Goal: Task Accomplishment & Management: Manage account settings

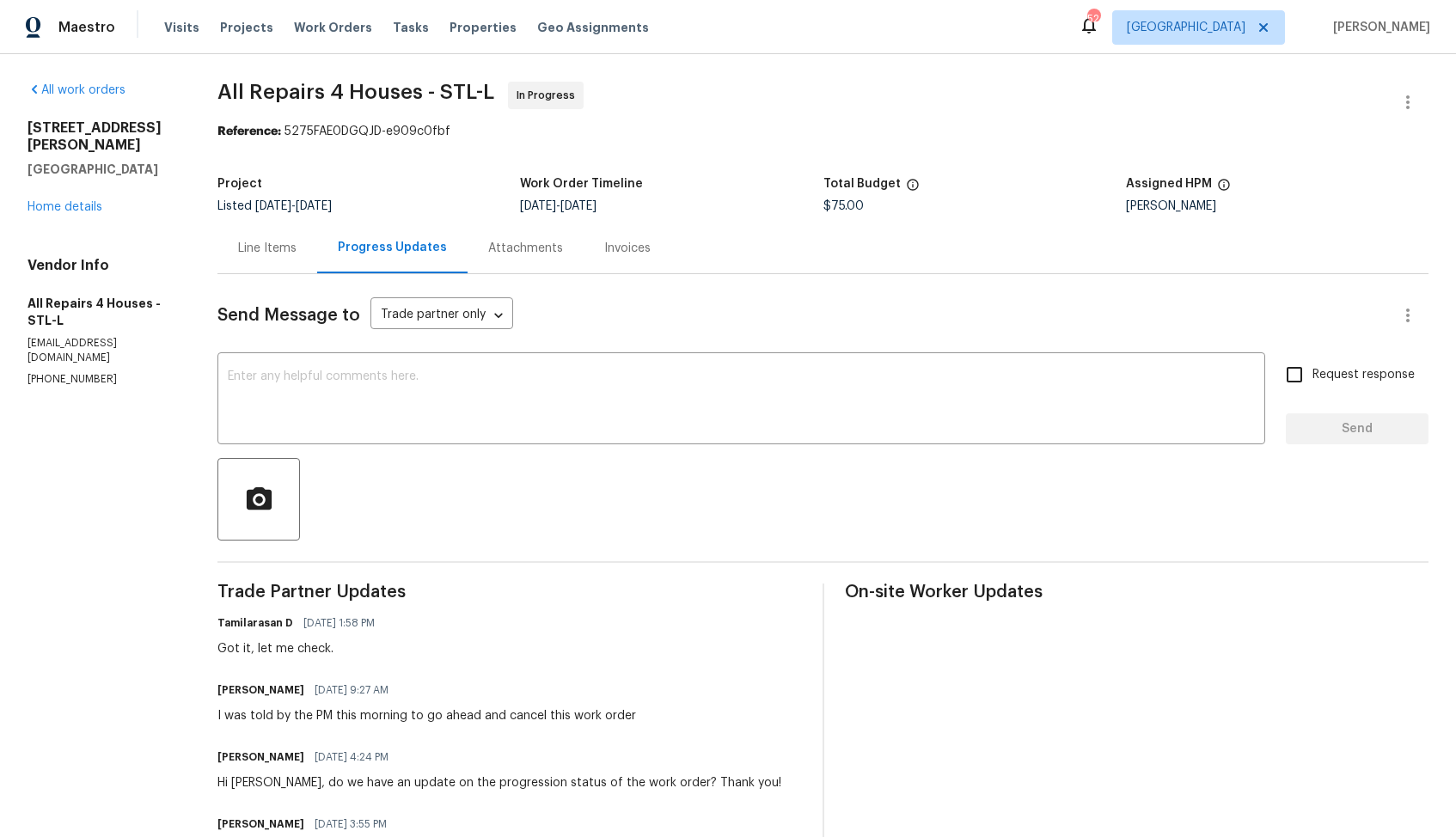
scroll to position [234, 0]
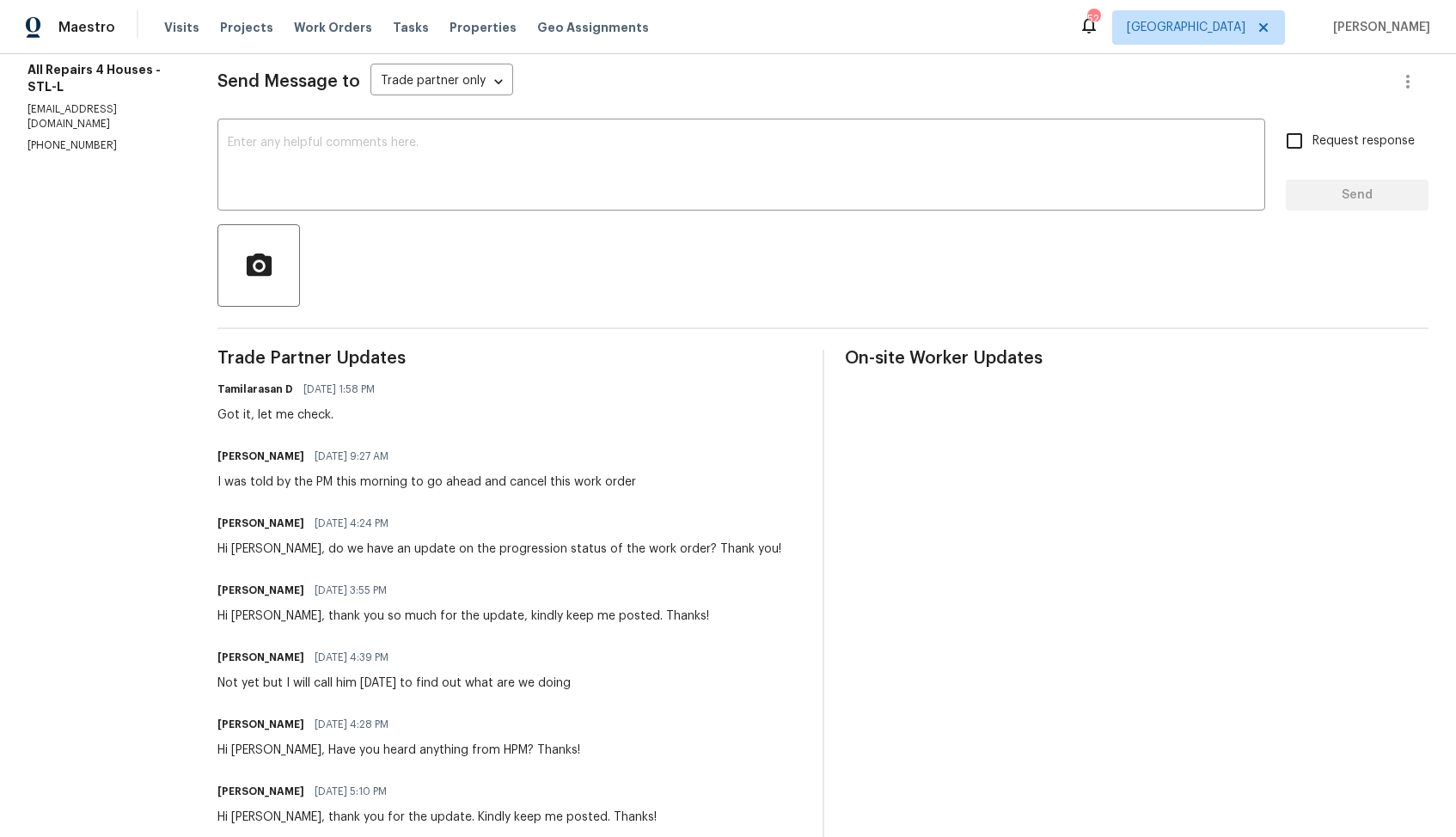
click at [232, 459] on h6 "Edgar Perez" at bounding box center [260, 457] width 87 height 17
copy h6 "Edgar"
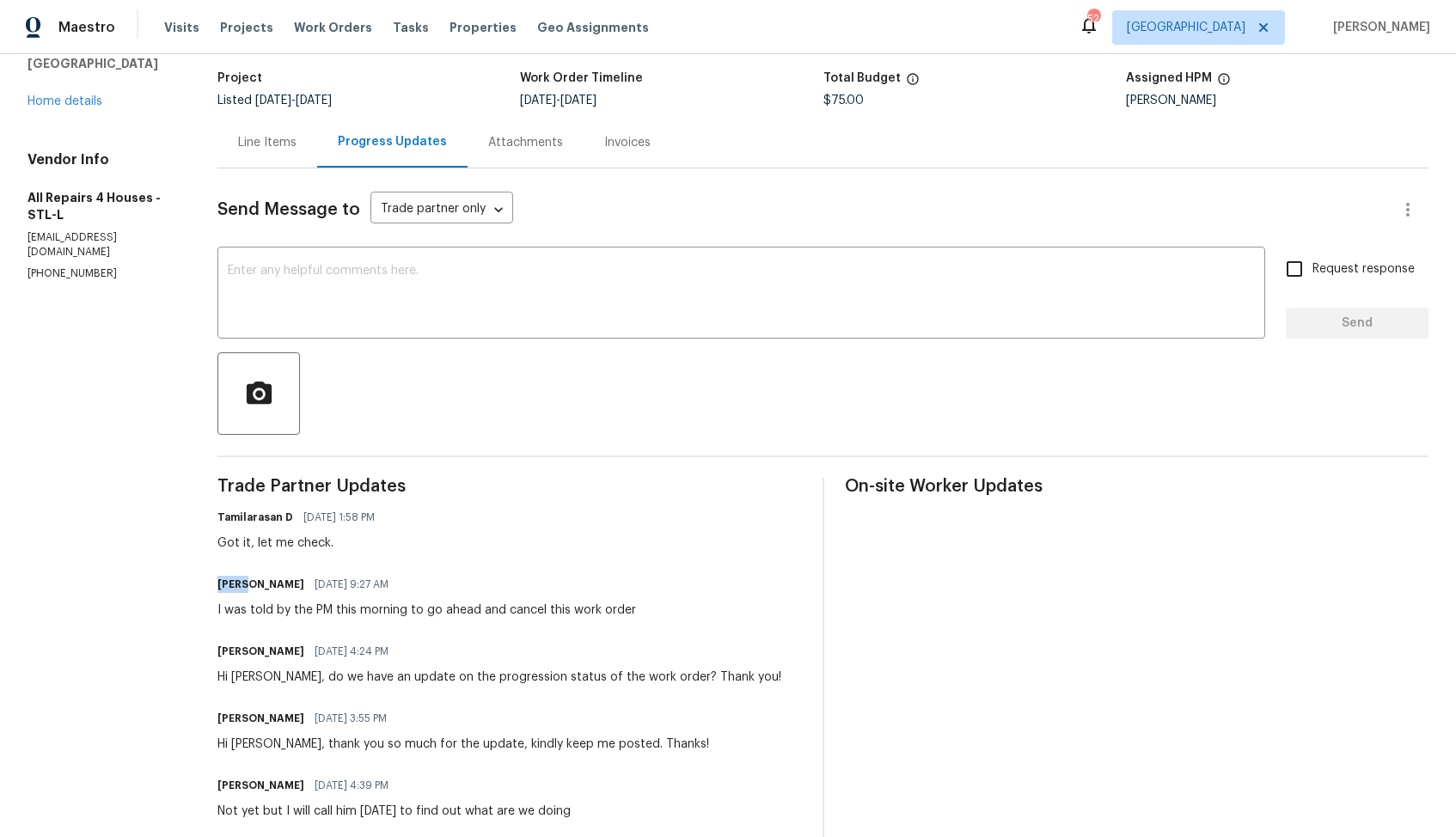
scroll to position [0, 0]
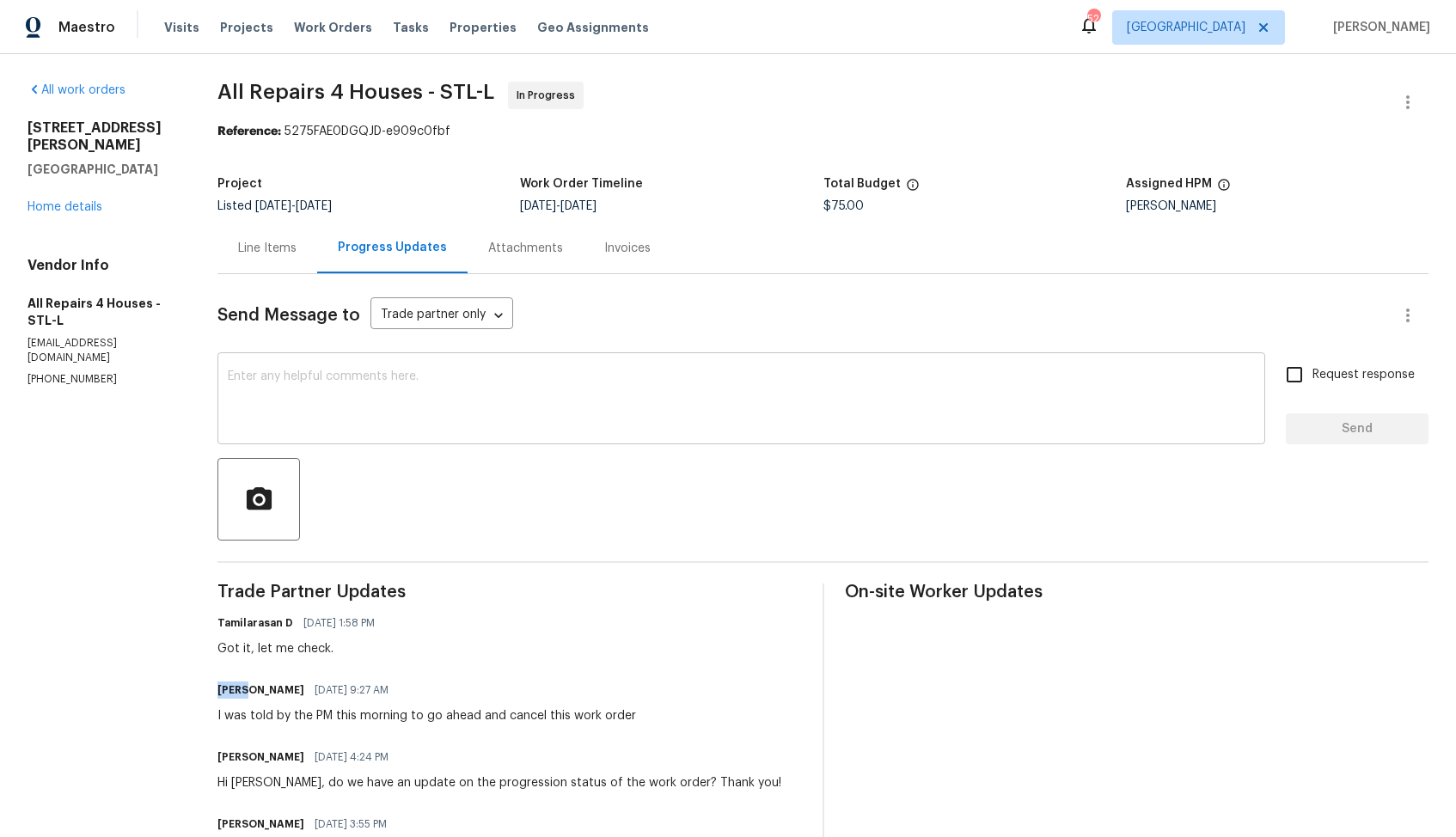
click at [377, 398] on textarea at bounding box center [741, 400] width 1027 height 60
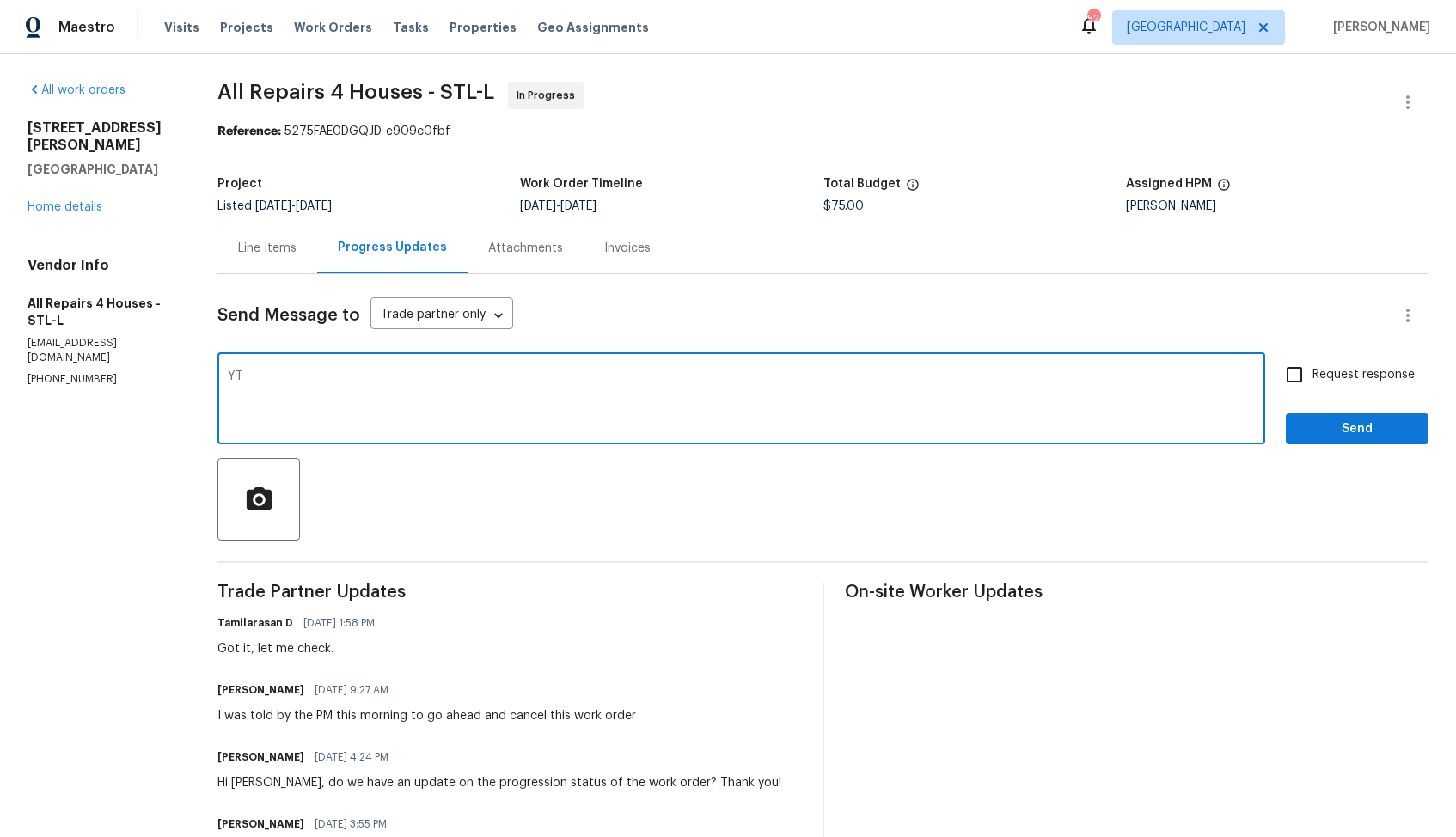
type textarea "Y"
paste textarea "Edgar"
type textarea "Thank you for the confirmation, Edgar. Cancelling the WO."
click at [1323, 426] on span "Send" at bounding box center [1357, 429] width 115 height 22
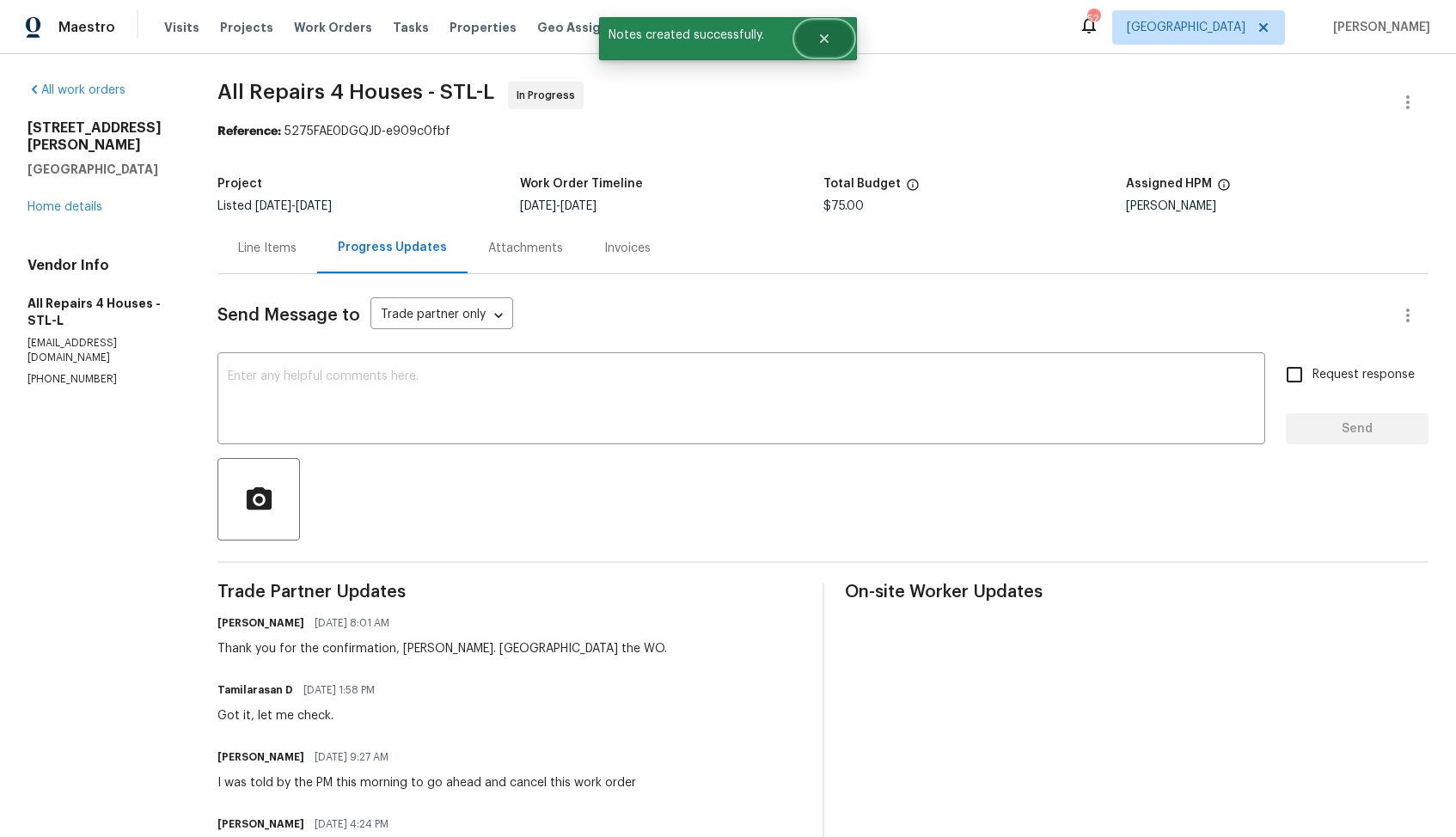
click at [833, 36] on button "Close" at bounding box center [825, 39] width 57 height 34
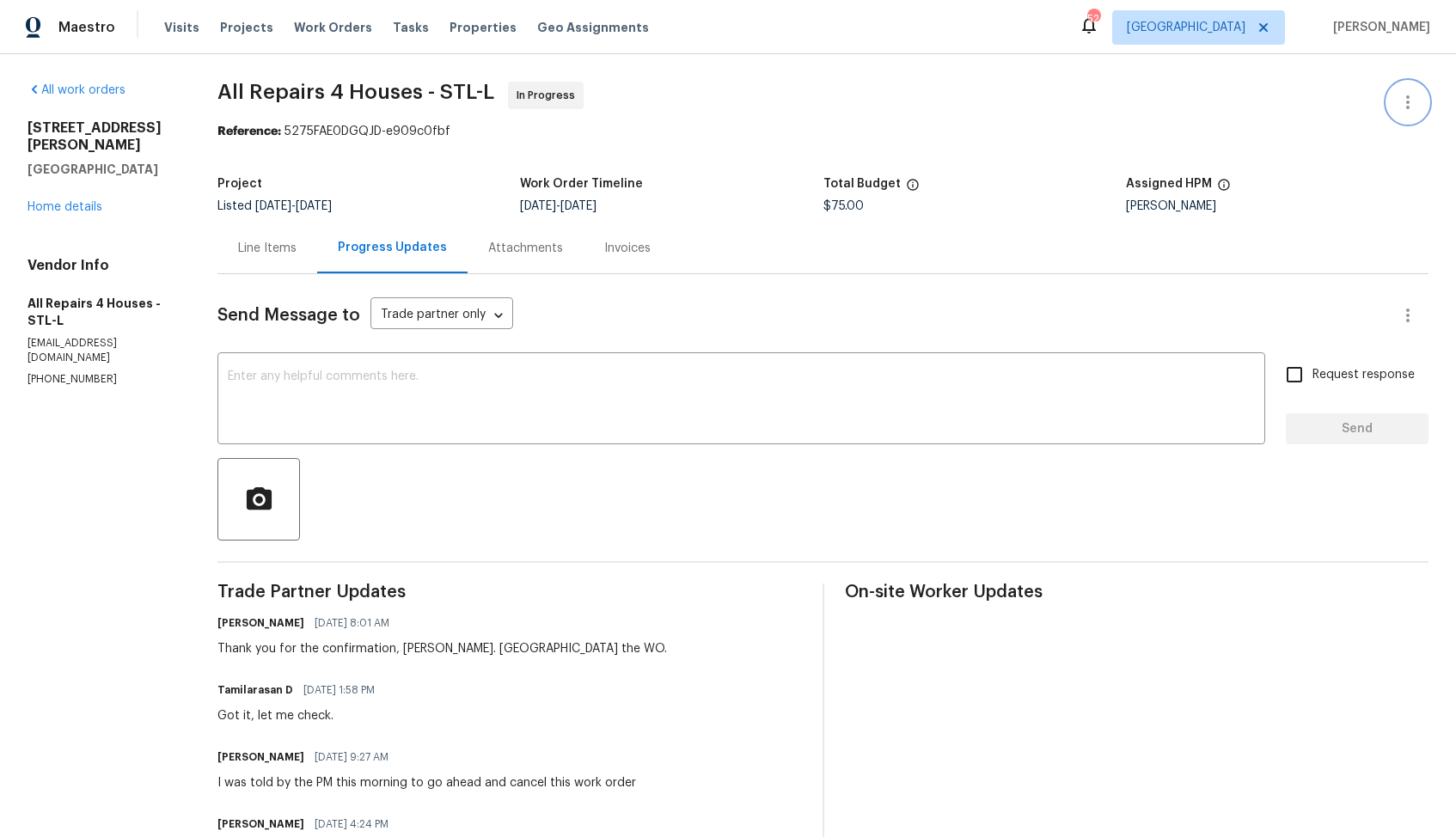
click at [1403, 95] on icon "button" at bounding box center [1408, 102] width 21 height 21
click at [1298, 236] on div at bounding box center [728, 418] width 1456 height 837
click at [1411, 316] on icon "button" at bounding box center [1408, 316] width 21 height 21
click at [1071, 320] on div at bounding box center [728, 418] width 1456 height 837
click at [277, 255] on div "Line Items" at bounding box center [267, 249] width 58 height 17
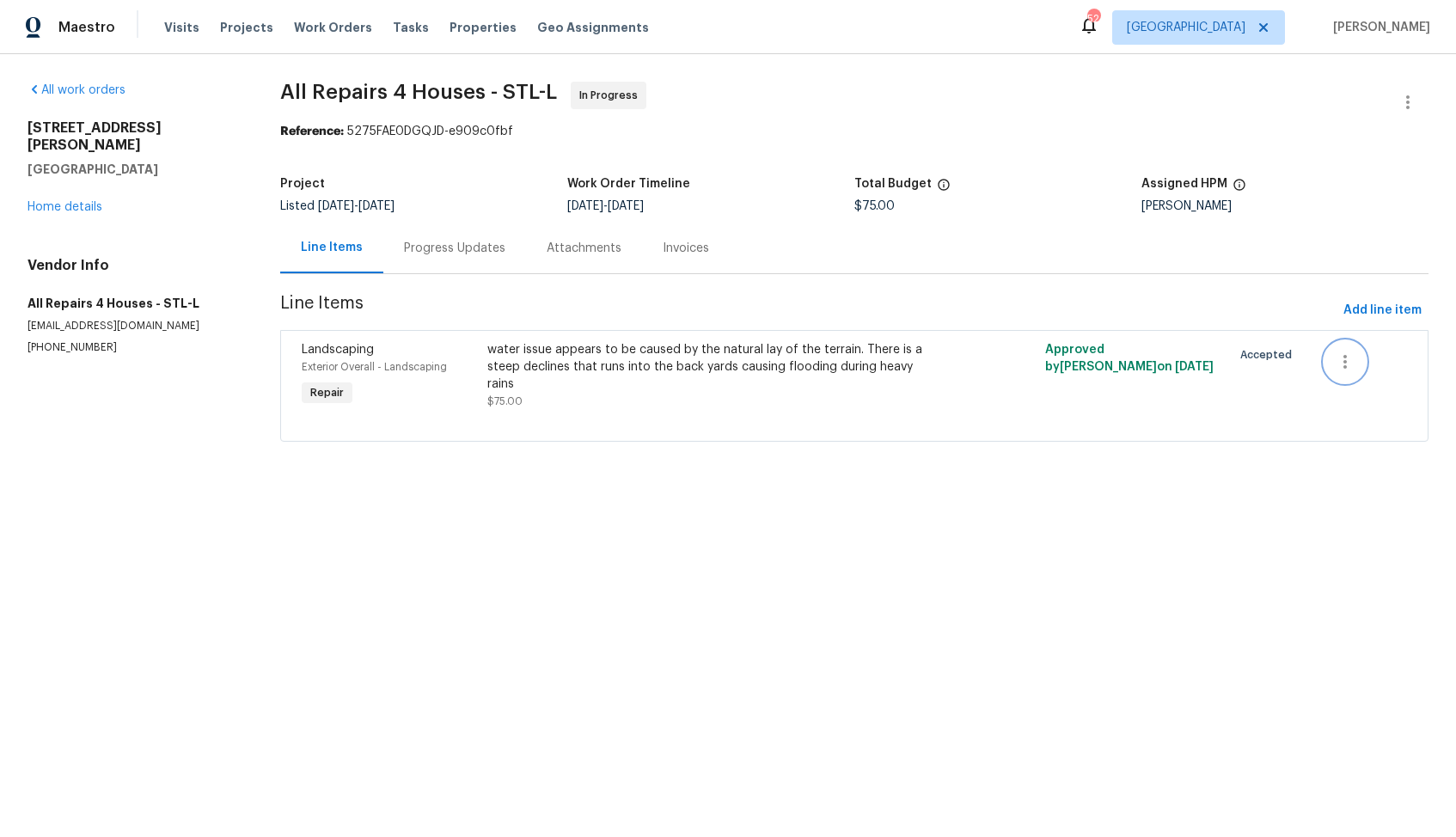
click at [1348, 367] on icon "button" at bounding box center [1345, 362] width 21 height 21
click at [1357, 363] on li "Cancel" at bounding box center [1357, 362] width 66 height 29
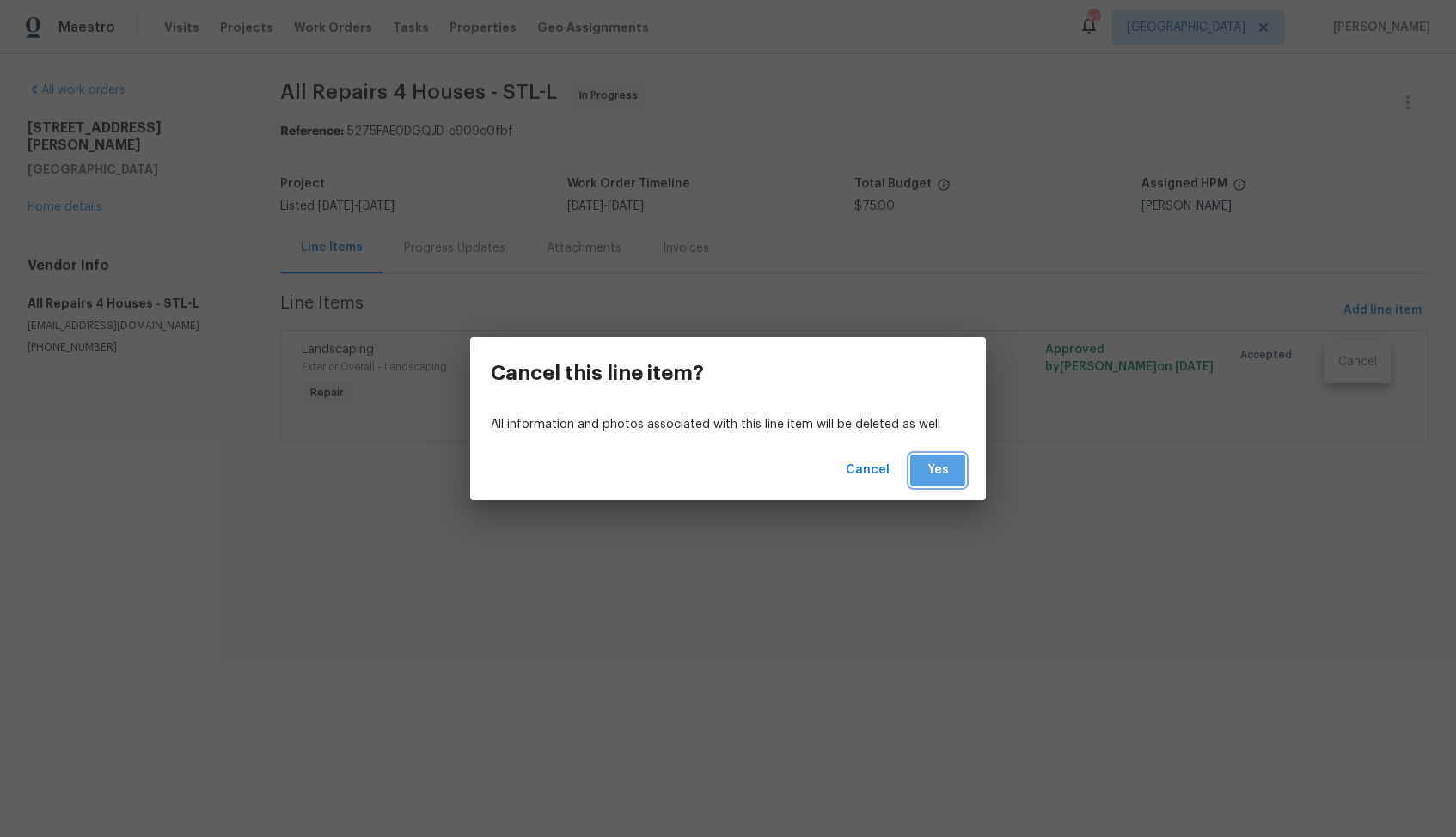
click at [944, 471] on span "Yes" at bounding box center [937, 470] width 28 height 22
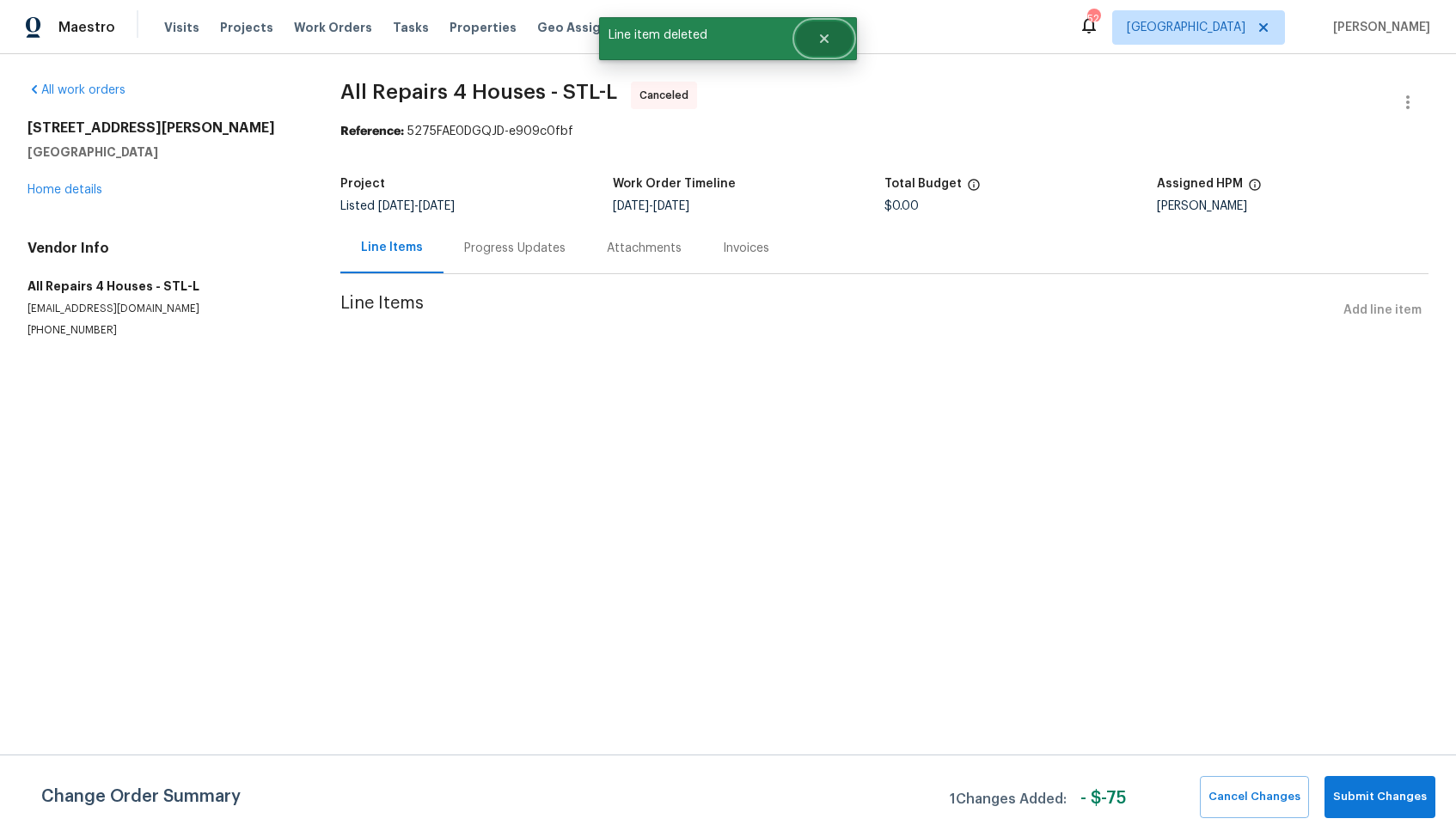
click at [819, 52] on button "Close" at bounding box center [825, 39] width 57 height 34
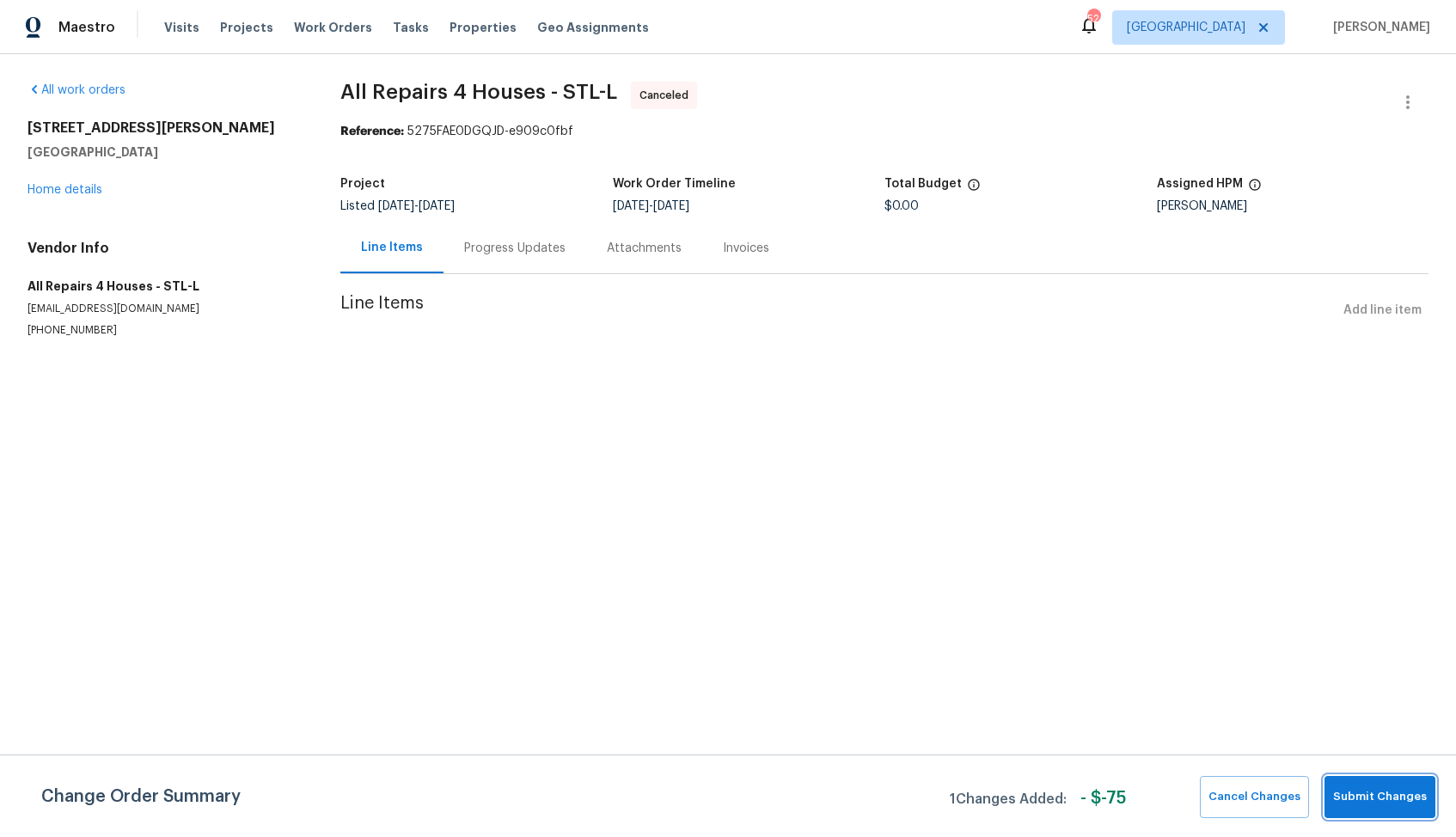
click at [1398, 784] on button "Submit Changes" at bounding box center [1380, 797] width 111 height 42
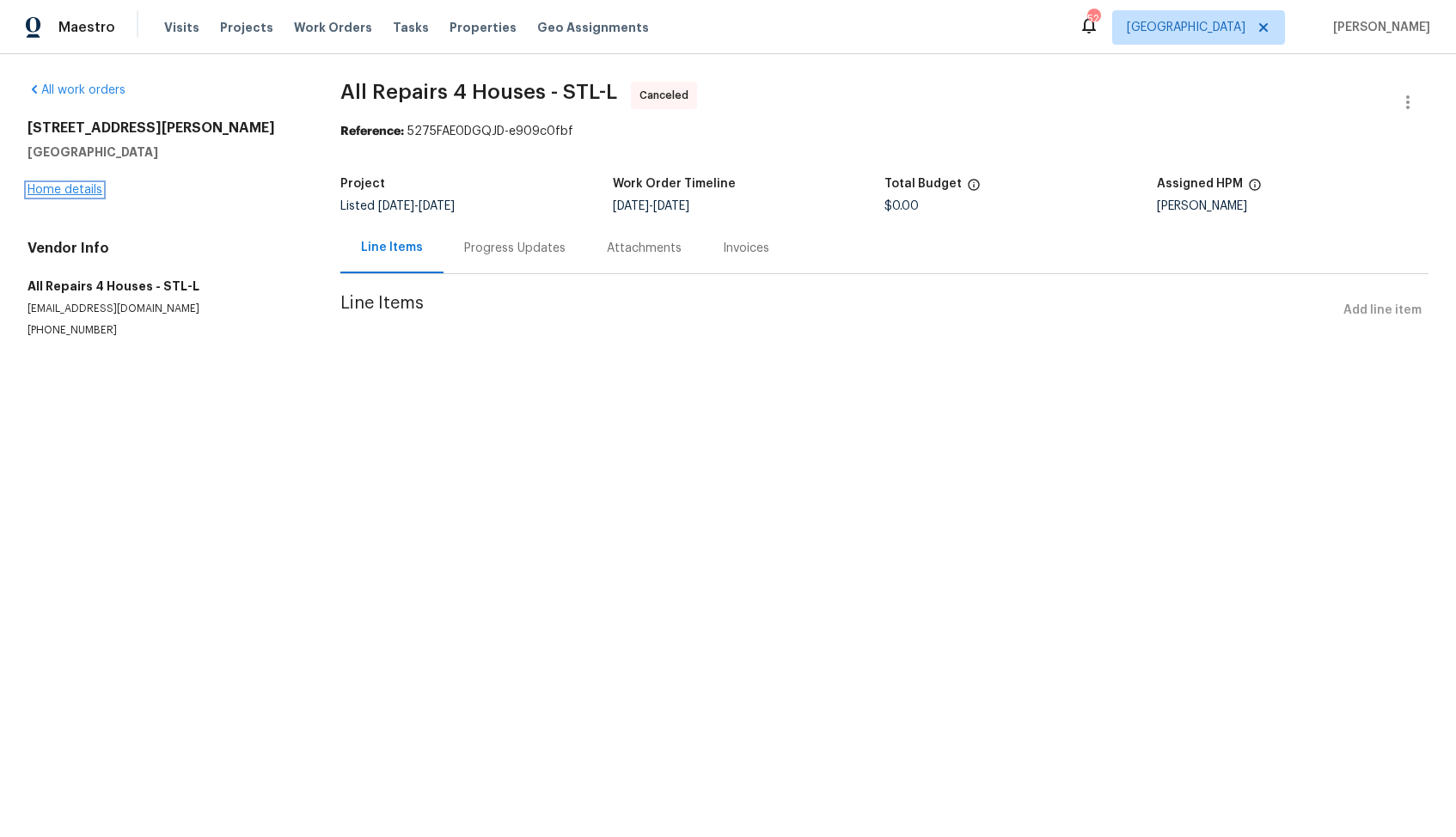
click at [72, 188] on link "Home details" at bounding box center [65, 190] width 74 height 12
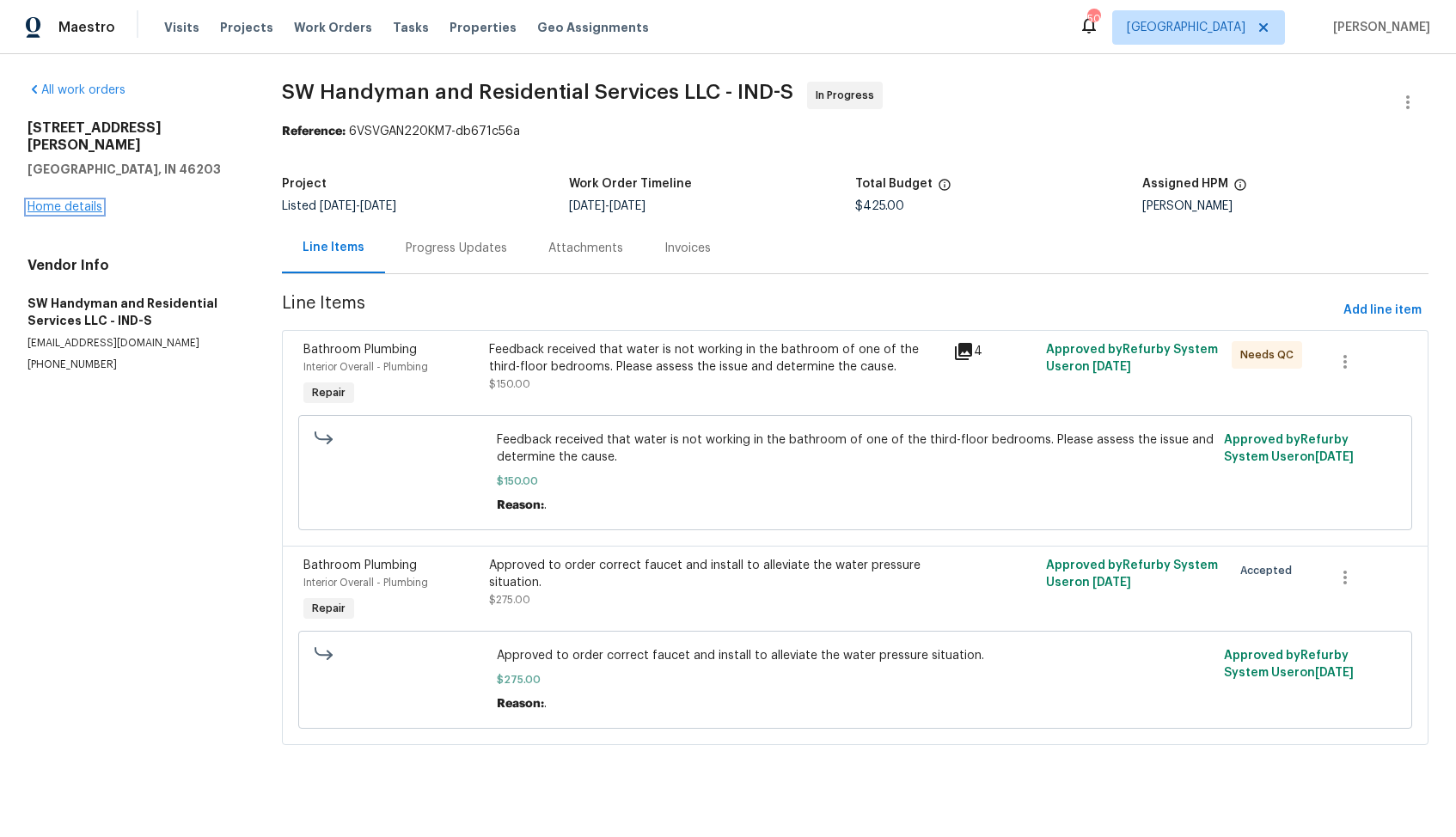
click at [75, 201] on link "Home details" at bounding box center [65, 207] width 74 height 12
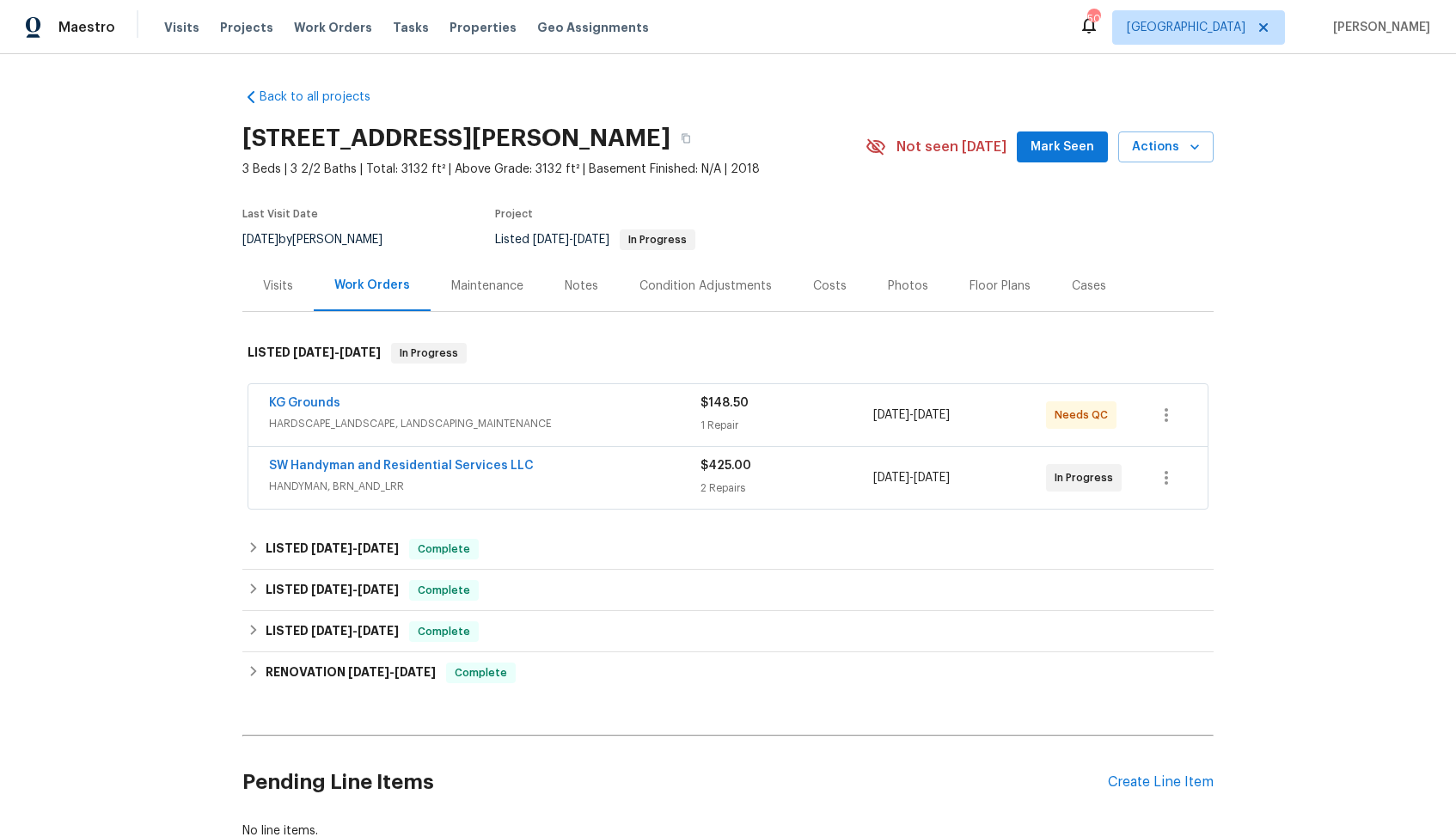
scroll to position [119, 0]
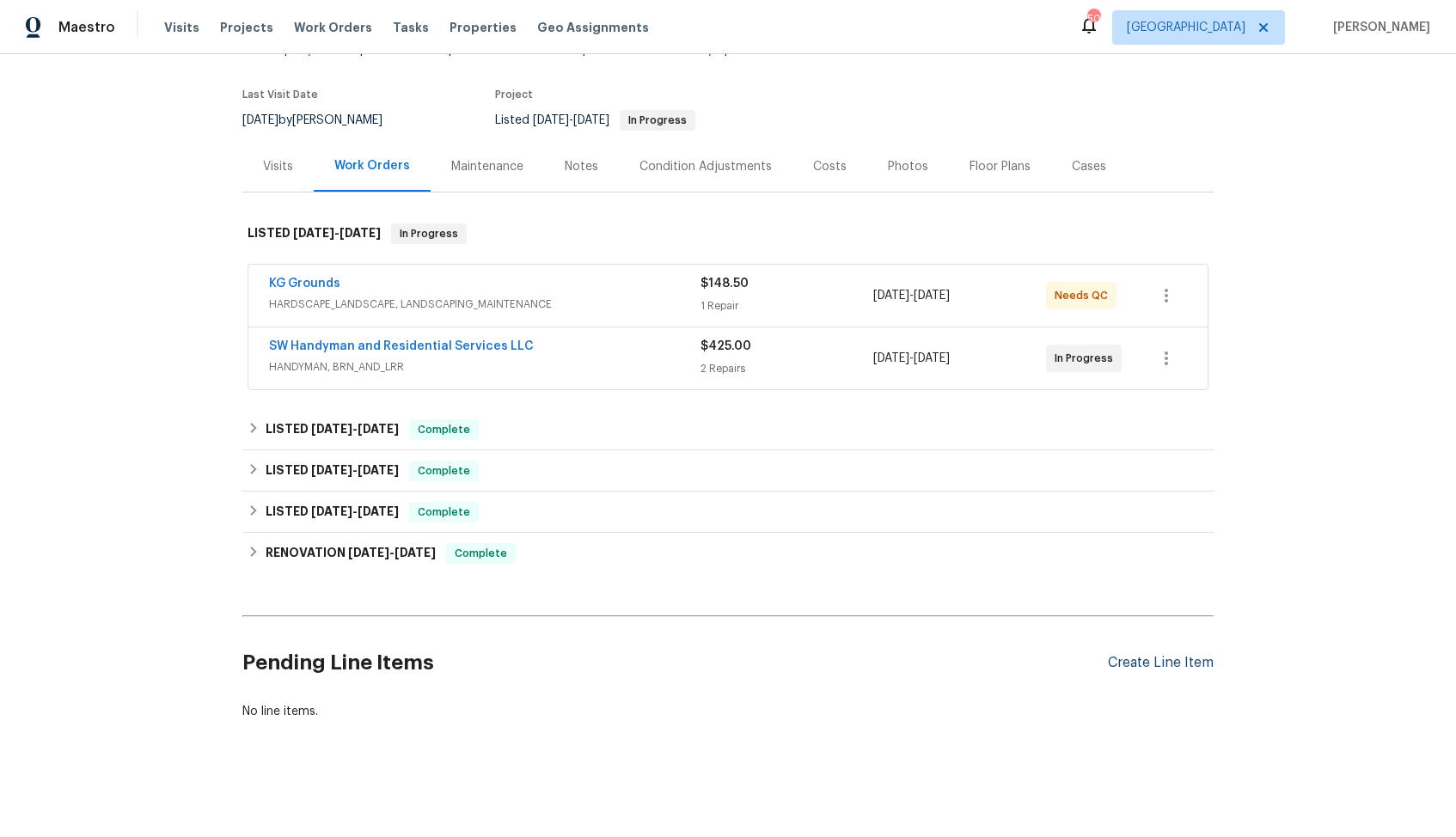
click at [1155, 662] on div "Create Line Item" at bounding box center [1160, 663] width 106 height 16
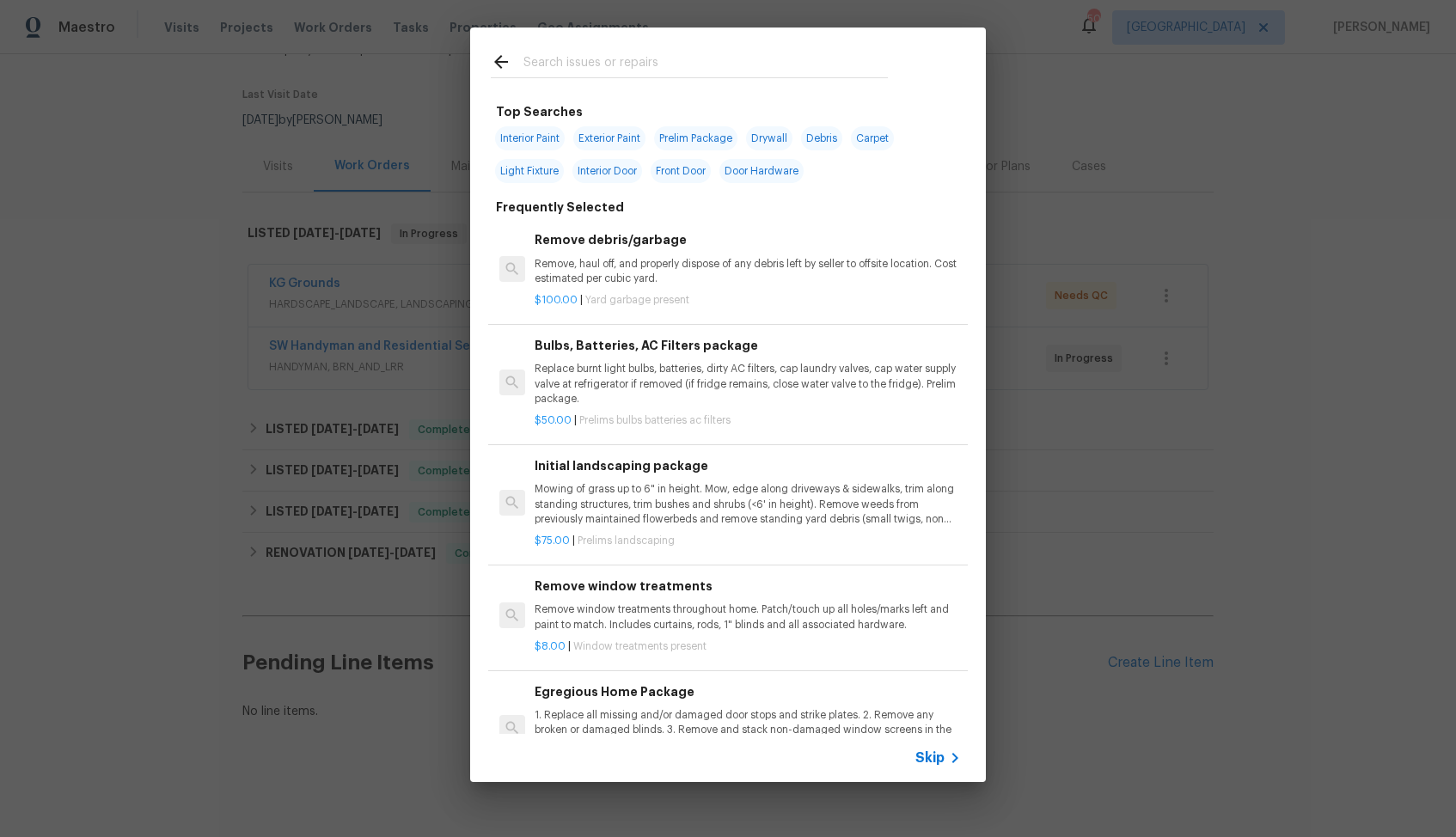
click at [606, 70] on input "text" at bounding box center [706, 64] width 364 height 26
type input "bathroom"
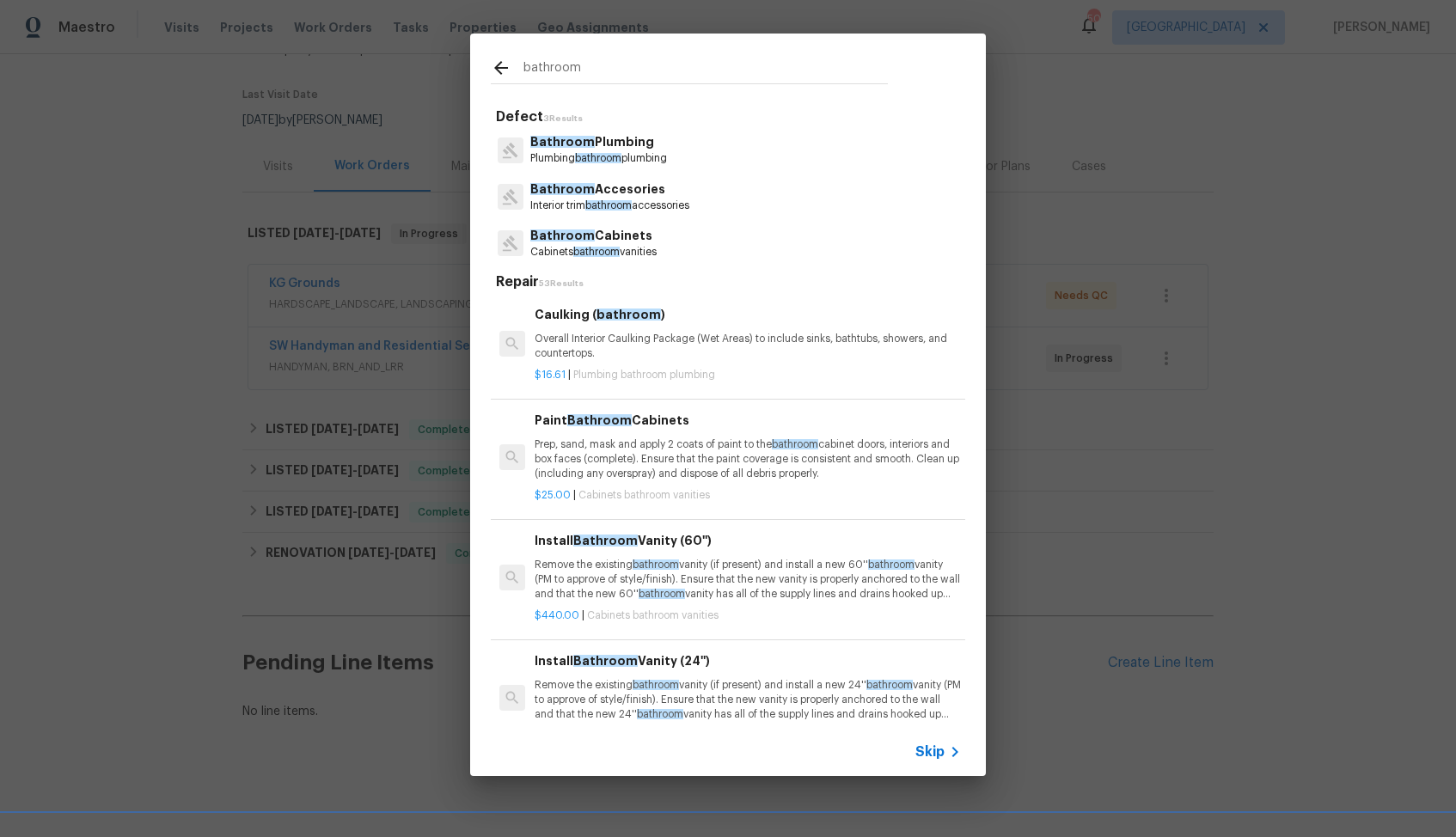
click at [605, 147] on p "Bathroom Plumbing" at bounding box center [598, 142] width 136 height 18
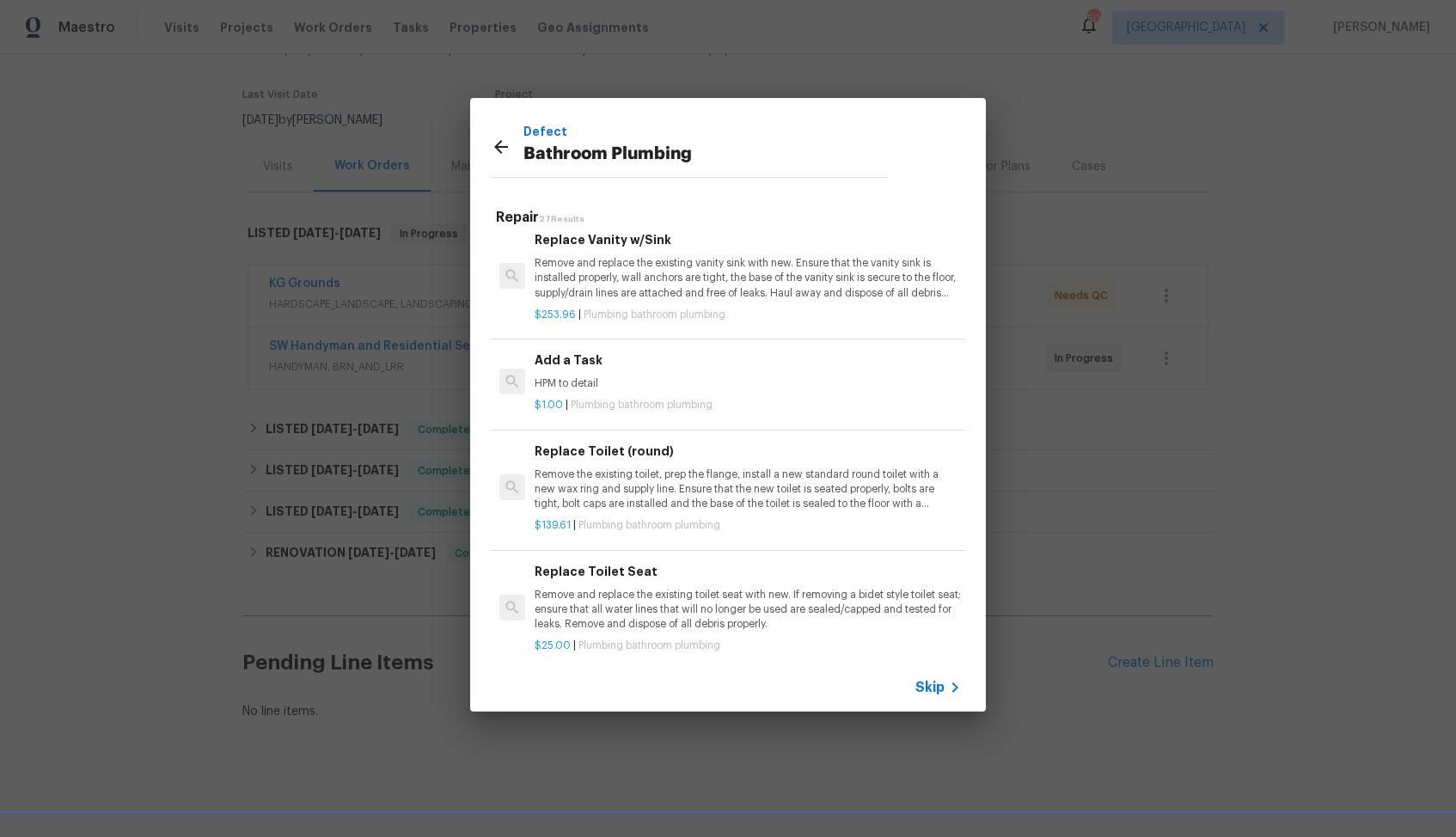
scroll to position [2616, 0]
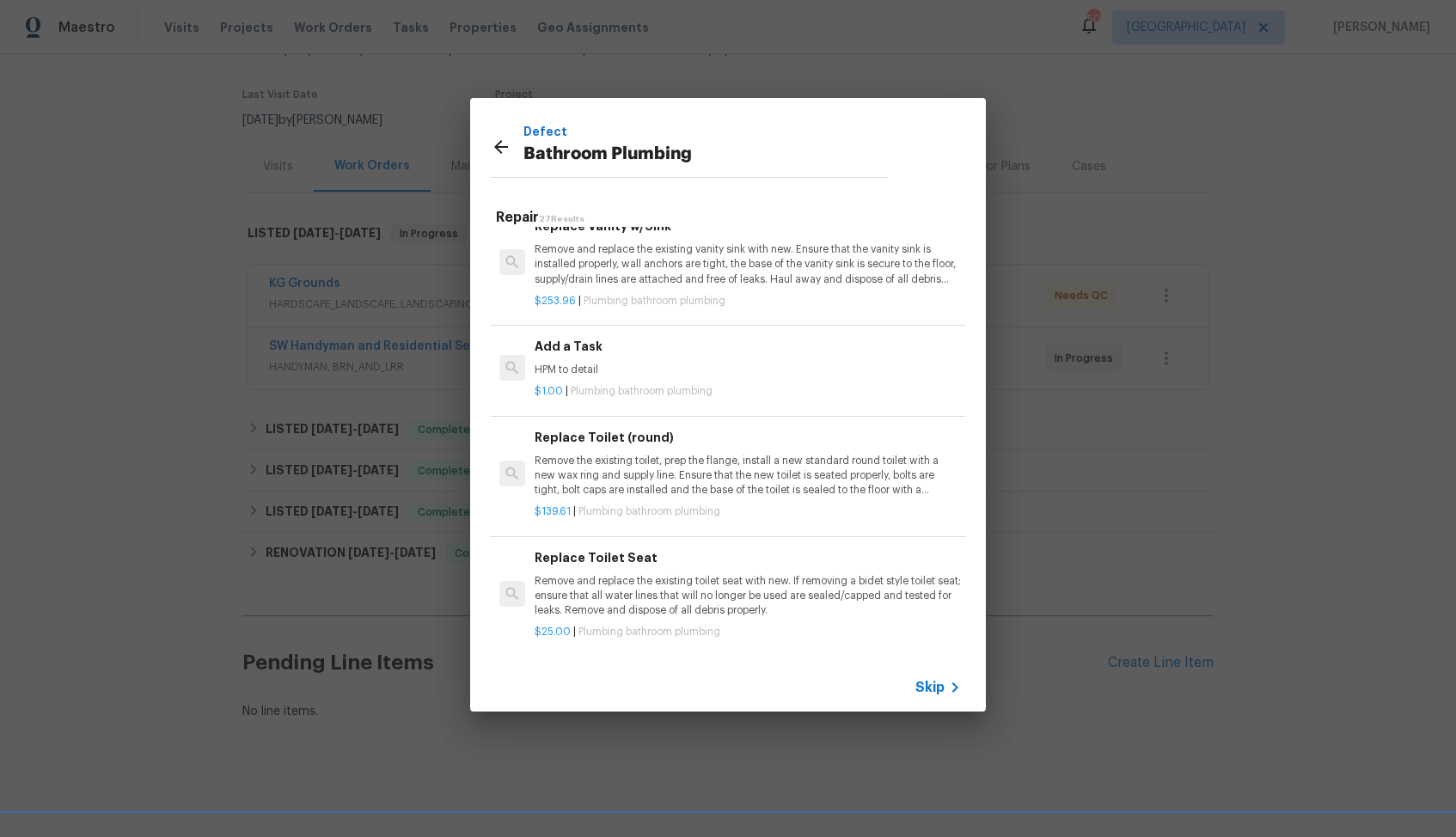
click at [608, 372] on p "HPM to detail" at bounding box center [748, 369] width 426 height 14
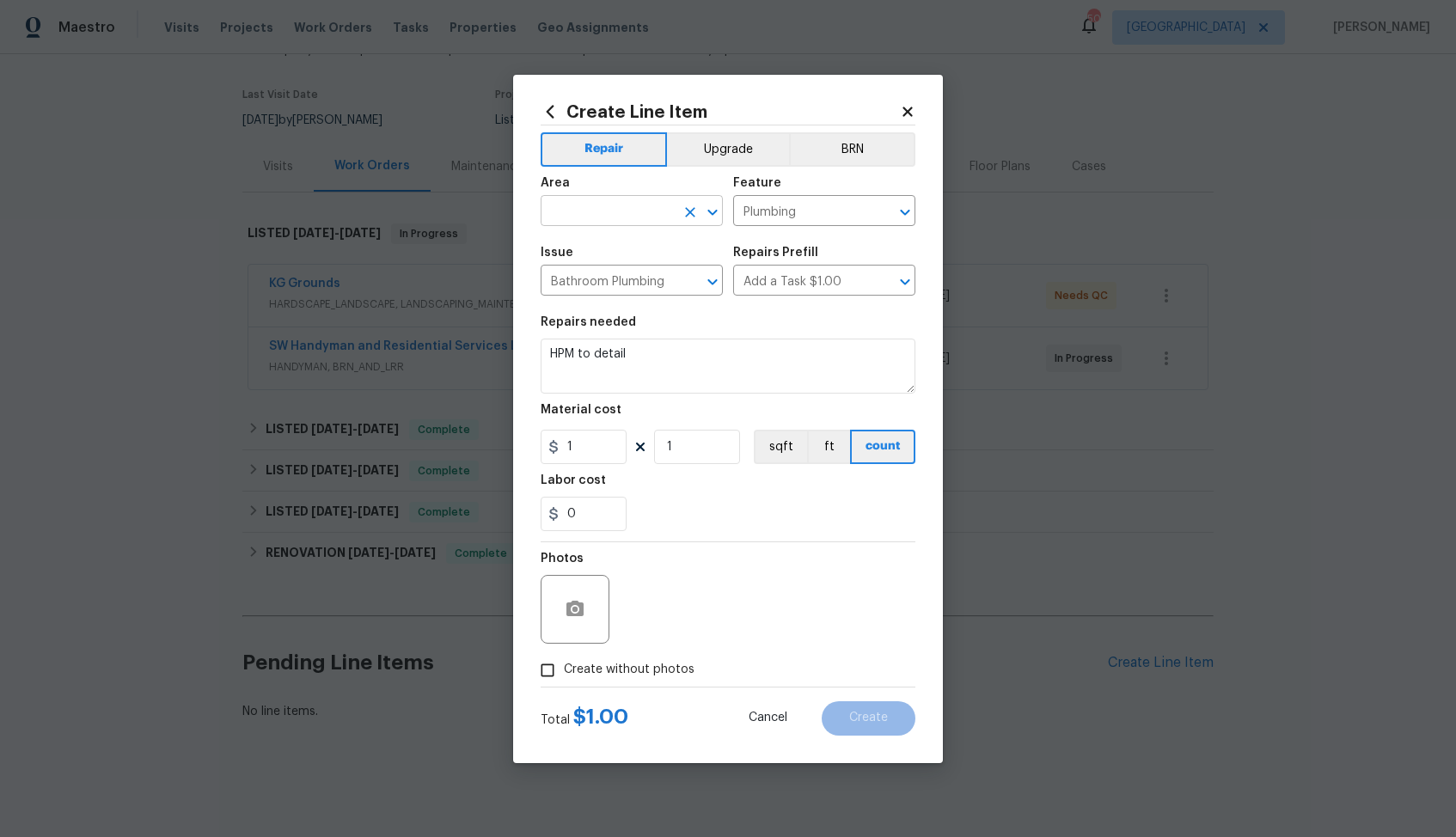
click at [636, 211] on input "text" at bounding box center [607, 213] width 134 height 27
type input "b"
type input "t"
click at [580, 249] on li "Bathroom" at bounding box center [631, 251] width 182 height 29
type input "Bathroom"
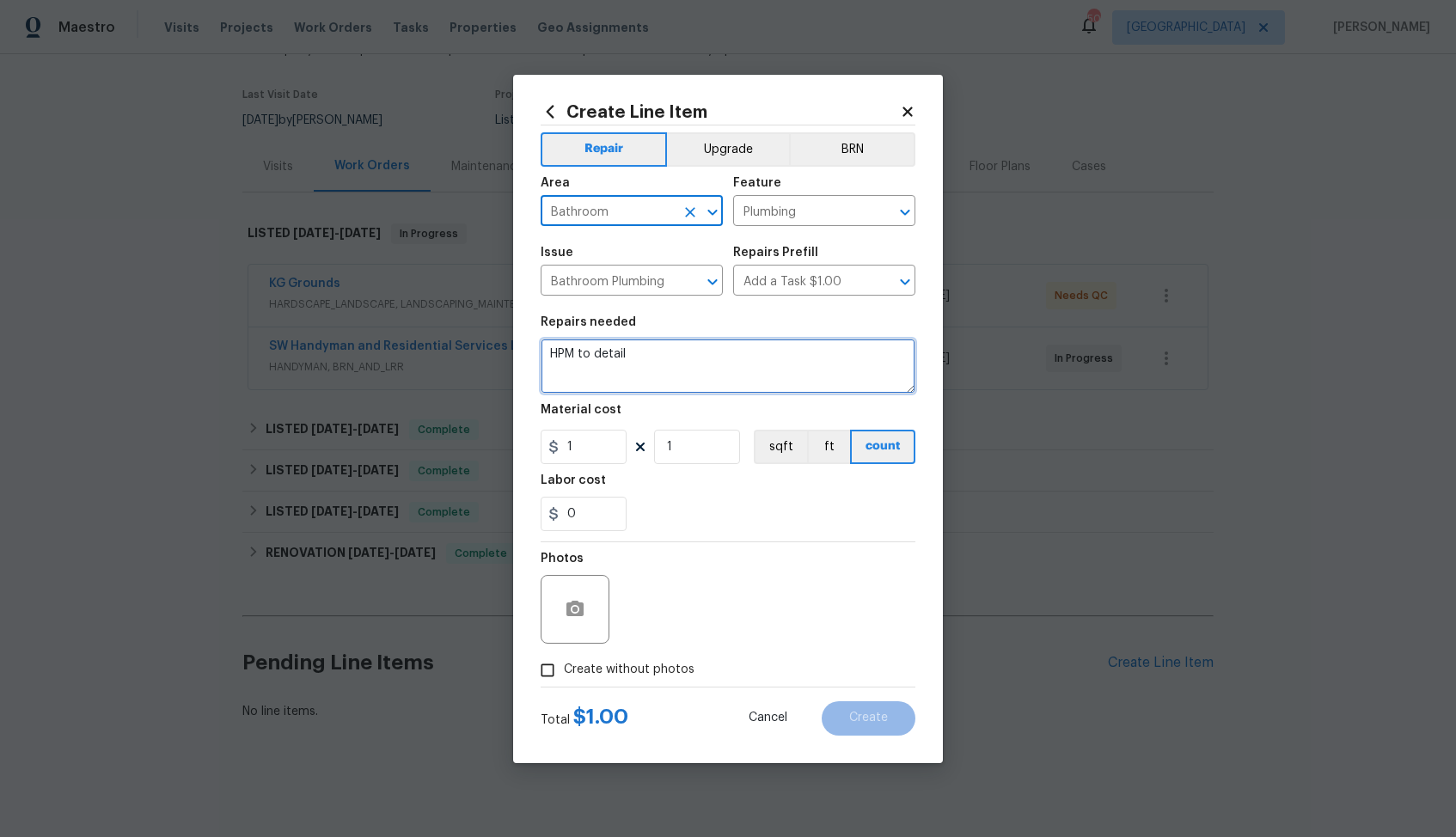
click at [655, 357] on textarea "HPM to detail" at bounding box center [728, 366] width 375 height 55
paste textarea "One of the toilet bowls doesn't work and someone went and moved the lid and the…"
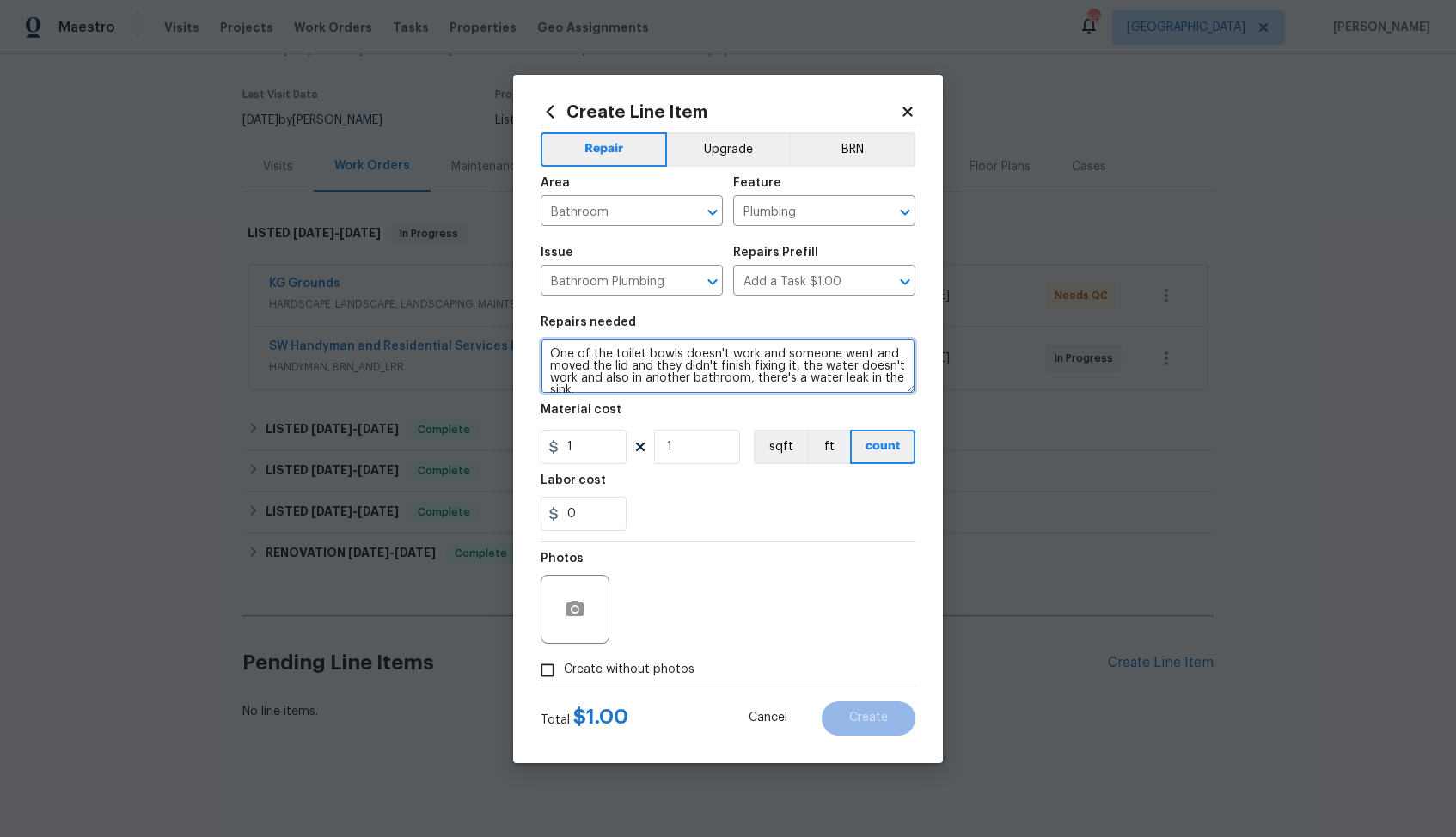
scroll to position [144, 0]
type textarea "One of the toilet bowls doesn't work and someone went and moved the lid and the…"
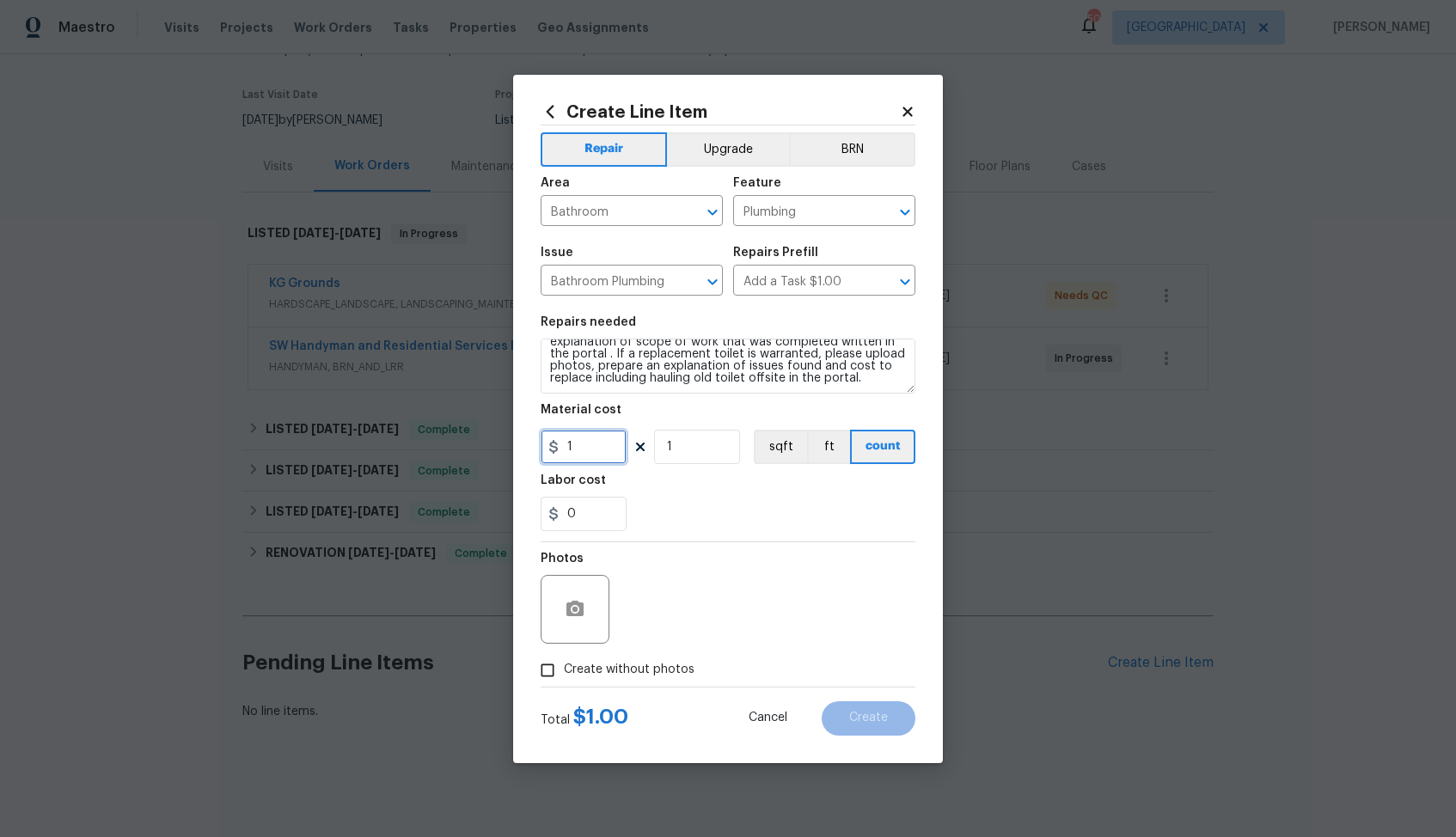
click at [584, 444] on input "1" at bounding box center [584, 447] width 86 height 34
type input "75"
click at [592, 671] on span "Create without photos" at bounding box center [628, 669] width 131 height 18
click at [564, 671] on input "Create without photos" at bounding box center [547, 670] width 32 height 32
checkbox input "true"
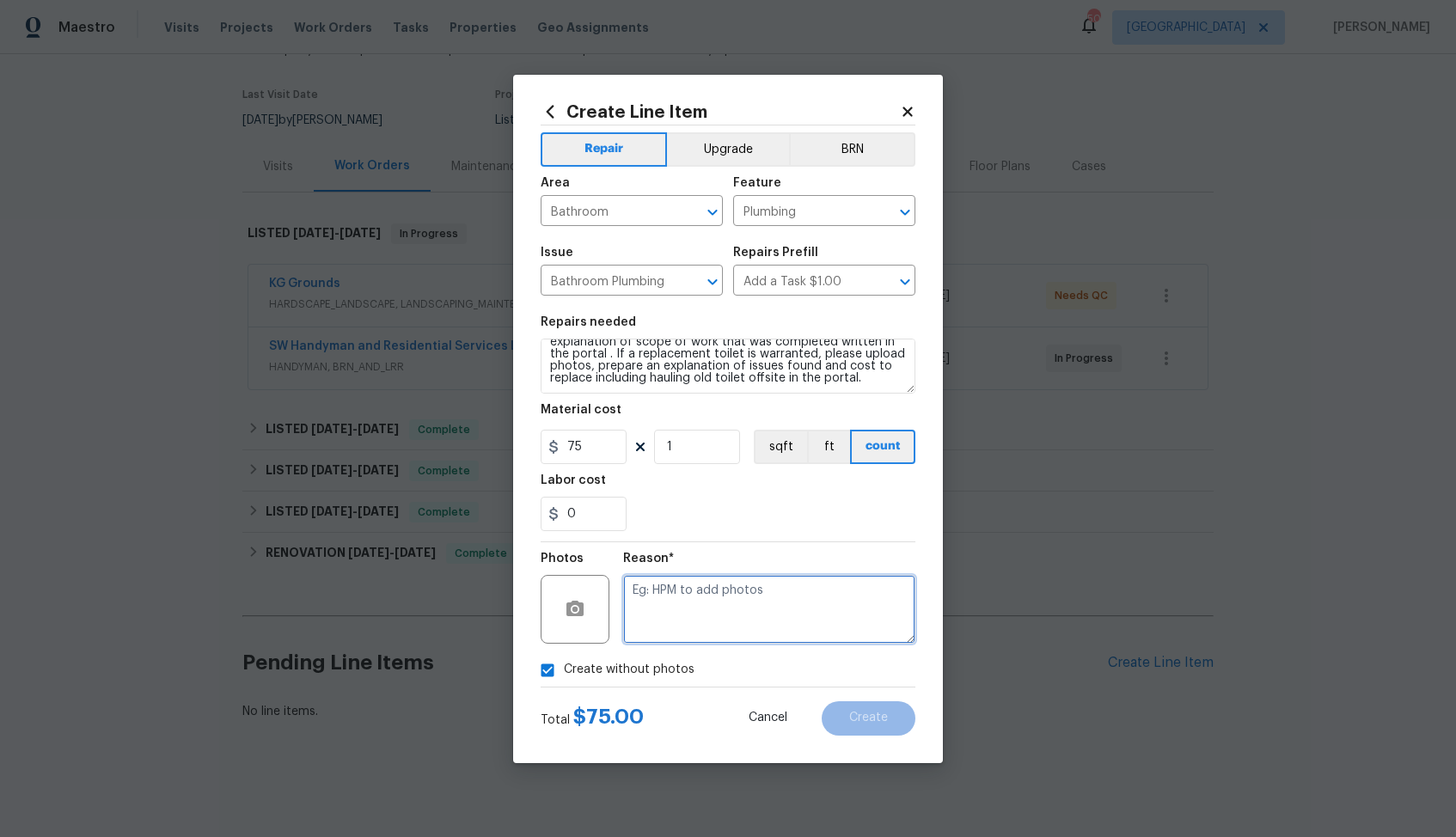
click at [728, 622] on textarea at bounding box center [769, 609] width 293 height 69
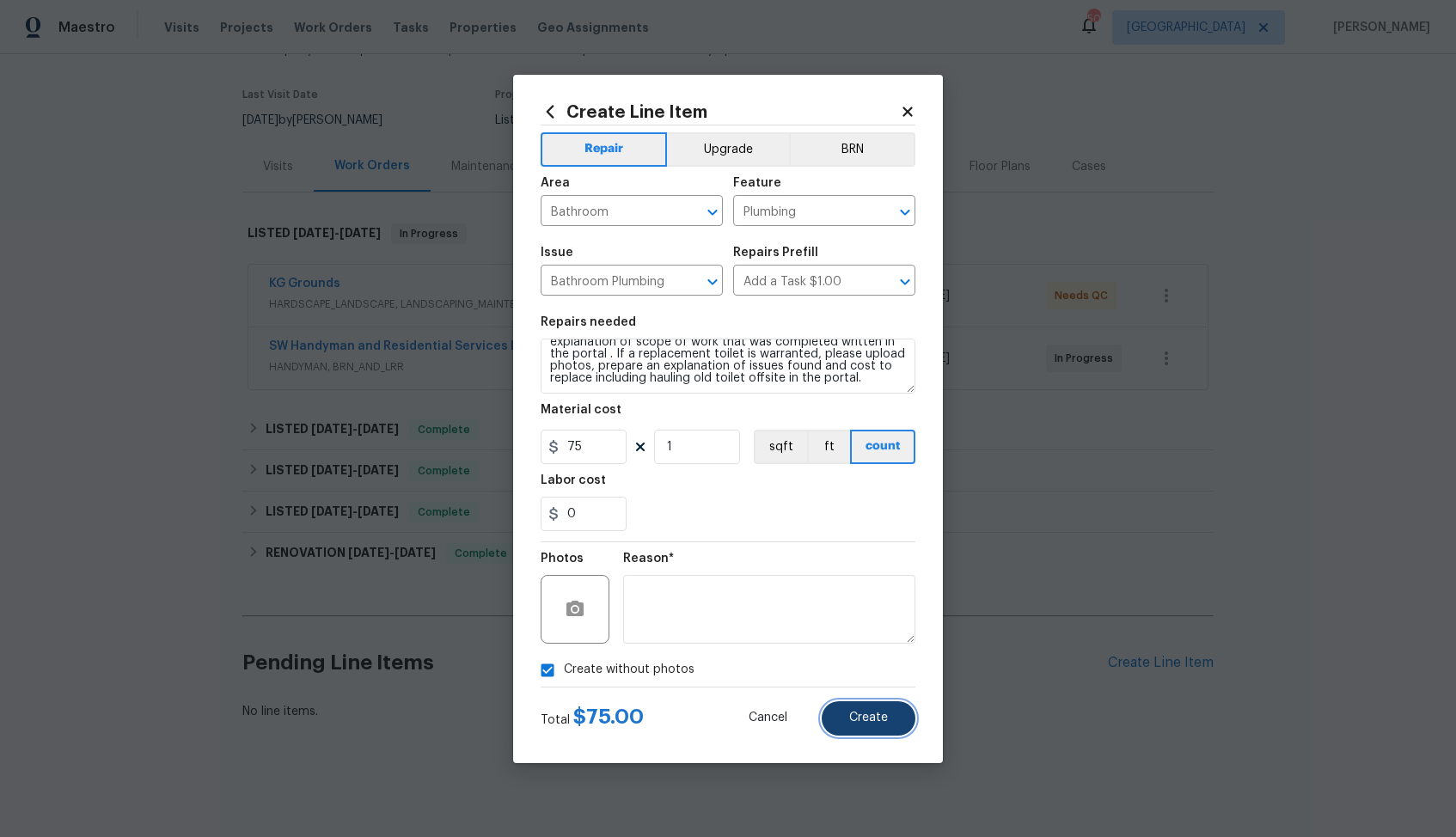
click at [880, 716] on span "Create" at bounding box center [869, 719] width 39 height 13
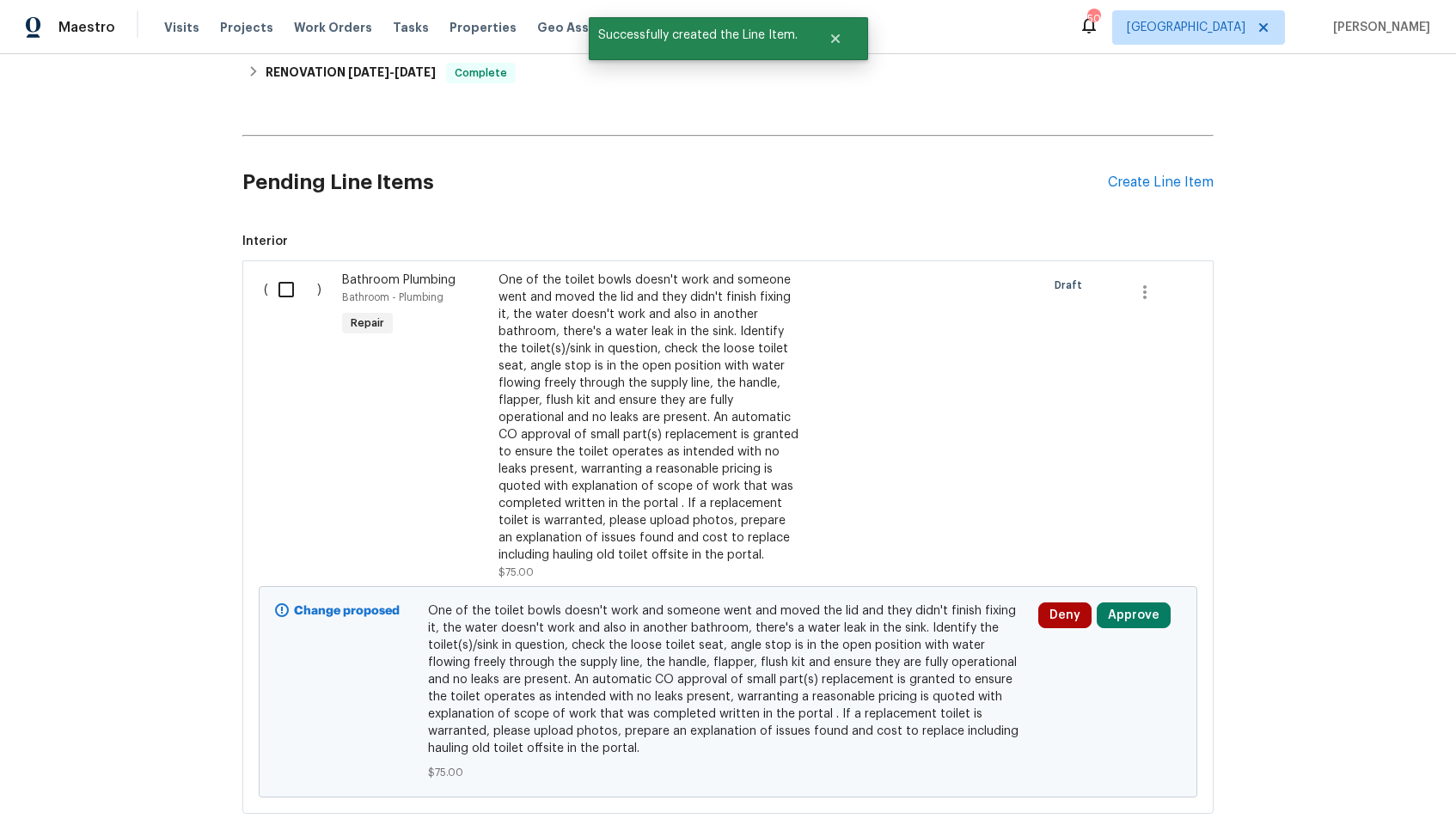
scroll to position [694, 0]
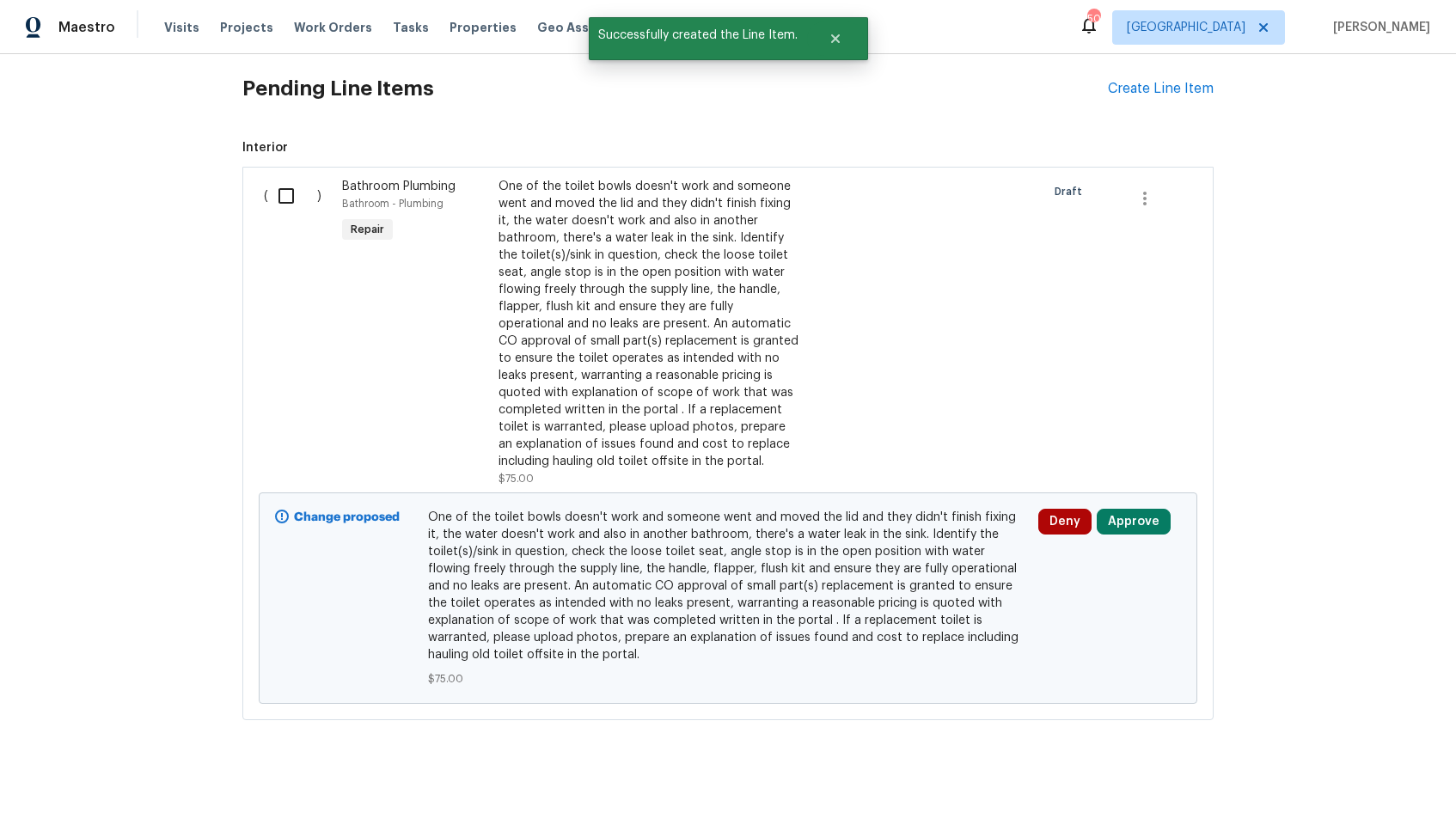
click at [285, 194] on input "checkbox" at bounding box center [292, 196] width 49 height 36
checkbox input "true"
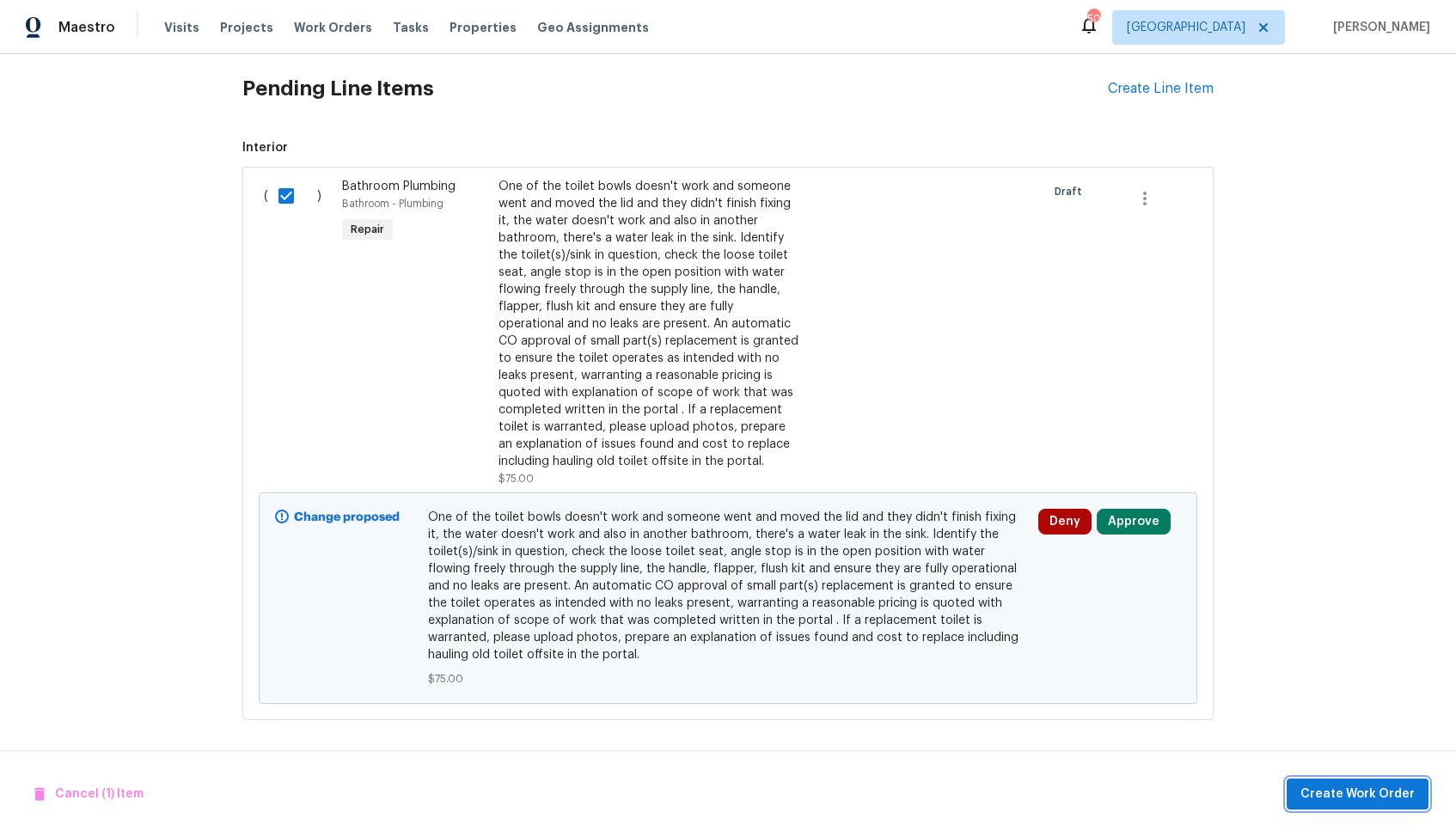
click at [1343, 792] on span "Create Work Order" at bounding box center [1358, 794] width 114 height 22
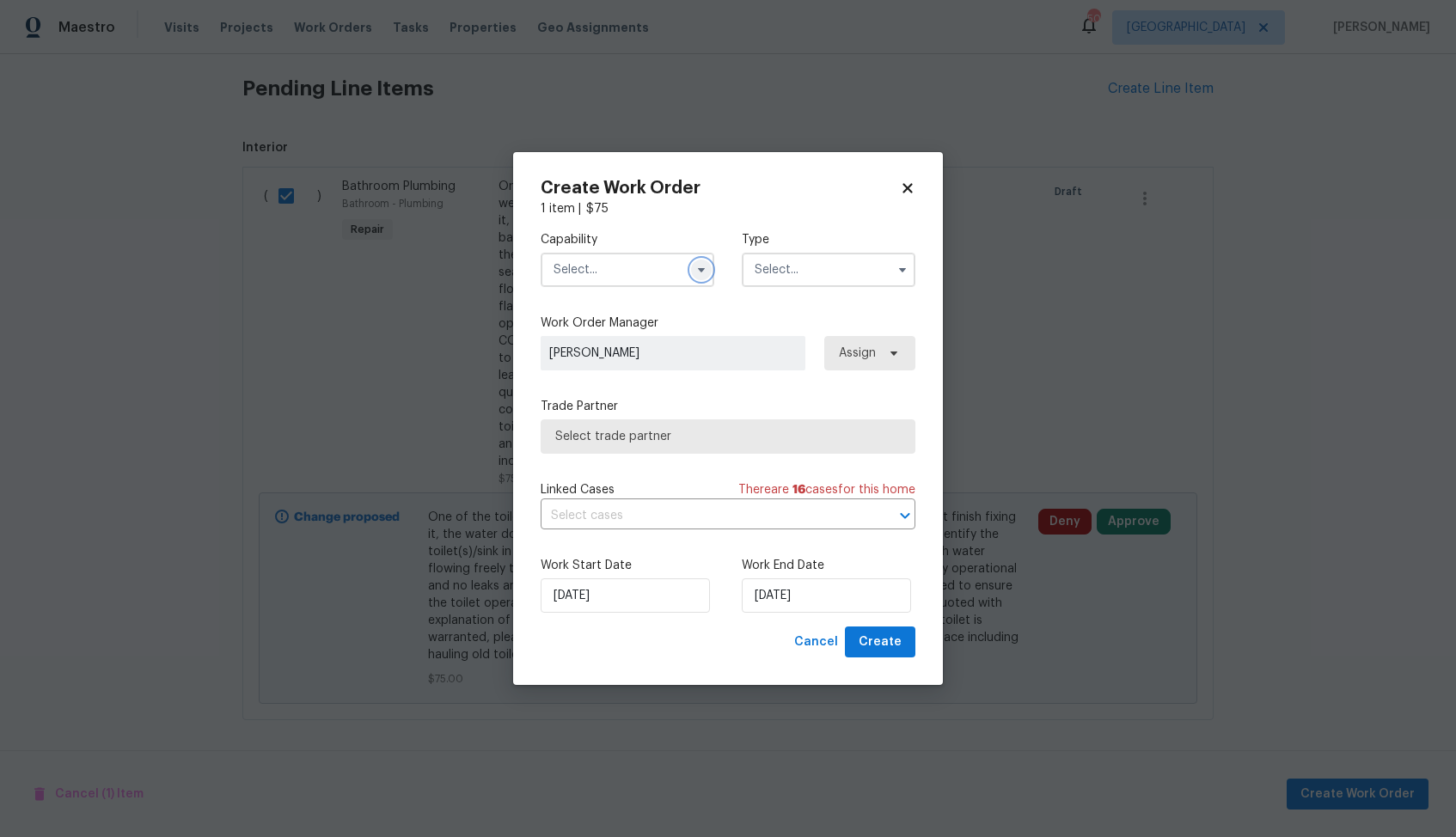
click at [703, 266] on icon "button" at bounding box center [702, 270] width 13 height 13
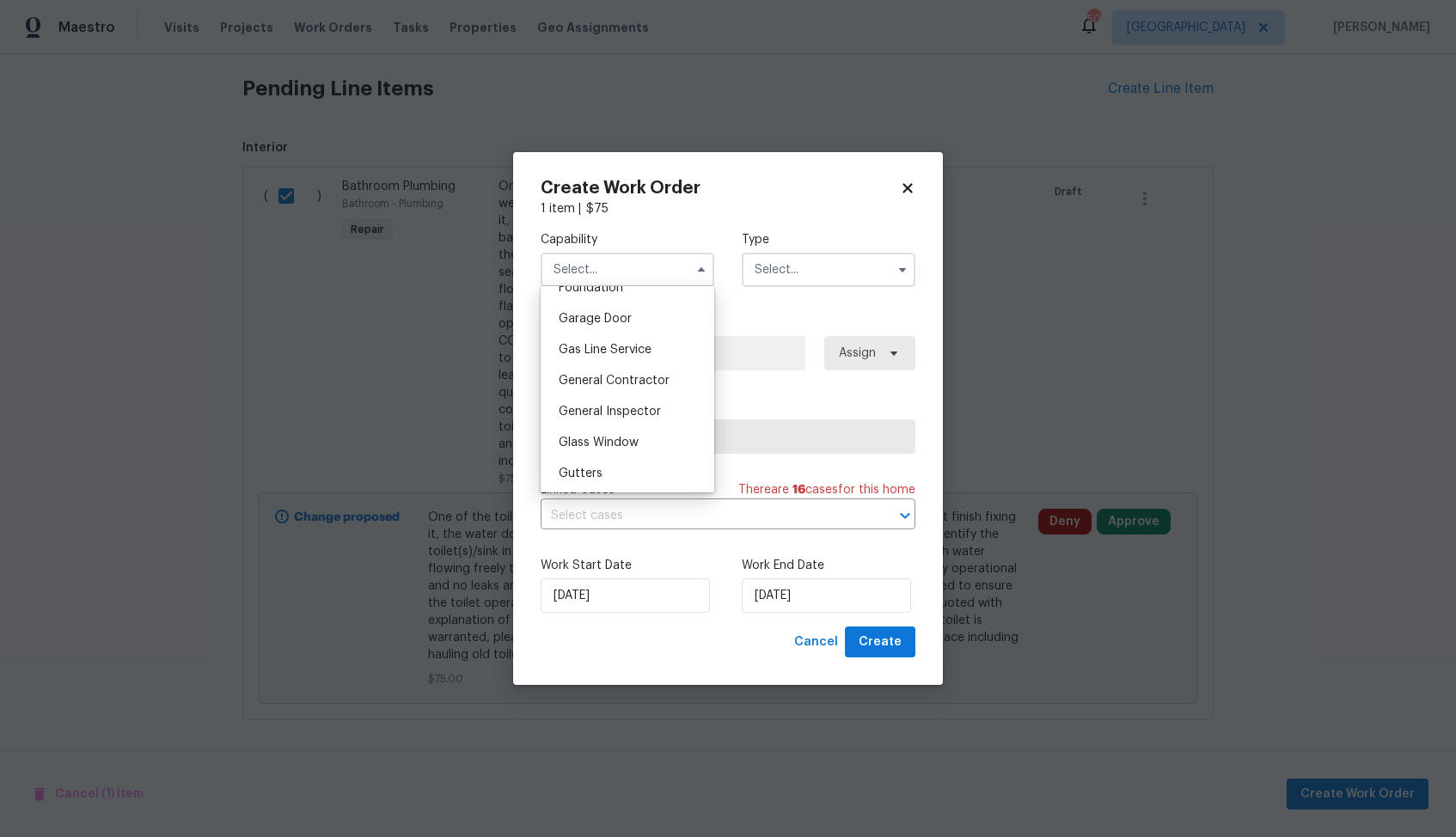
scroll to position [781, 0]
click at [598, 461] on div "Handyman" at bounding box center [627, 471] width 165 height 31
type input "Handyman"
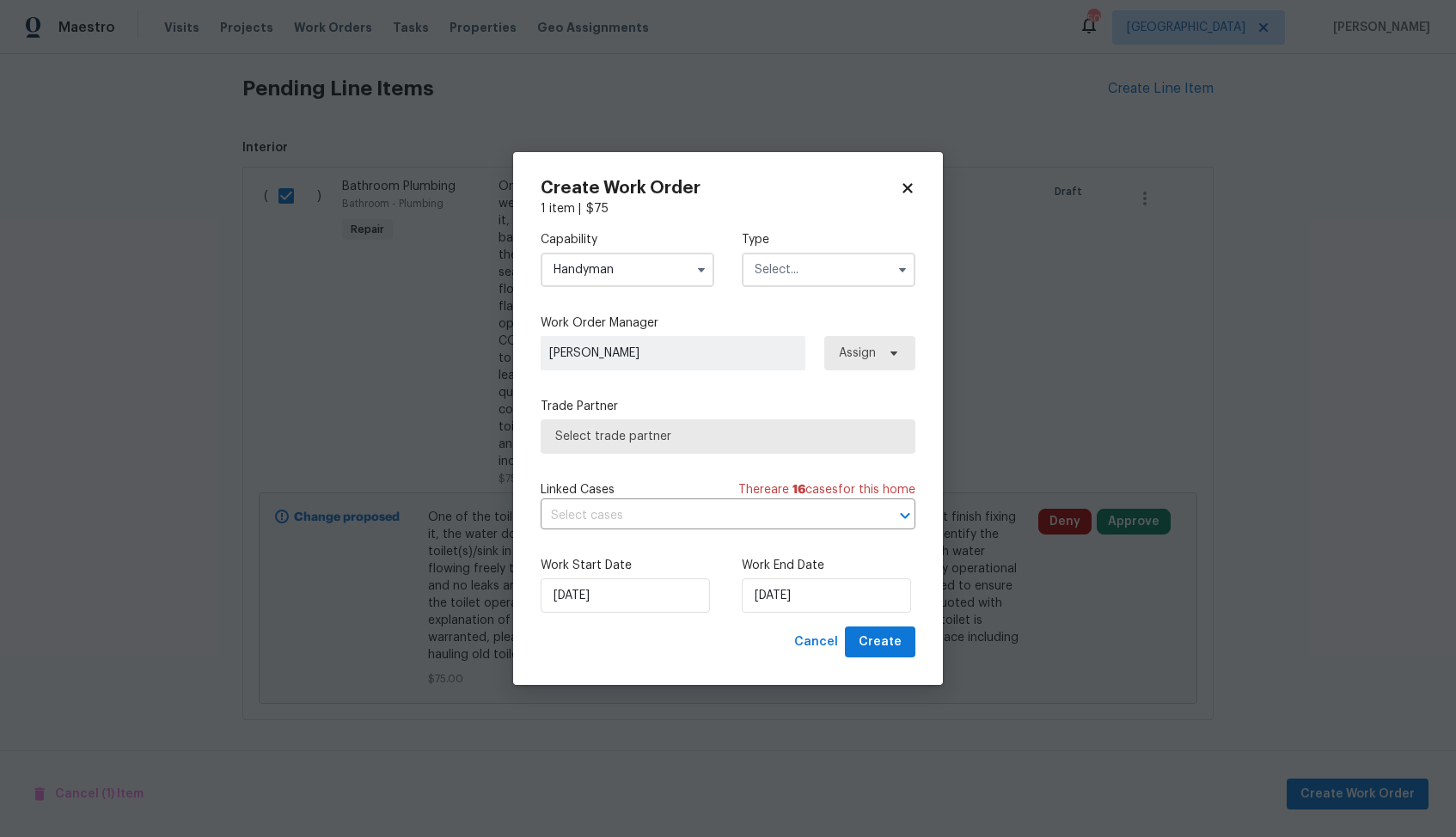
click at [814, 273] on input "text" at bounding box center [829, 270] width 174 height 34
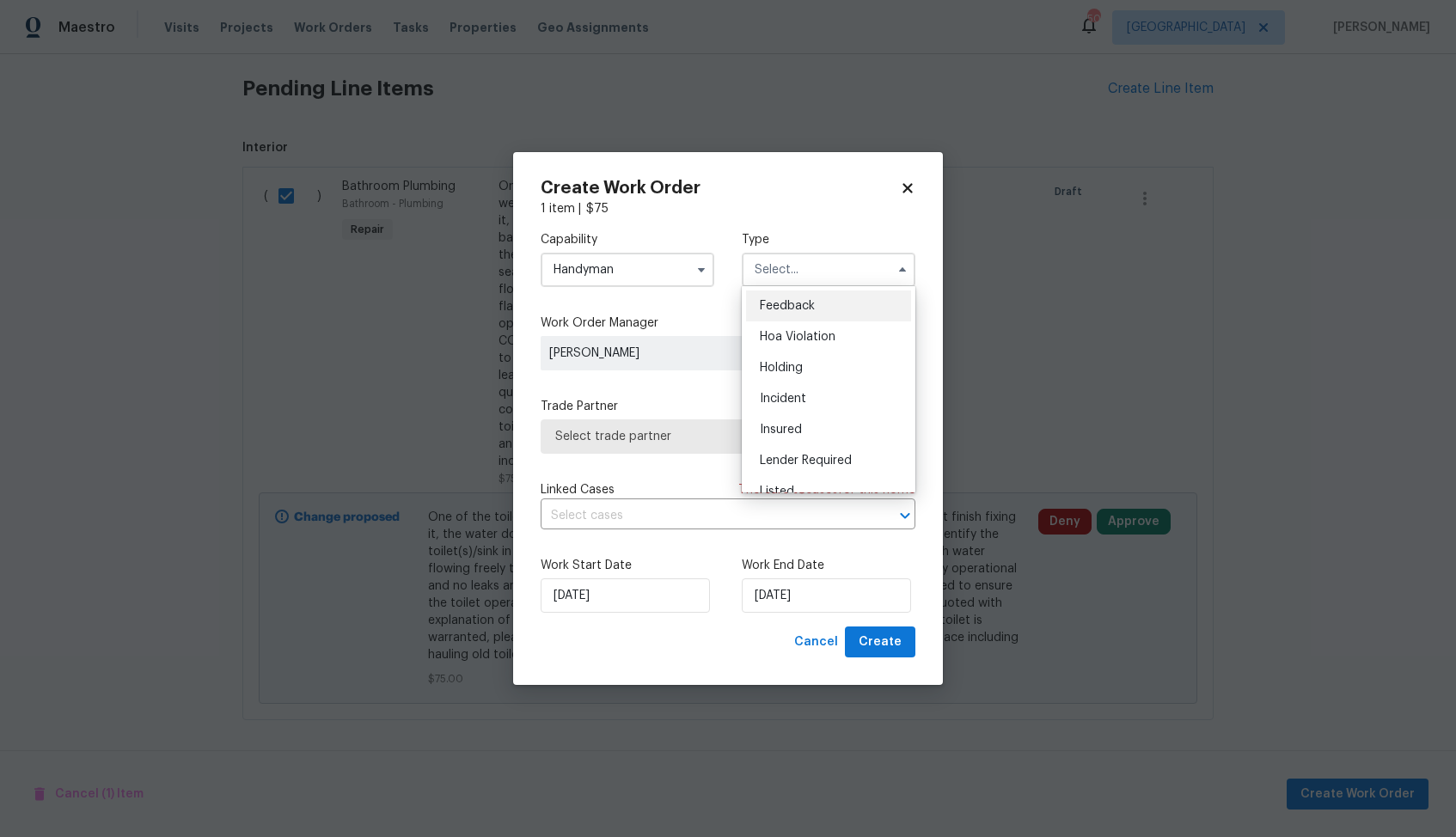
click at [804, 304] on span "Feedback" at bounding box center [788, 306] width 55 height 12
type input "Feedback"
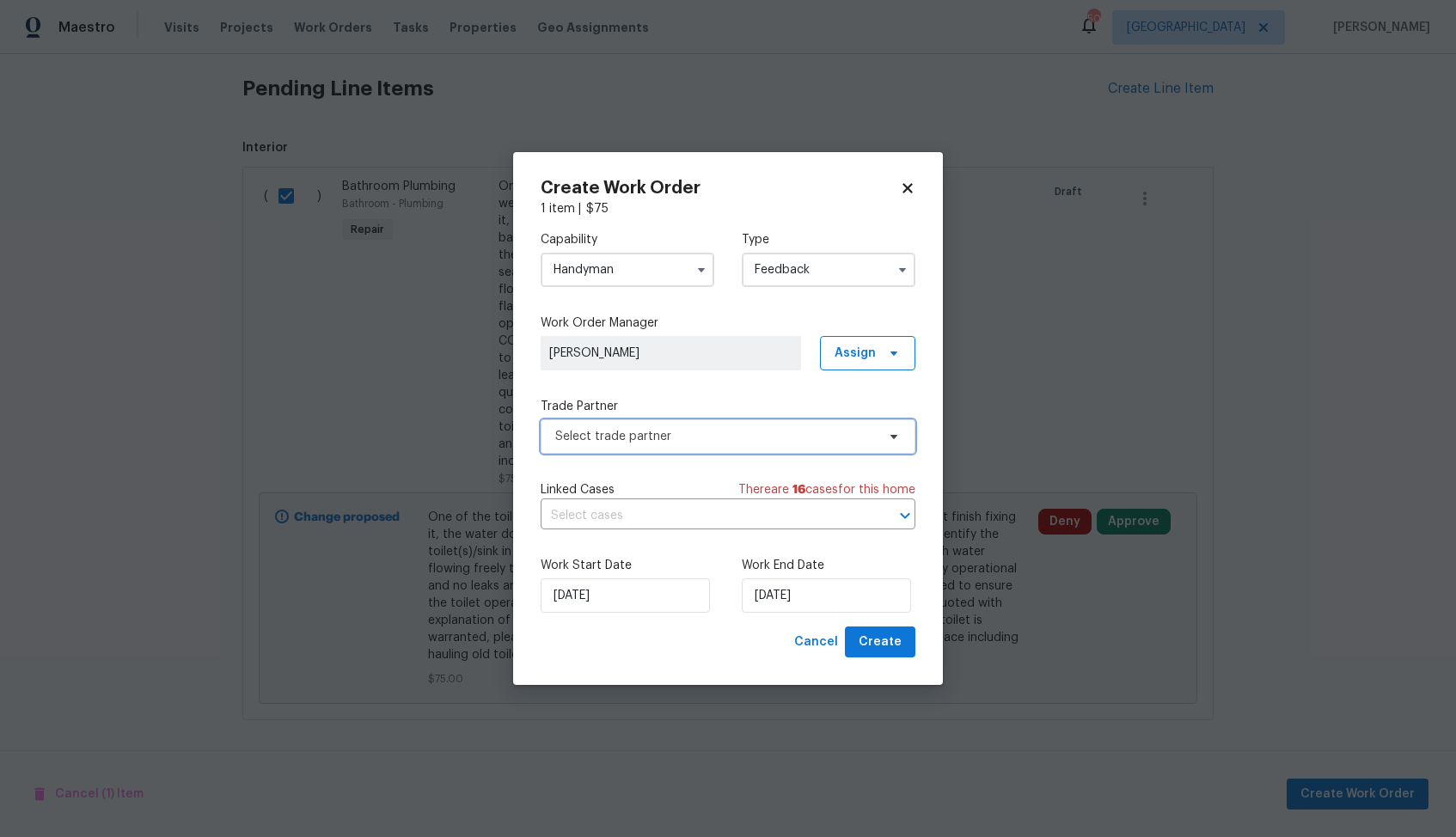
click at [687, 441] on span "Select trade partner" at bounding box center [715, 437] width 320 height 17
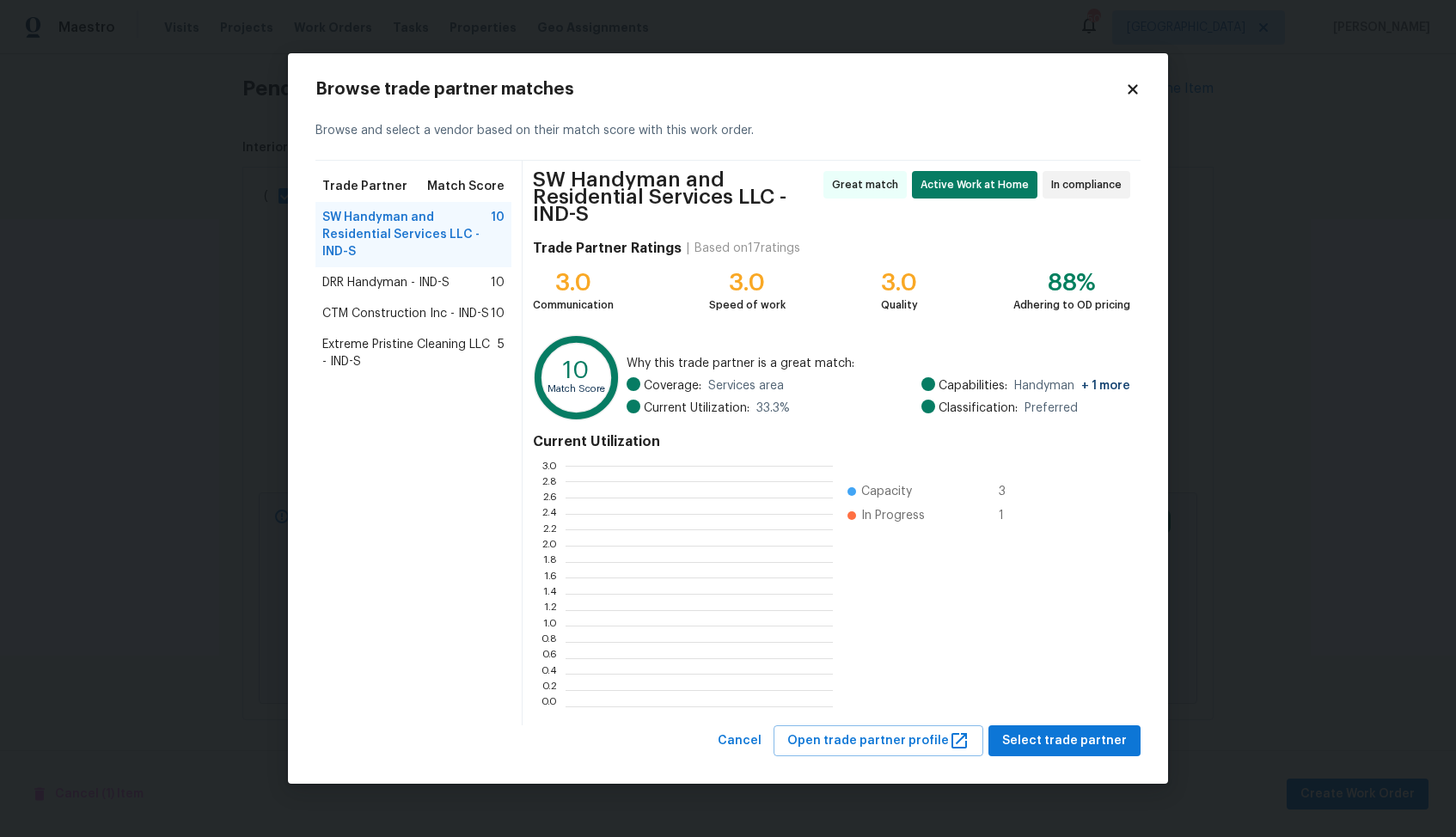
scroll to position [240, 267]
click at [407, 291] on span "DRR Handyman - IND-S" at bounding box center [385, 283] width 127 height 17
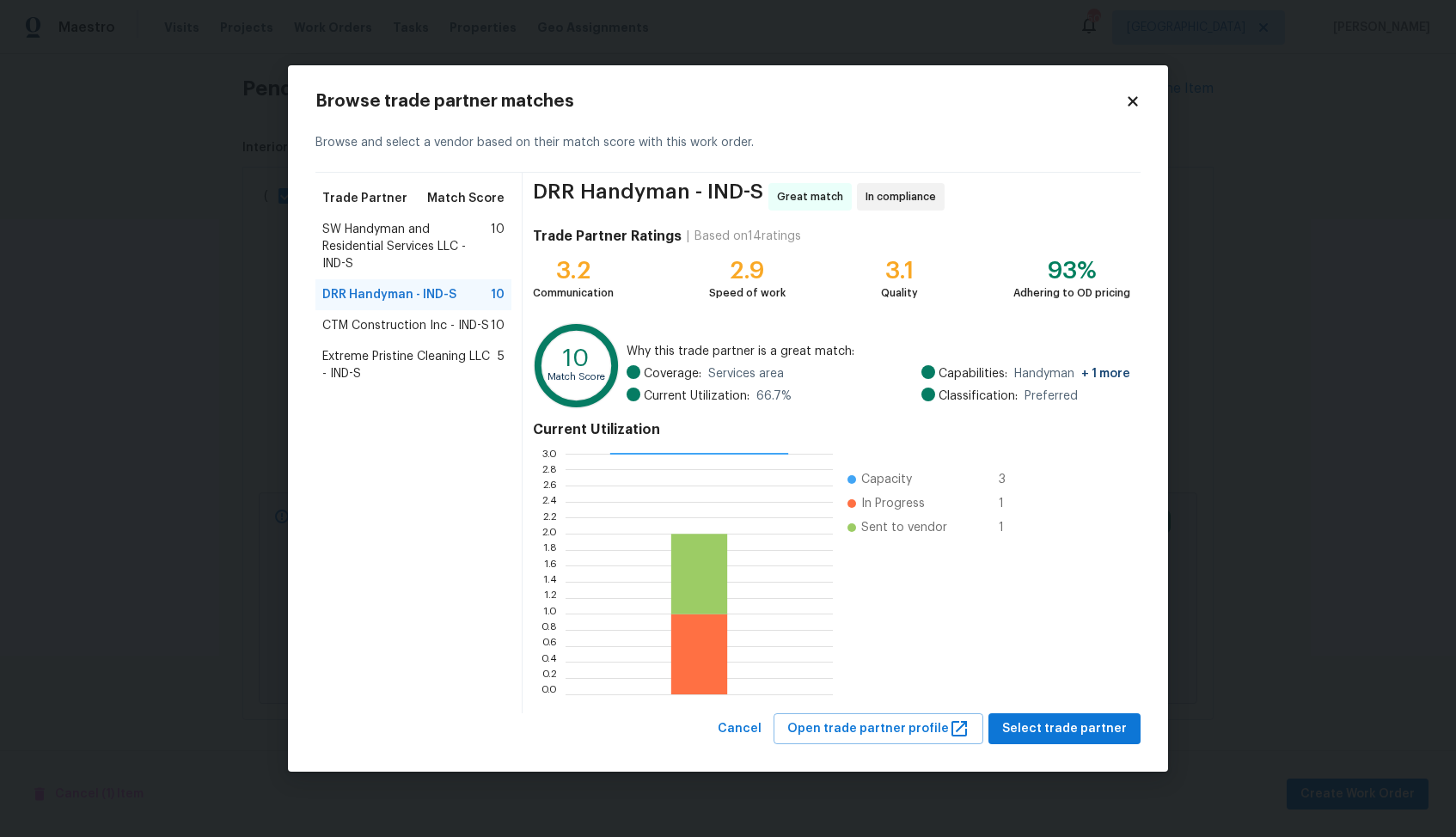
click at [396, 252] on span "SW Handyman and Residential Services LLC - IND-S" at bounding box center [406, 247] width 169 height 51
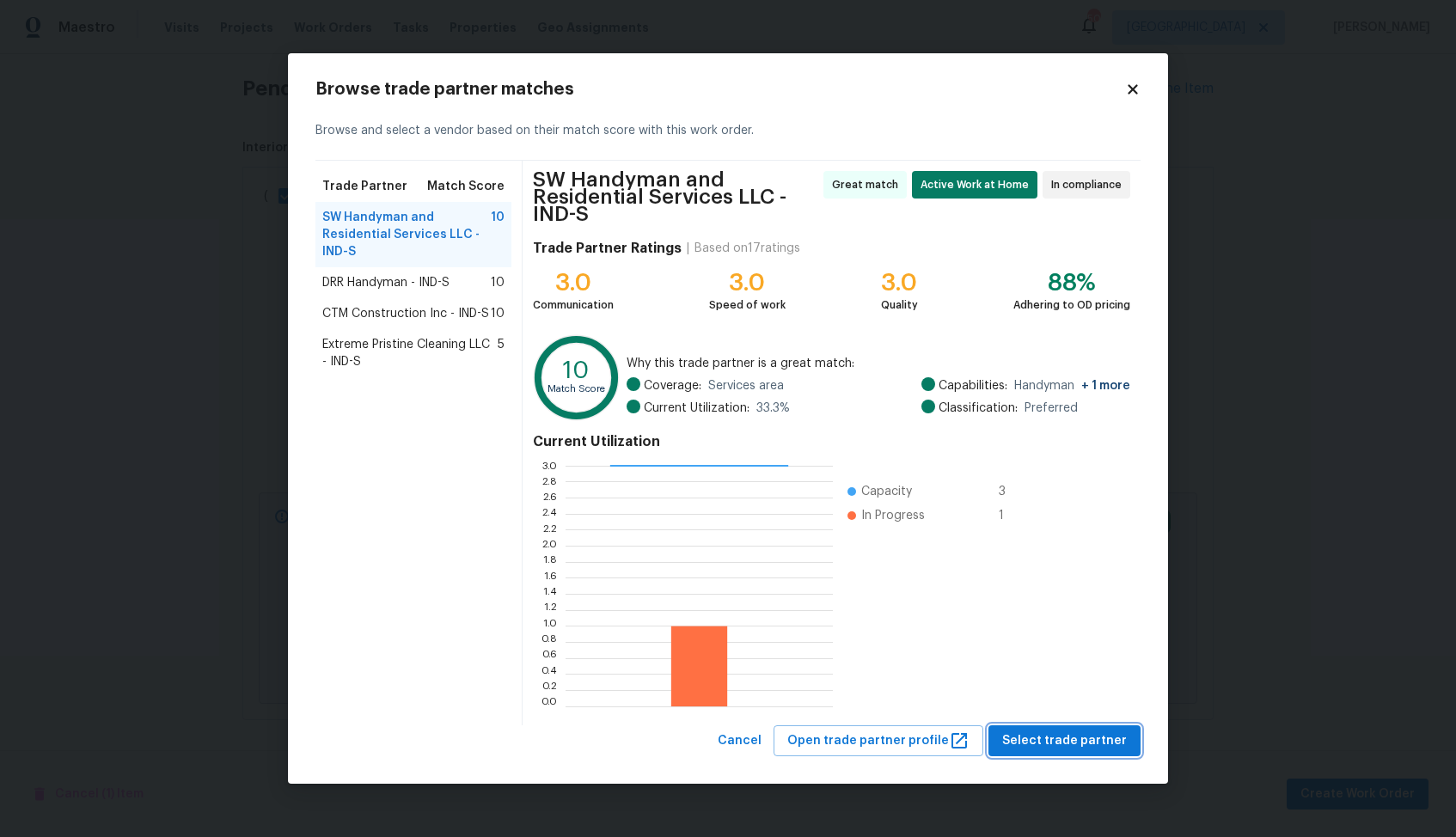
click at [1040, 741] on span "Select trade partner" at bounding box center [1064, 741] width 125 height 22
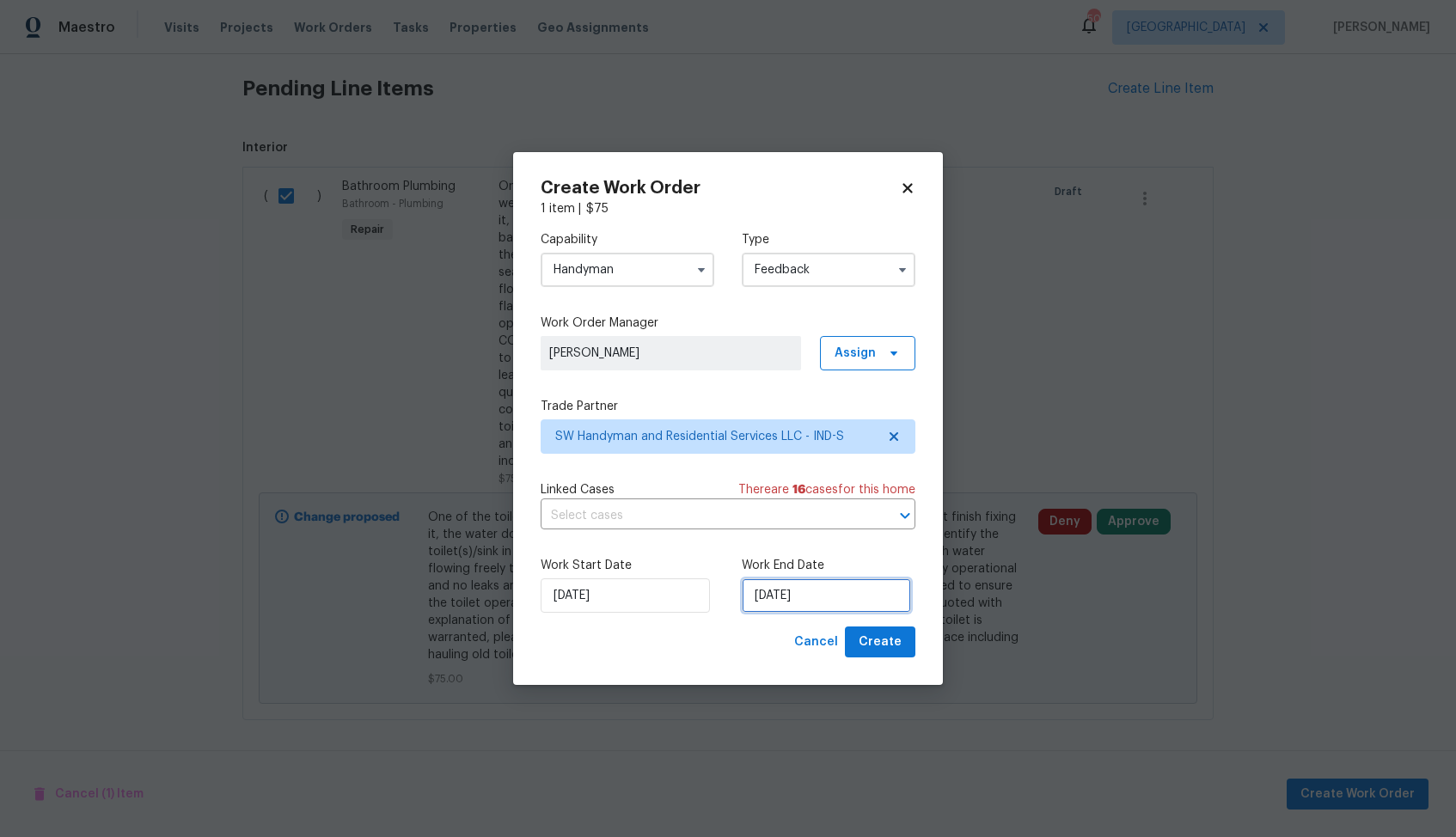
click at [786, 592] on input "19/08/2025" at bounding box center [827, 596] width 170 height 34
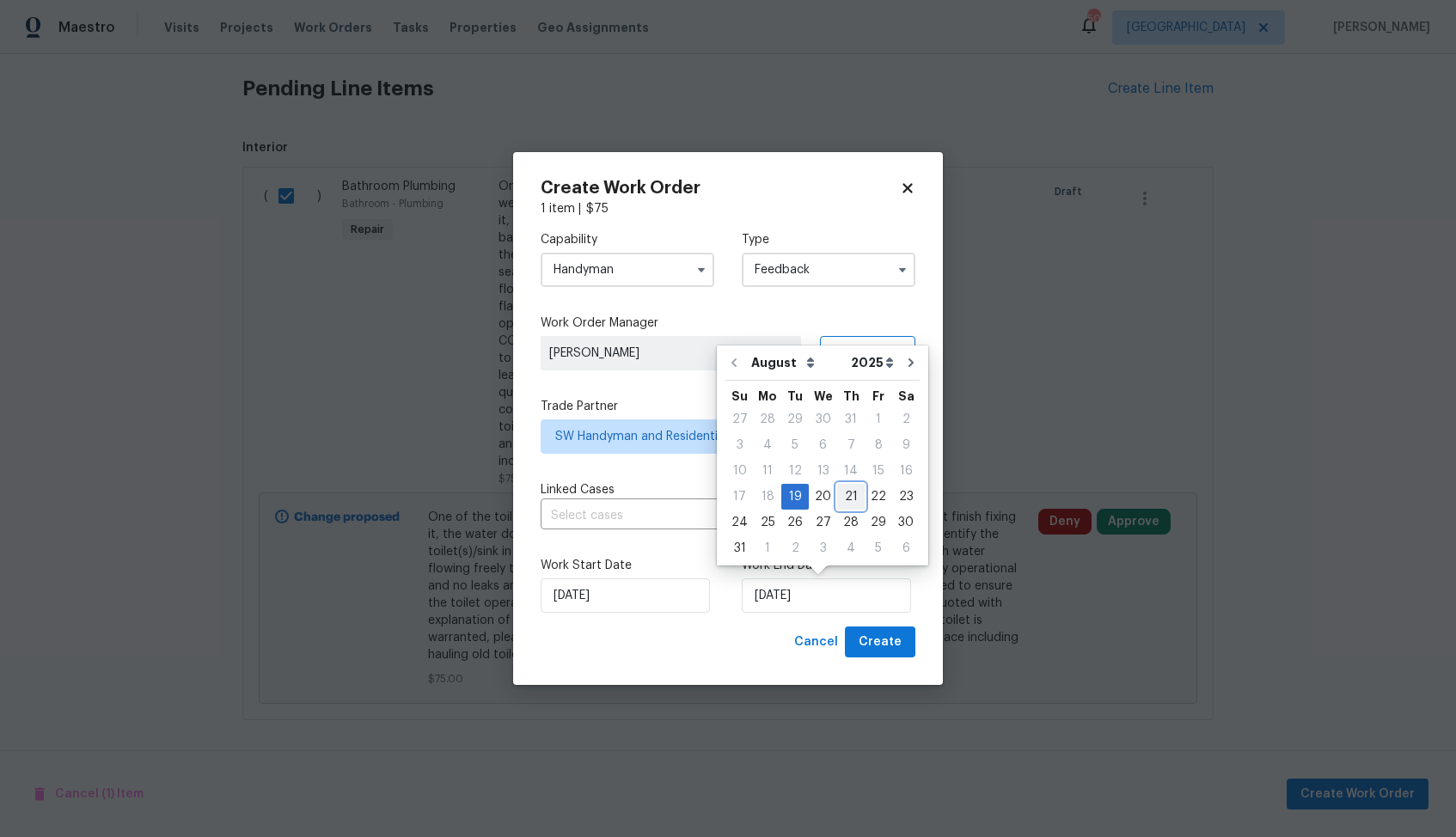
click at [851, 495] on div "21" at bounding box center [851, 497] width 28 height 24
type input "21/08/2025"
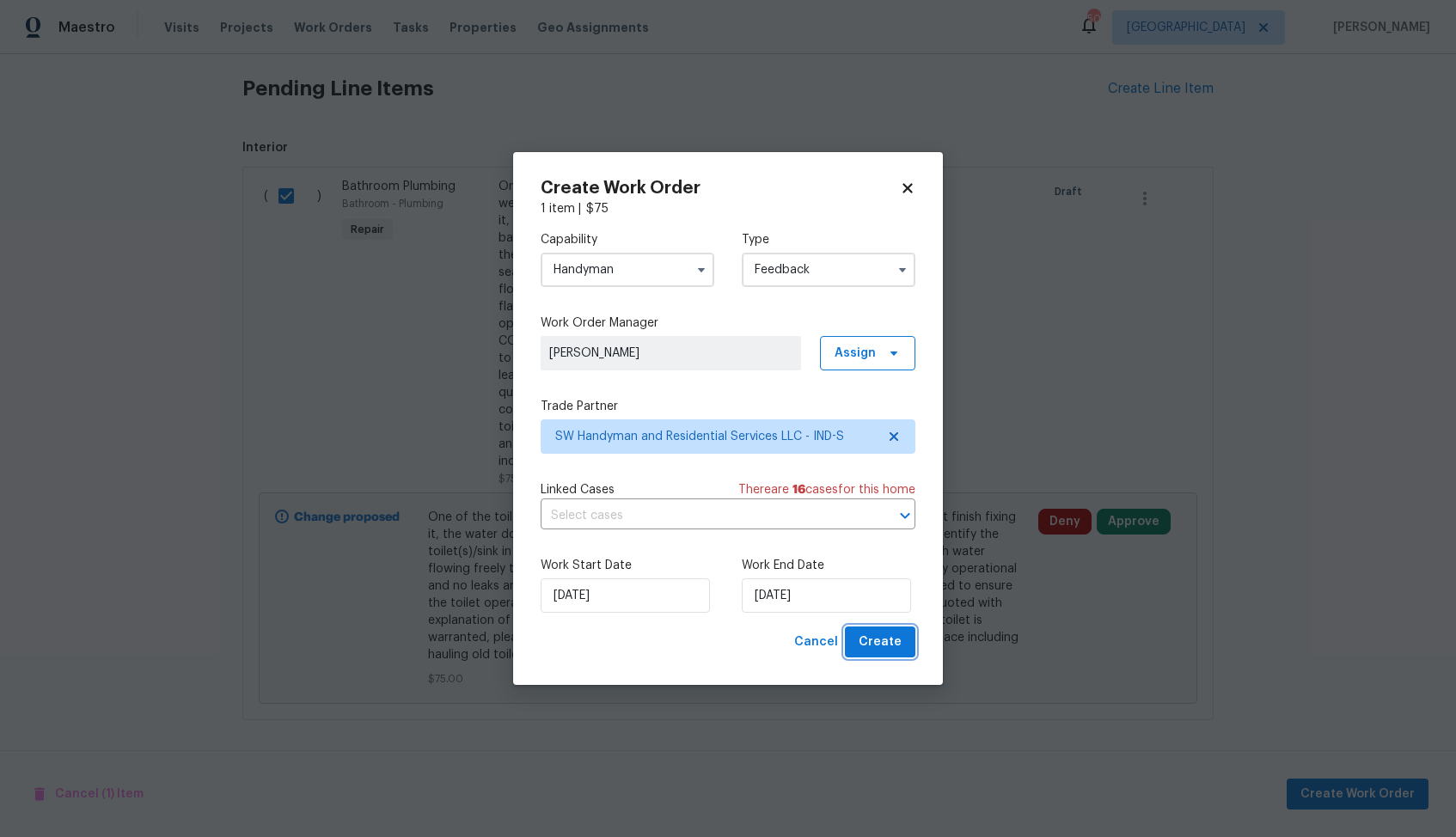
click at [885, 637] on span "Create" at bounding box center [880, 643] width 43 height 22
checkbox input "false"
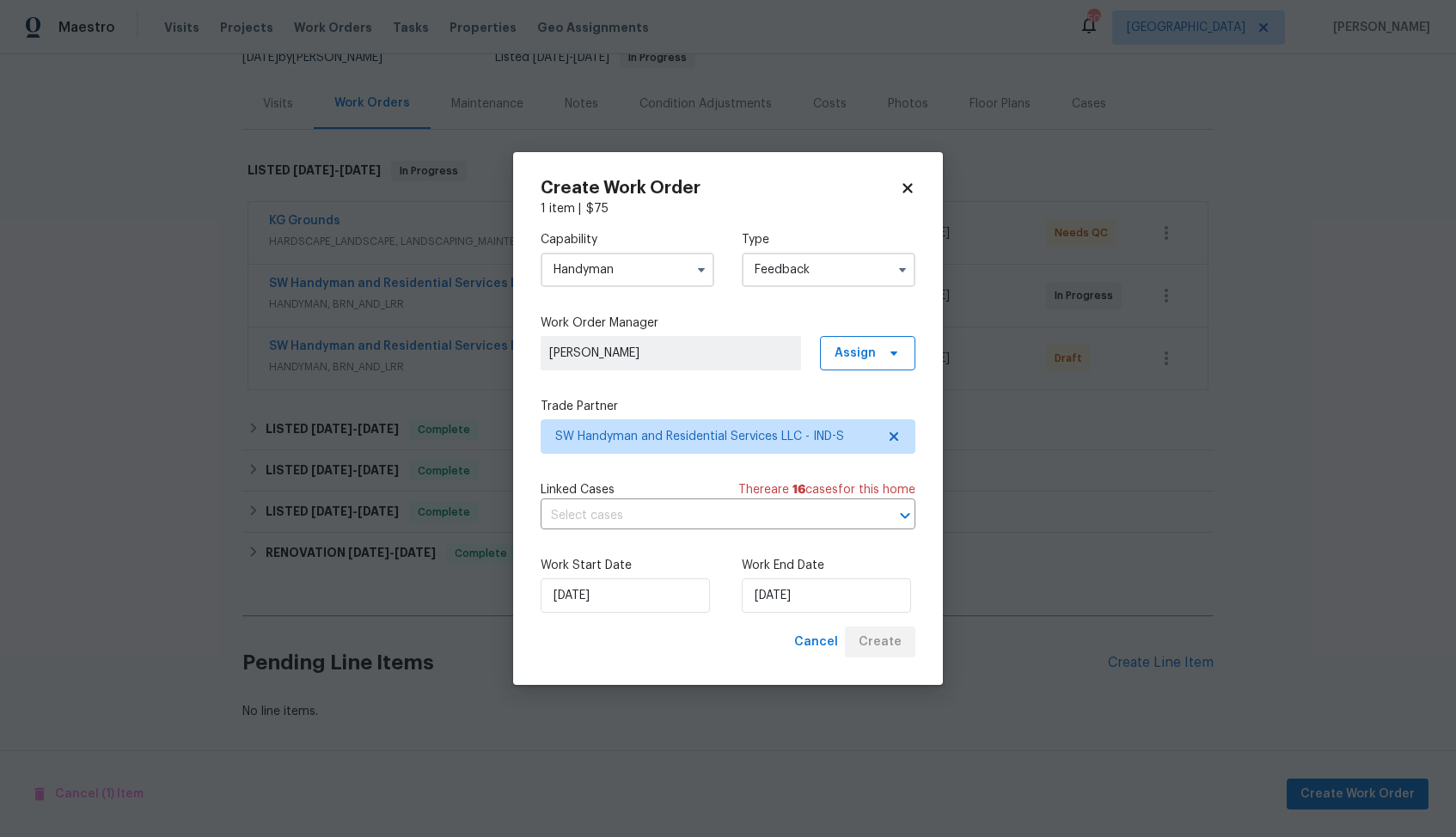
scroll to position [182, 0]
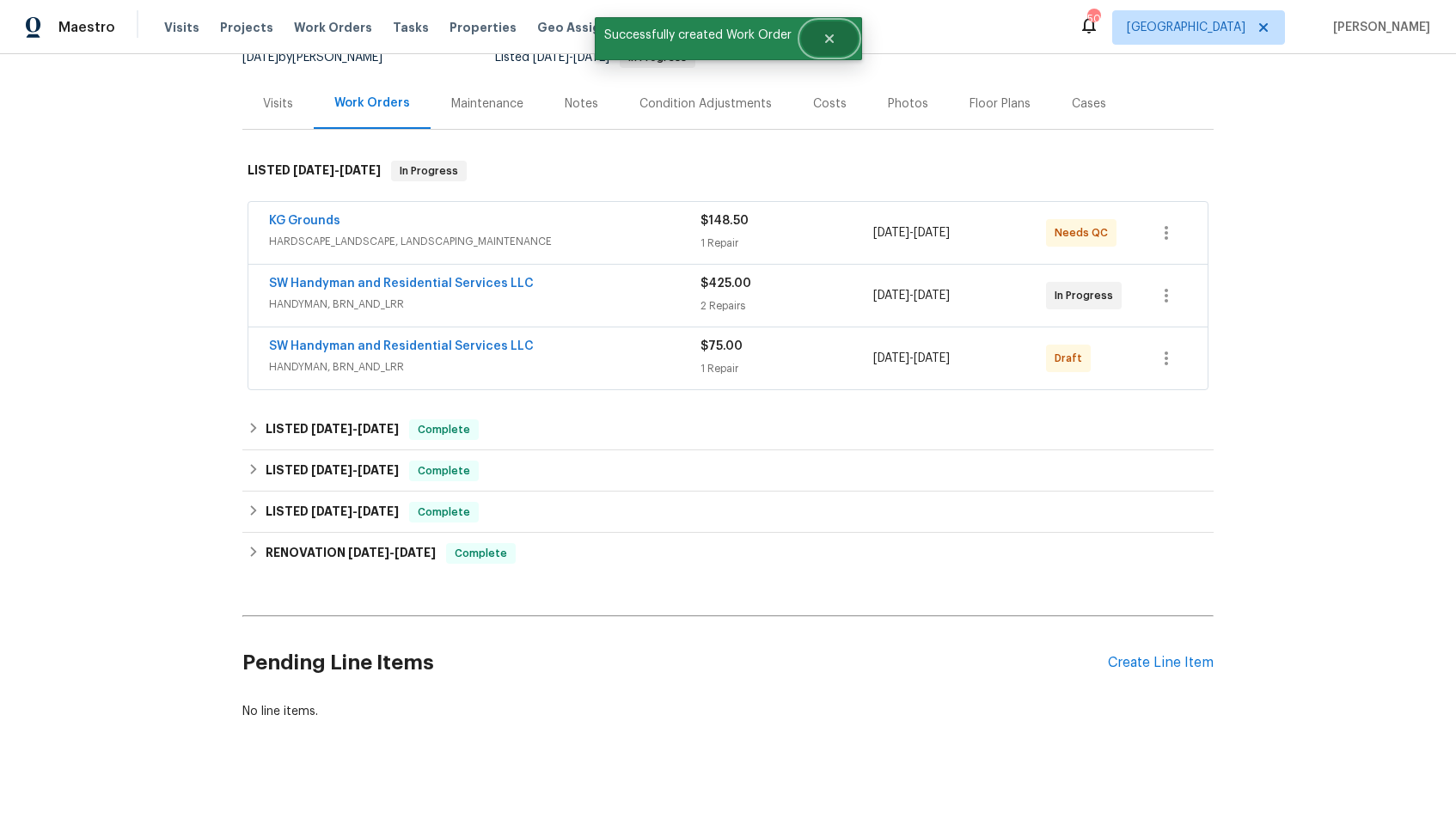
click at [831, 48] on button "Close" at bounding box center [830, 39] width 57 height 34
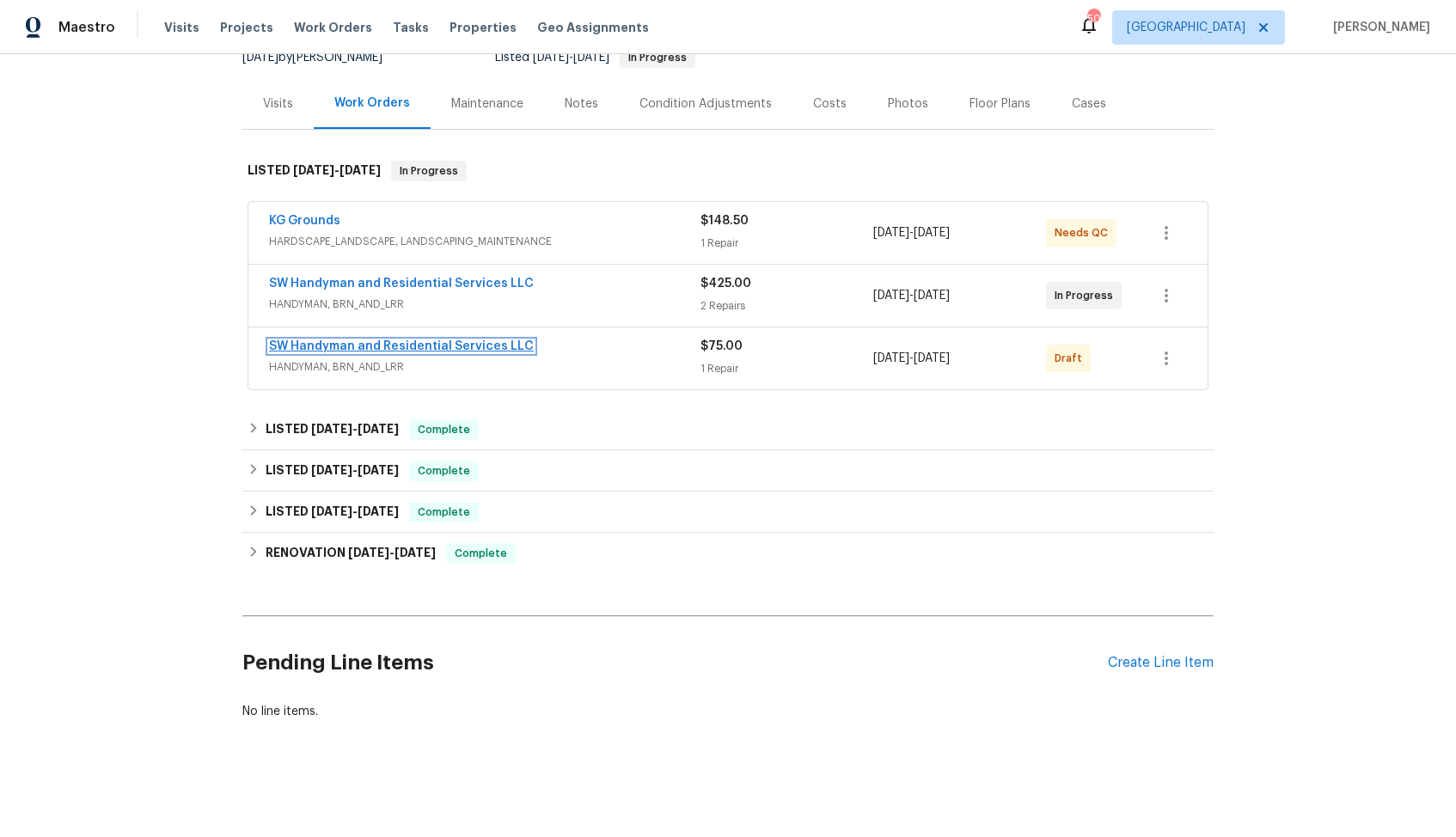
click at [438, 345] on link "SW Handyman and Residential Services LLC" at bounding box center [401, 346] width 265 height 12
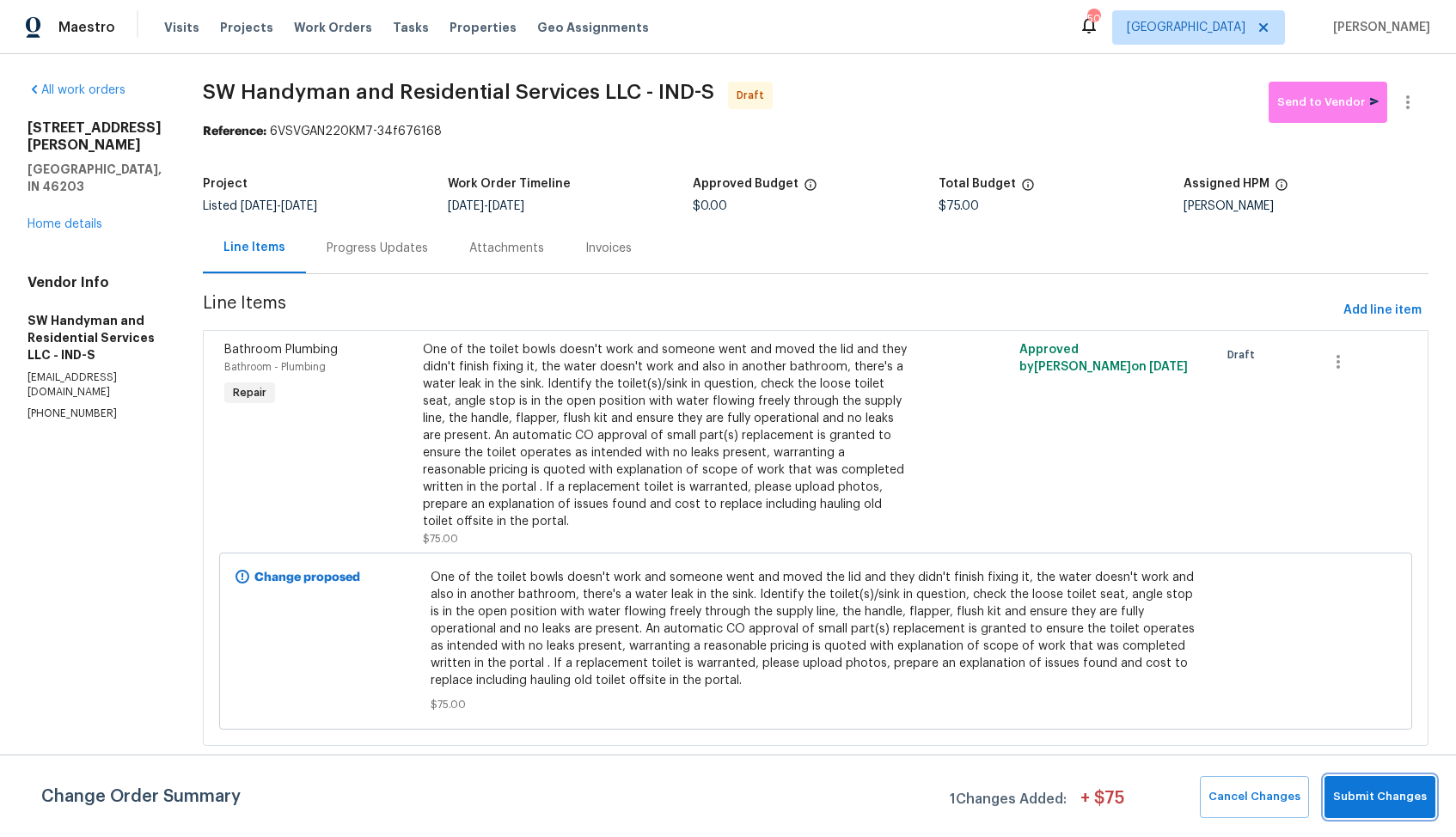
click at [1363, 814] on button "Submit Changes" at bounding box center [1380, 797] width 111 height 42
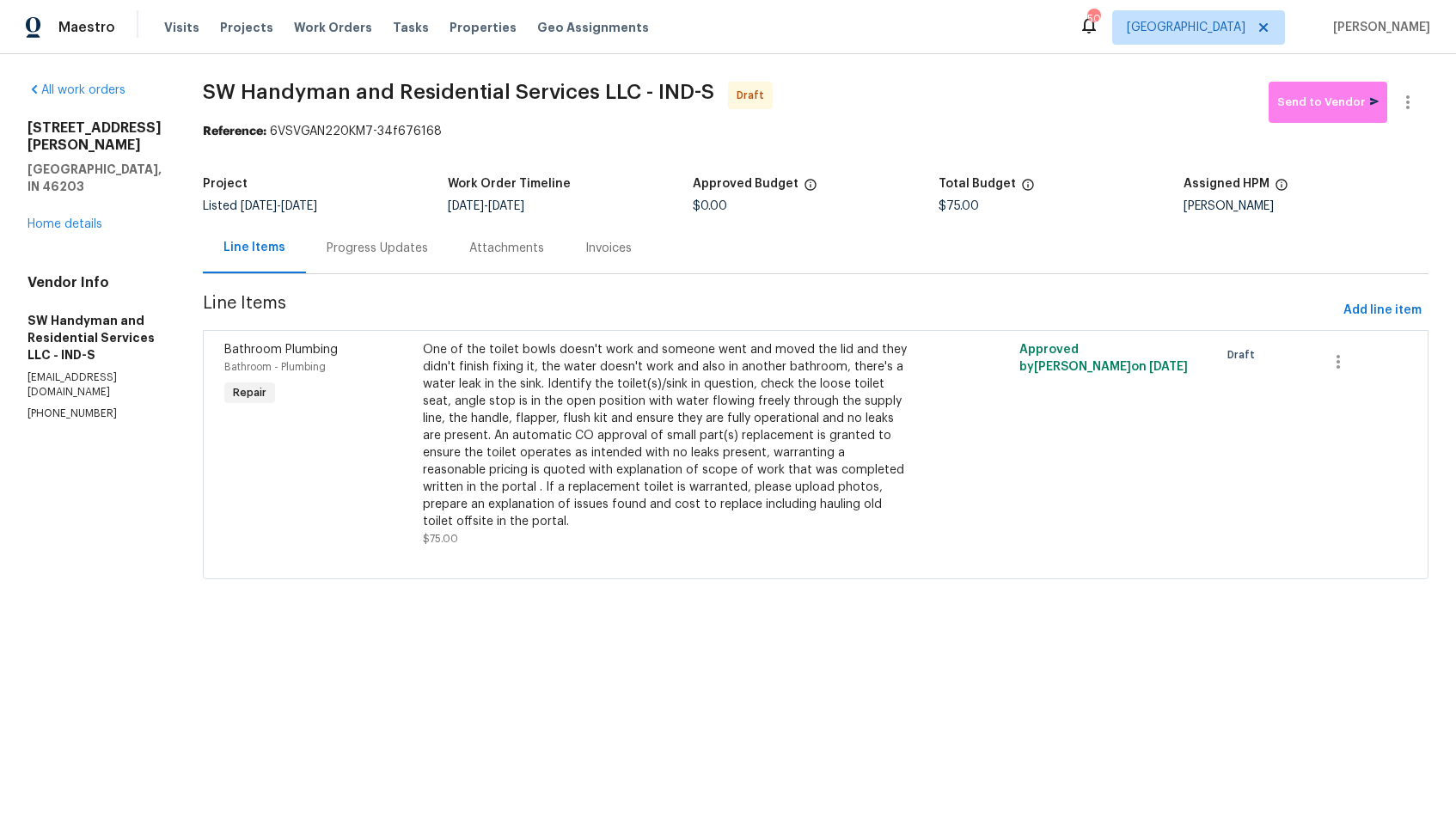
click at [379, 242] on div "Progress Updates" at bounding box center [378, 249] width 101 height 17
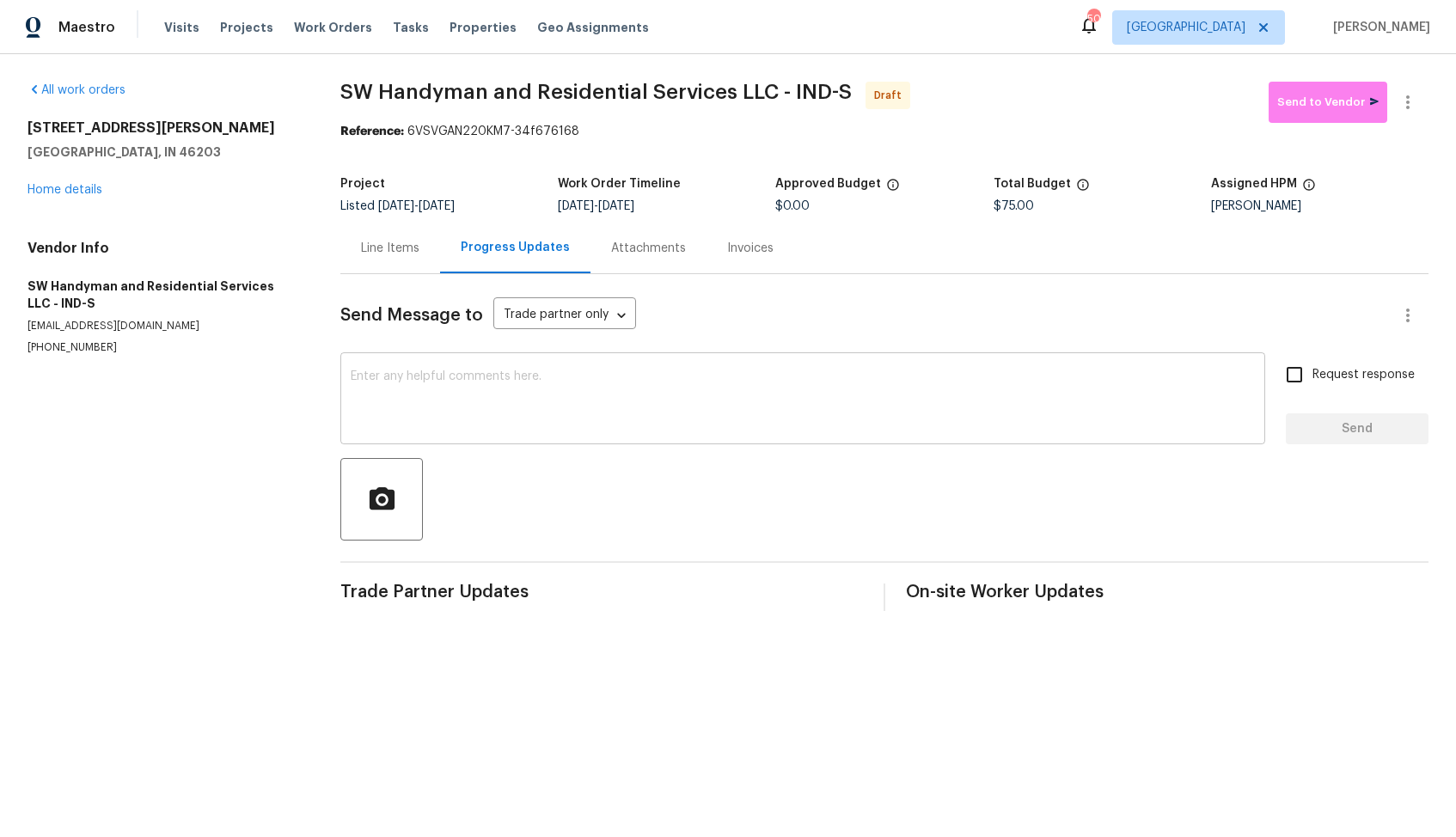
click at [616, 400] on textarea at bounding box center [803, 400] width 905 height 60
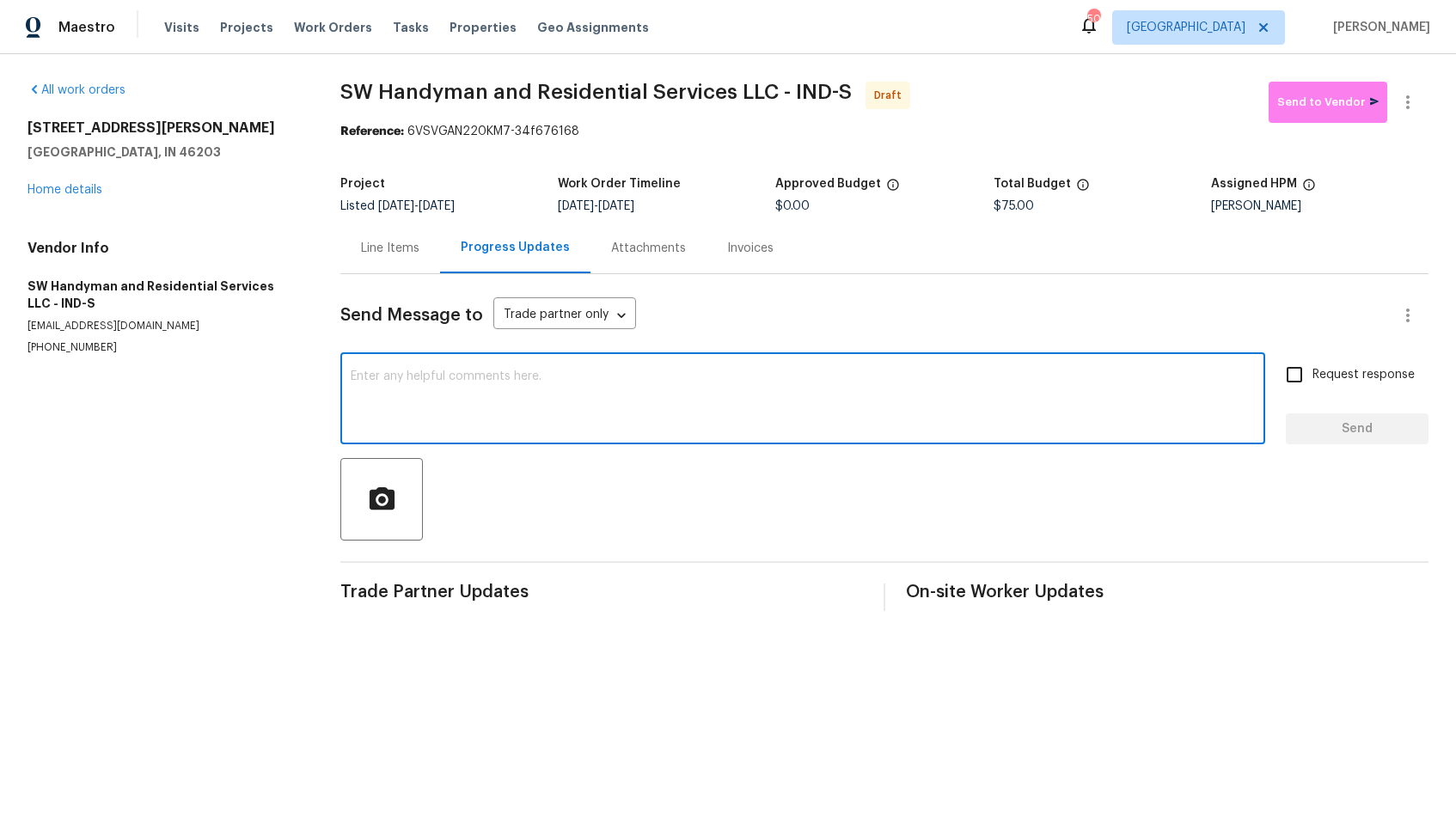
click at [608, 415] on textarea at bounding box center [803, 400] width 905 height 60
paste textarea "Hi, this is Arvind with Opendoor. I’m confirming you received the WO for the pr…"
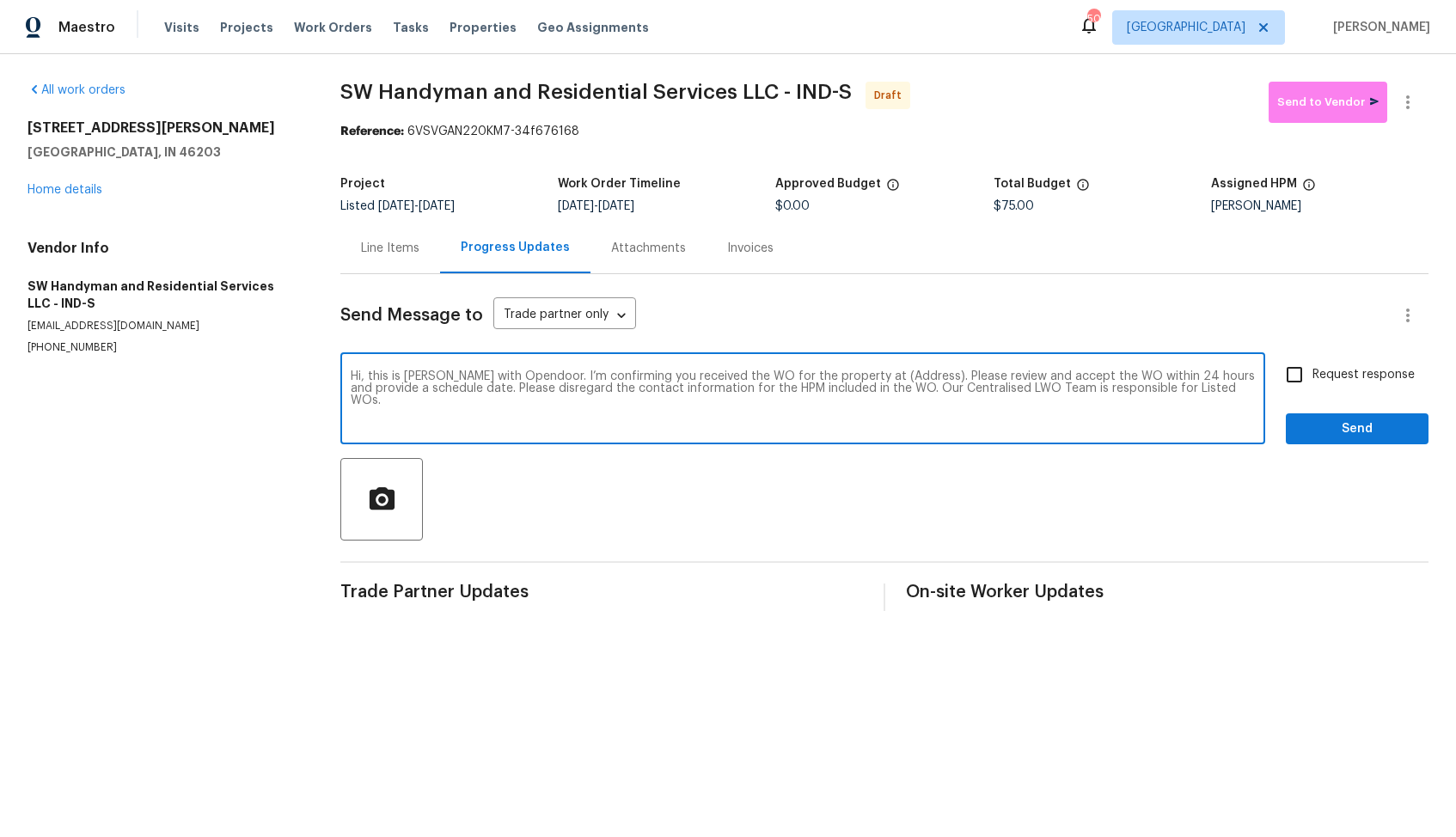
drag, startPoint x: 900, startPoint y: 379, endPoint x: 847, endPoint y: 378, distance: 53.0
click at [847, 378] on textarea "Hi, this is Arvind with Opendoor. I’m confirming you received the WO for the pr…" at bounding box center [803, 400] width 905 height 60
paste textarea "917 Buchanan St, Indianapolis, IN 46203"
type textarea "Hi, this is Arvind with Opendoor. I’m confirming you received the WO for the pr…"
click at [1297, 371] on input "Request response" at bounding box center [1295, 375] width 36 height 36
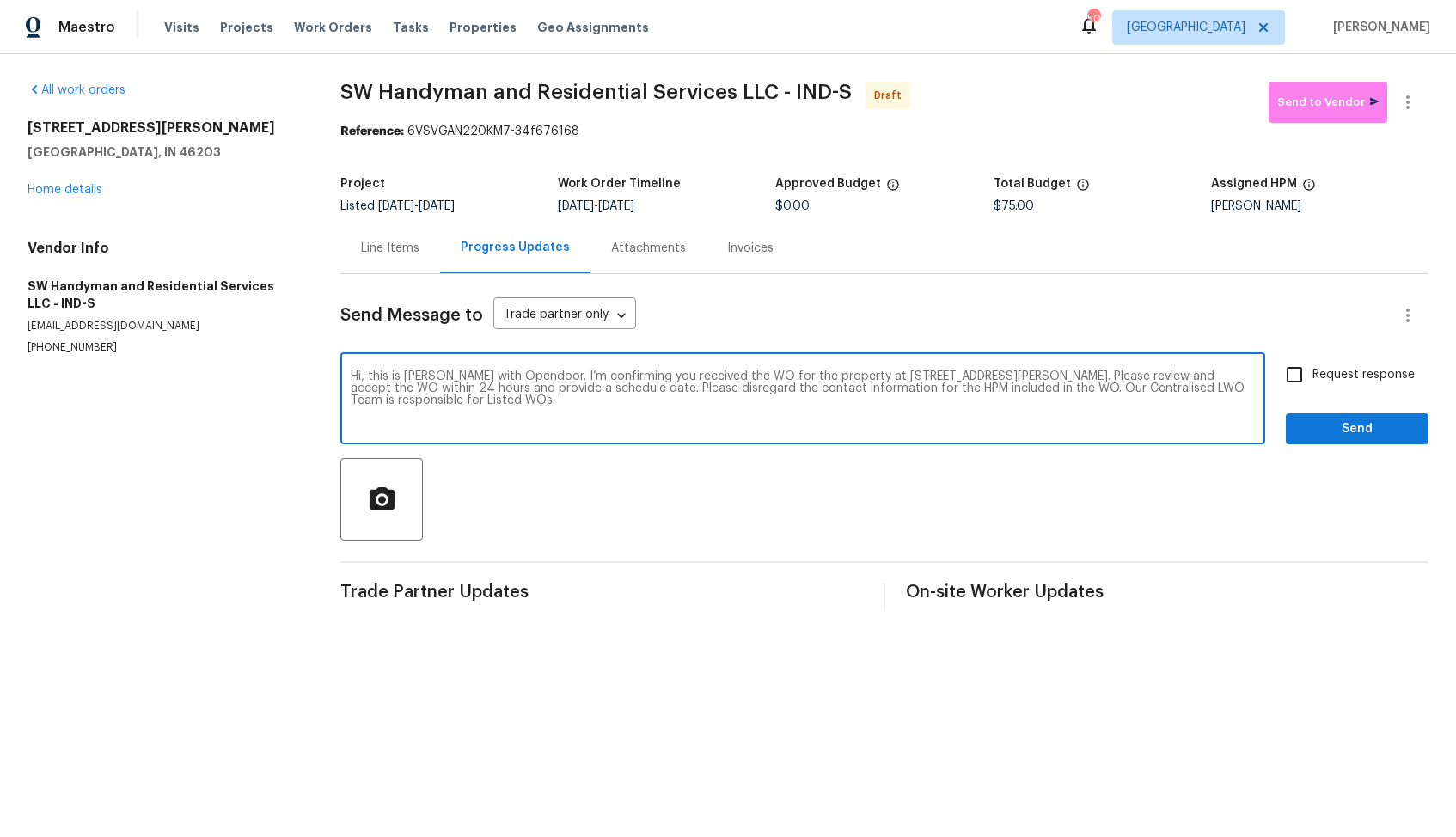
checkbox input "true"
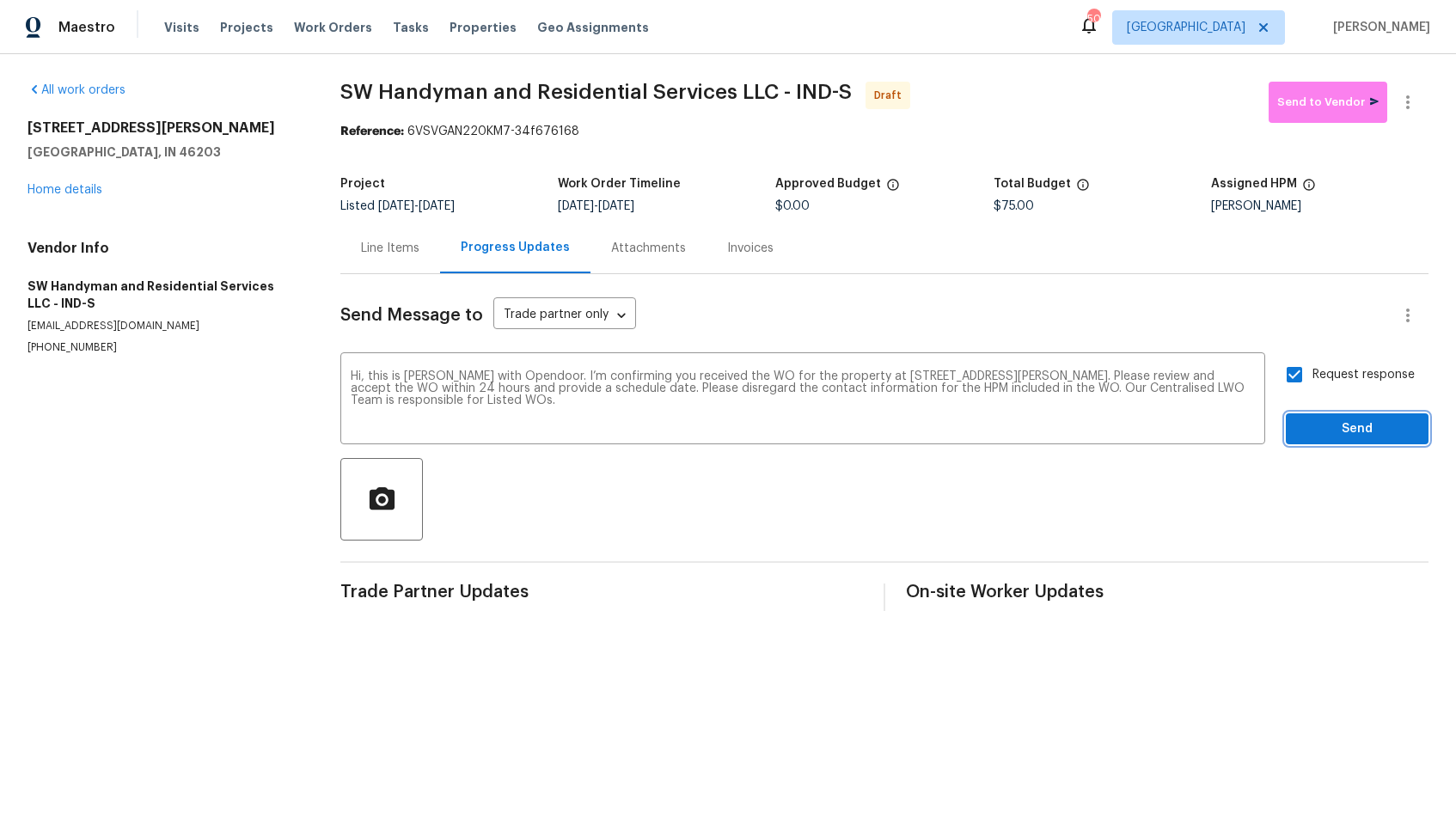
click at [1335, 436] on span "Send" at bounding box center [1357, 429] width 115 height 22
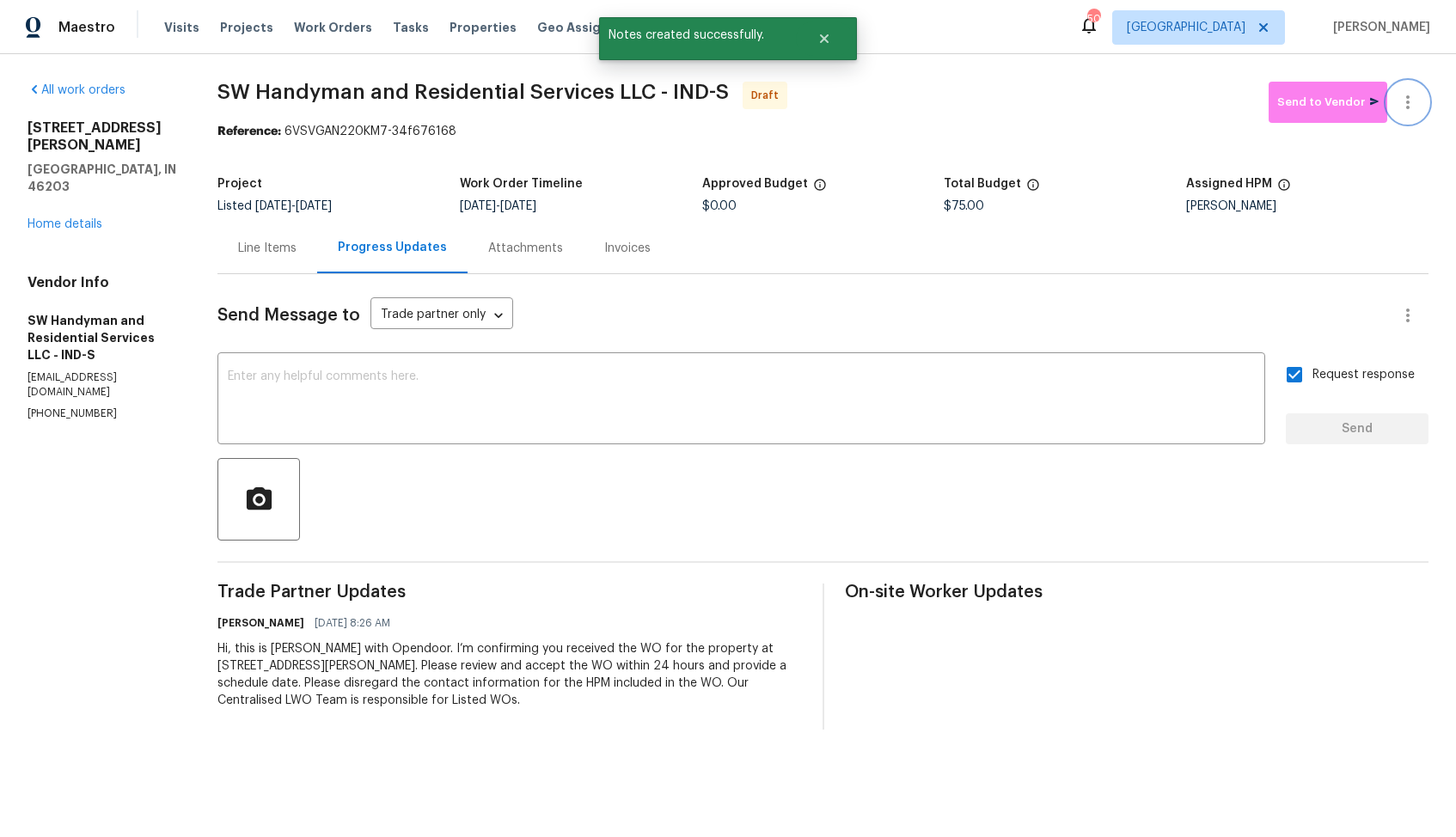
click at [1411, 107] on icon "button" at bounding box center [1408, 102] width 21 height 21
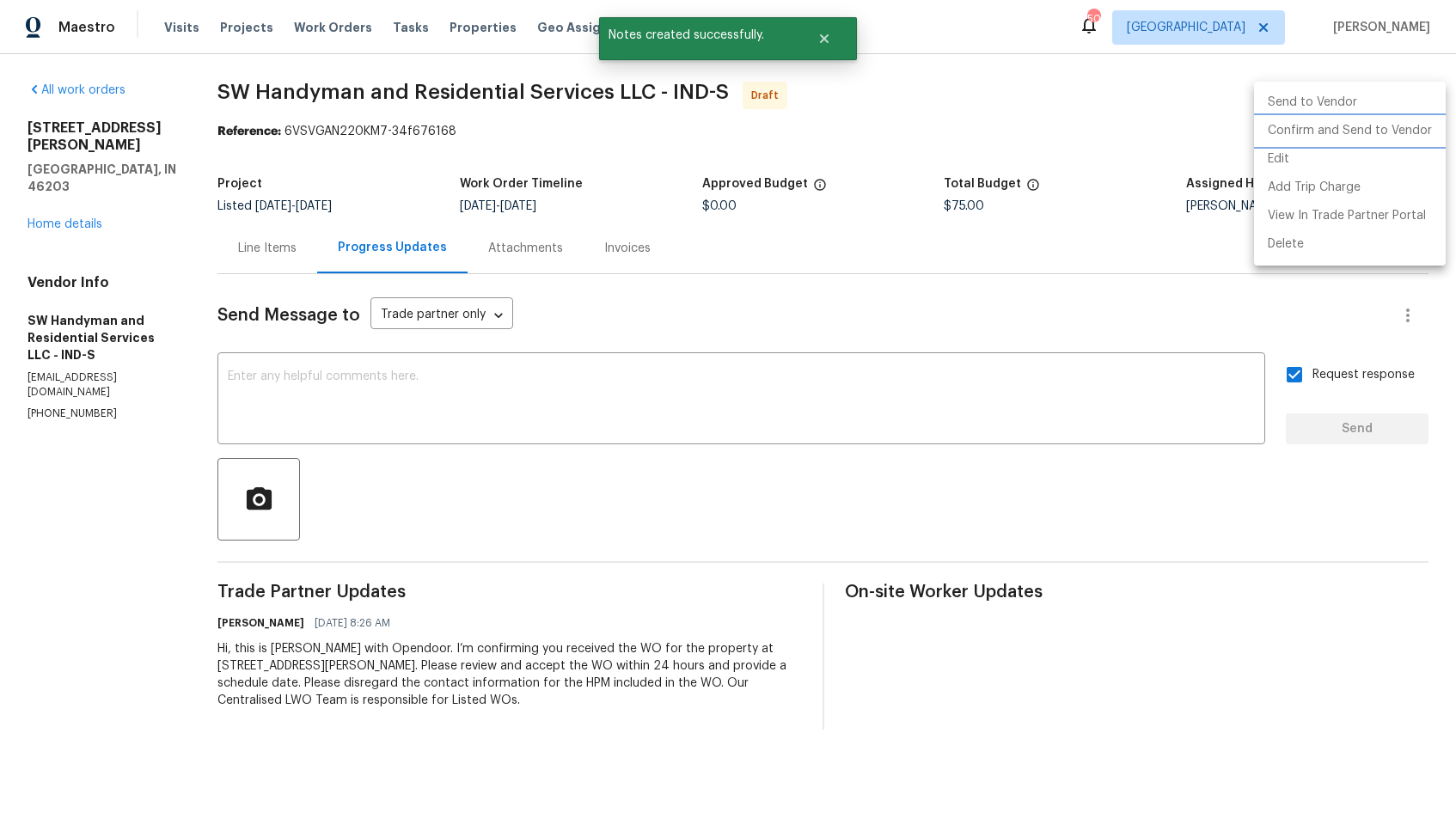
click at [1340, 139] on li "Confirm and Send to Vendor" at bounding box center [1349, 132] width 192 height 29
click at [834, 131] on div at bounding box center [728, 418] width 1456 height 837
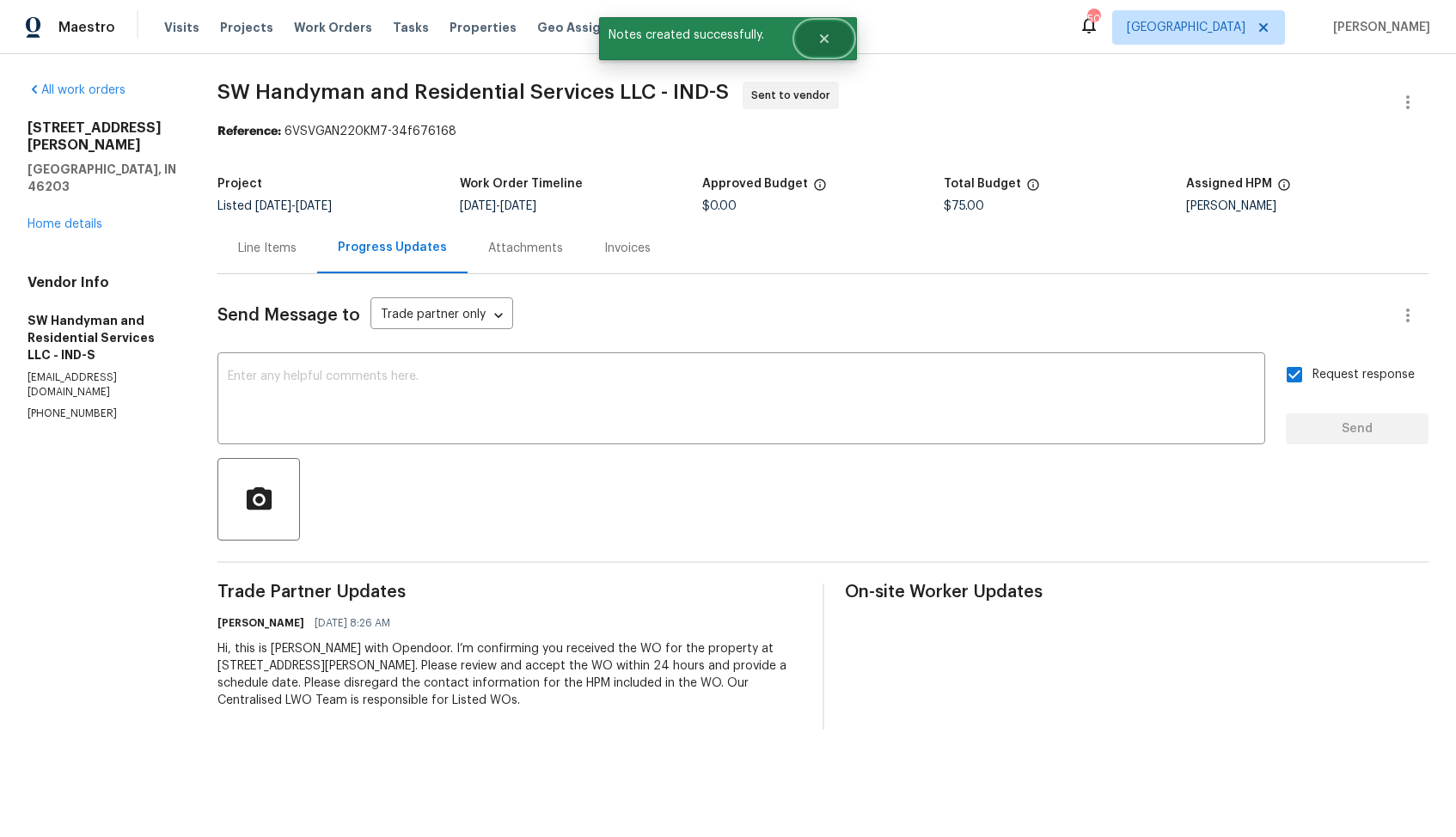
click at [812, 36] on button "Close" at bounding box center [825, 39] width 57 height 34
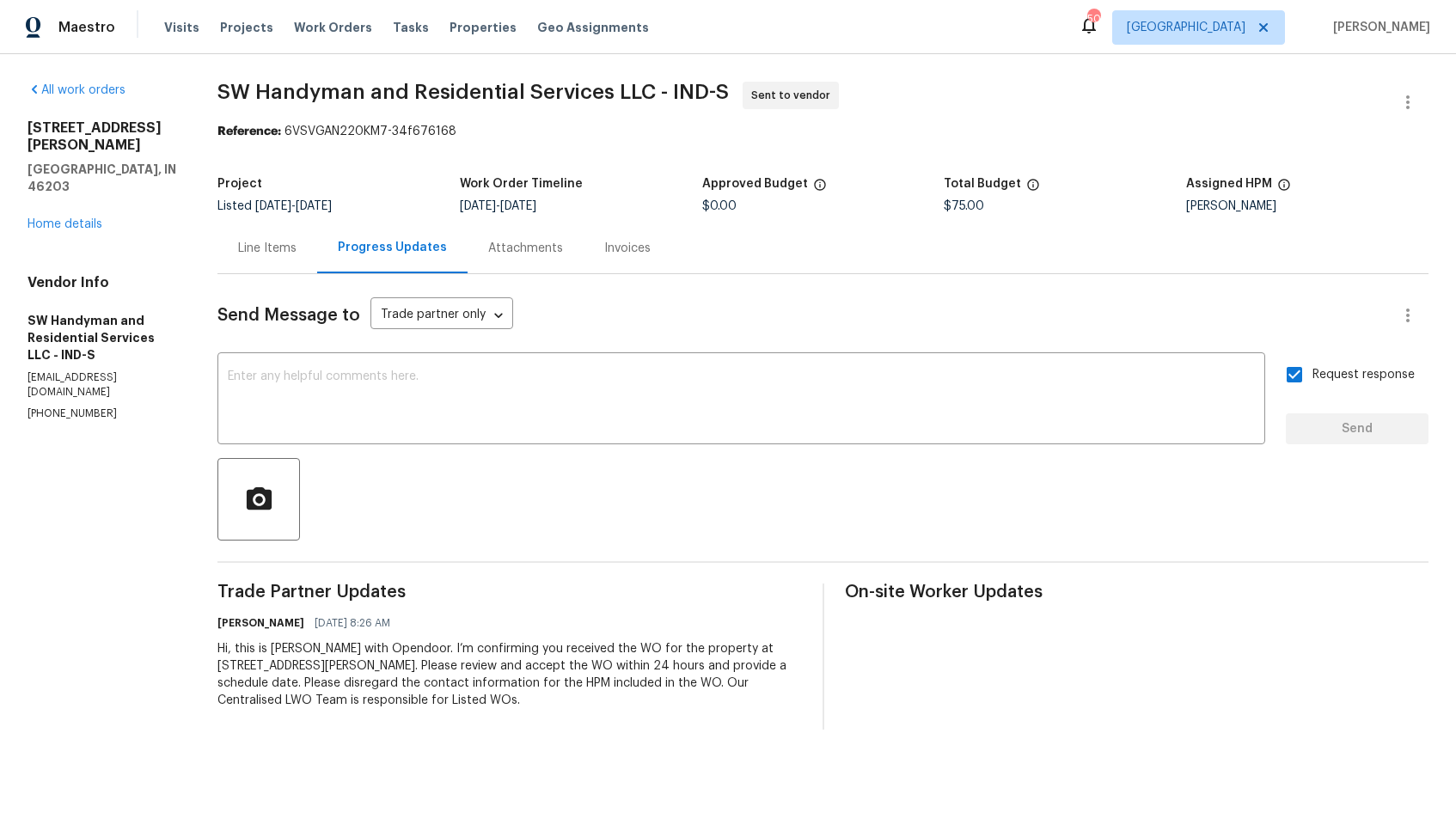
click at [319, 98] on span "SW Handyman and Residential Services LLC - IND-S" at bounding box center [473, 92] width 511 height 21
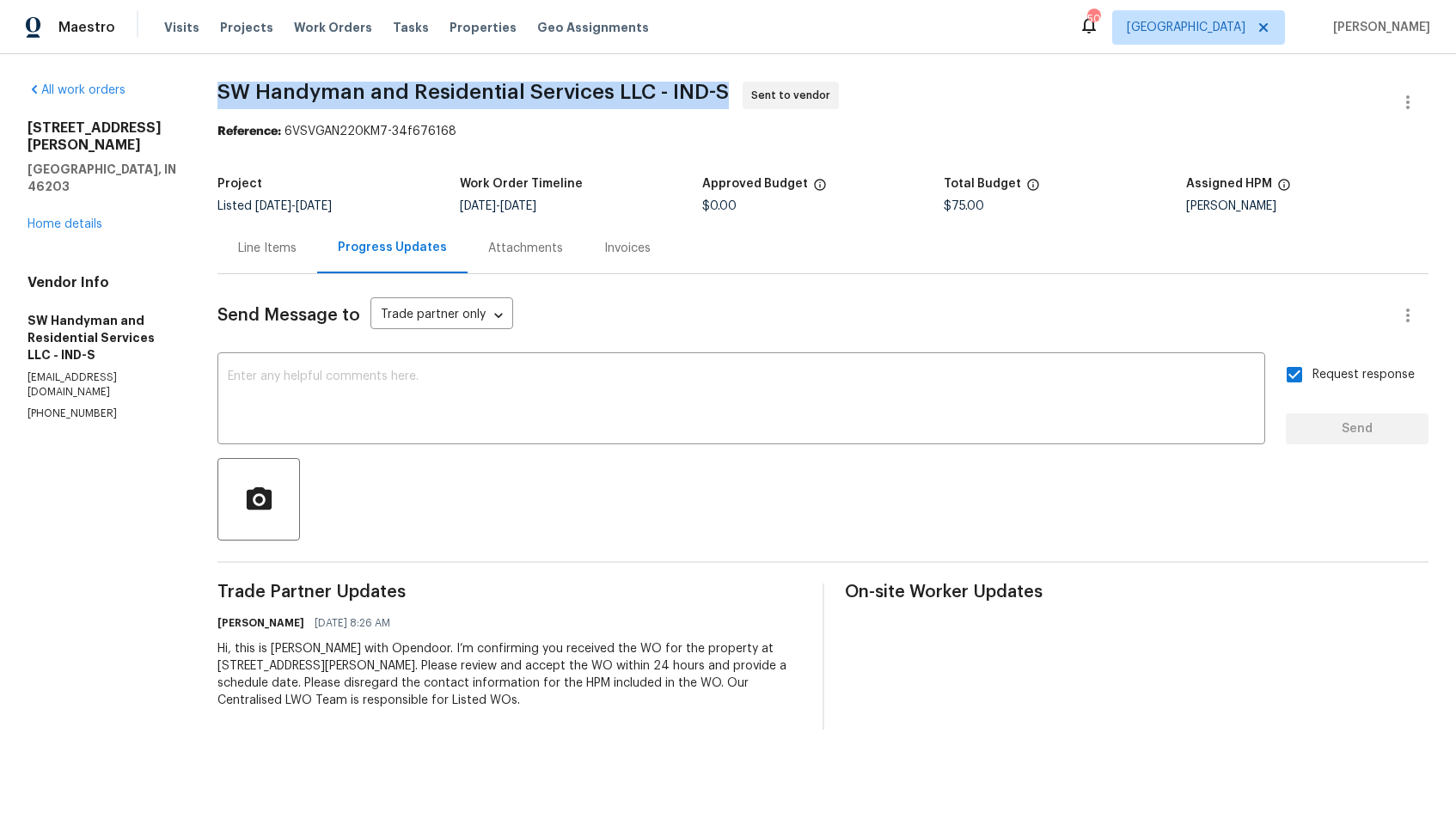
copy span "SW Handyman and Residential Services LLC - IND-S"
click at [866, 106] on span "SW Handyman and Residential Services LLC - IND-S Sent to vendor" at bounding box center [802, 102] width 1170 height 41
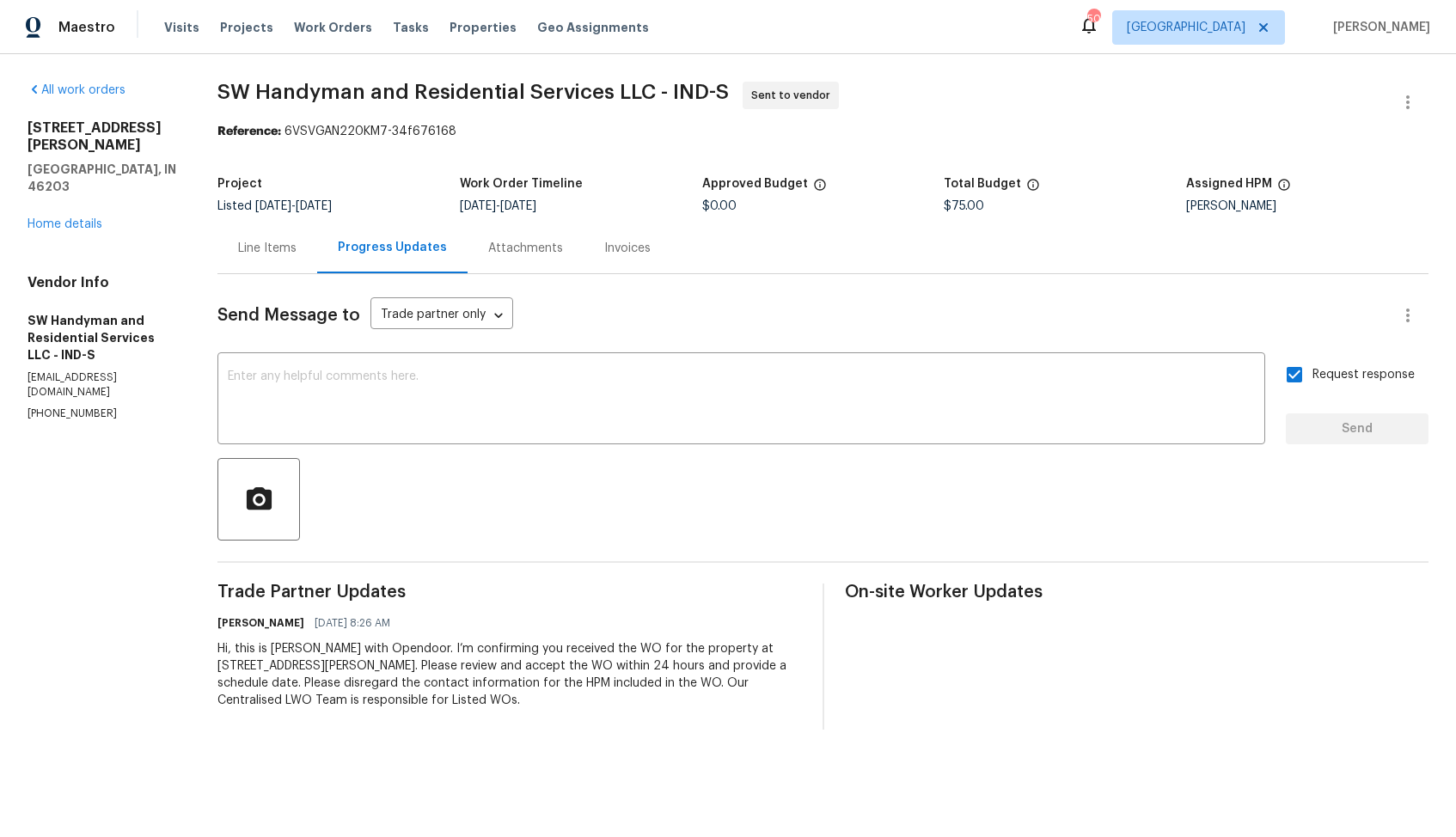
click at [351, 127] on div "Reference: 6VSVGAN220KM7-34f676168" at bounding box center [823, 132] width 1211 height 17
drag, startPoint x: 290, startPoint y: 132, endPoint x: 552, endPoint y: 128, distance: 262.0
click at [552, 128] on div "Reference: 6VSVGAN220KM7-34f676168" at bounding box center [823, 132] width 1211 height 17
copy div "6VSVGAN220KM7-34f676168"
click at [966, 94] on span "SW Handyman and Residential Services LLC - IND-S Sent to vendor" at bounding box center [802, 102] width 1170 height 41
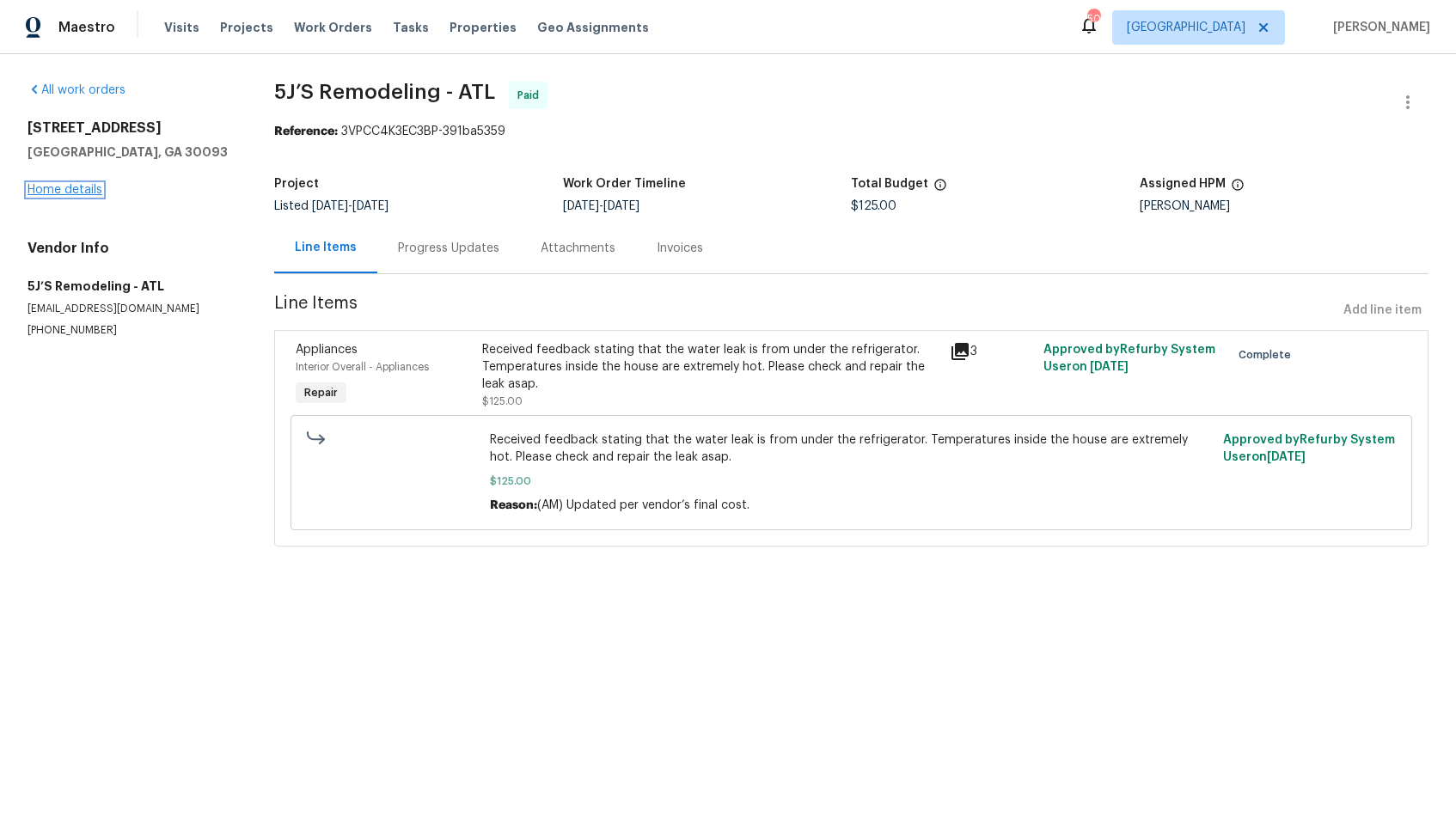
click at [69, 185] on link "Home details" at bounding box center [65, 190] width 74 height 12
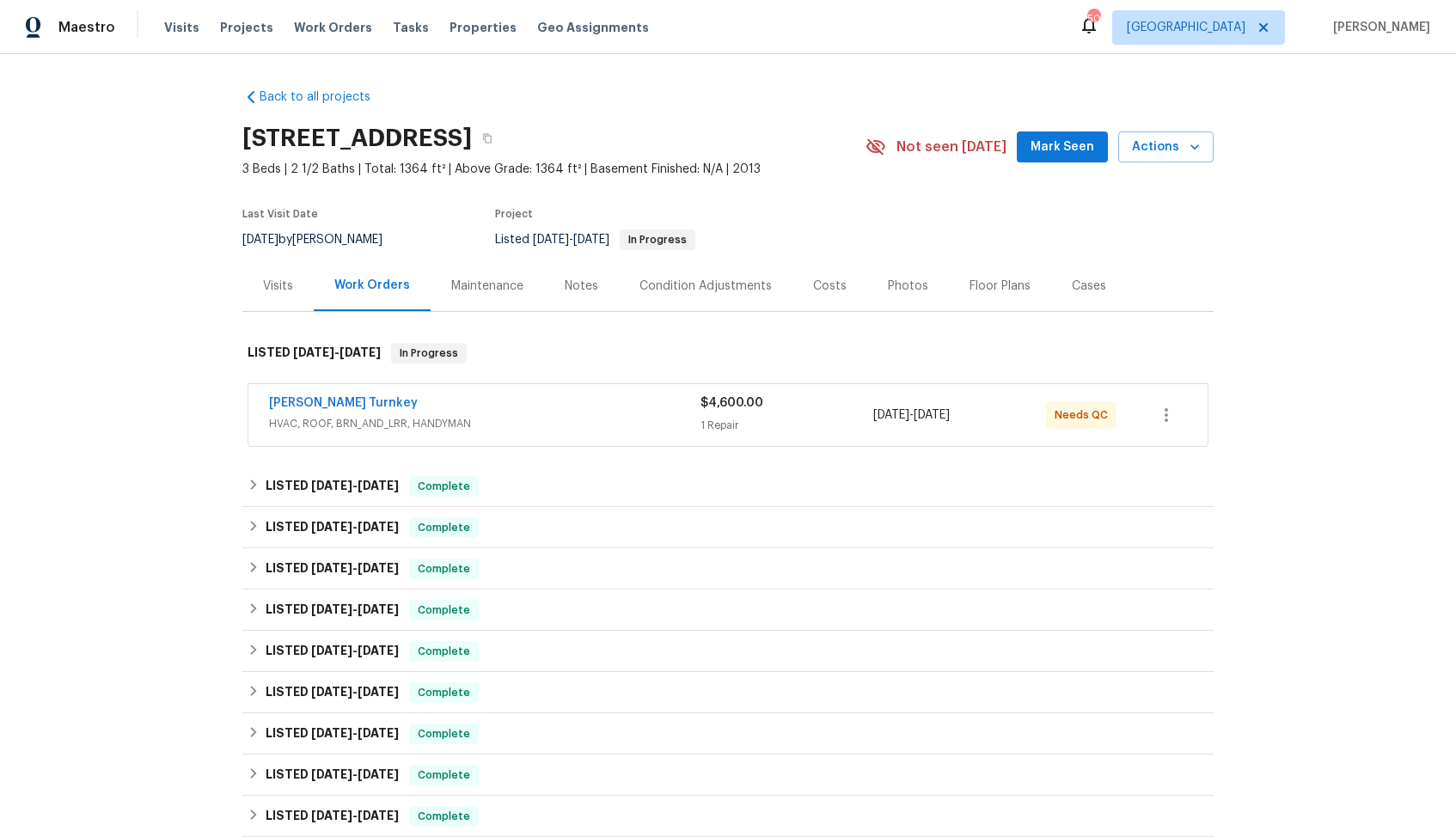
click at [480, 444] on div "[PERSON_NAME] Turnkey HVAC, ROOF, BRN_AND_LRR, HANDYMAN $4,600.00 1 Repair [DAT…" at bounding box center [728, 415] width 959 height 62
click at [301, 403] on link "[PERSON_NAME] Turnkey" at bounding box center [343, 403] width 149 height 12
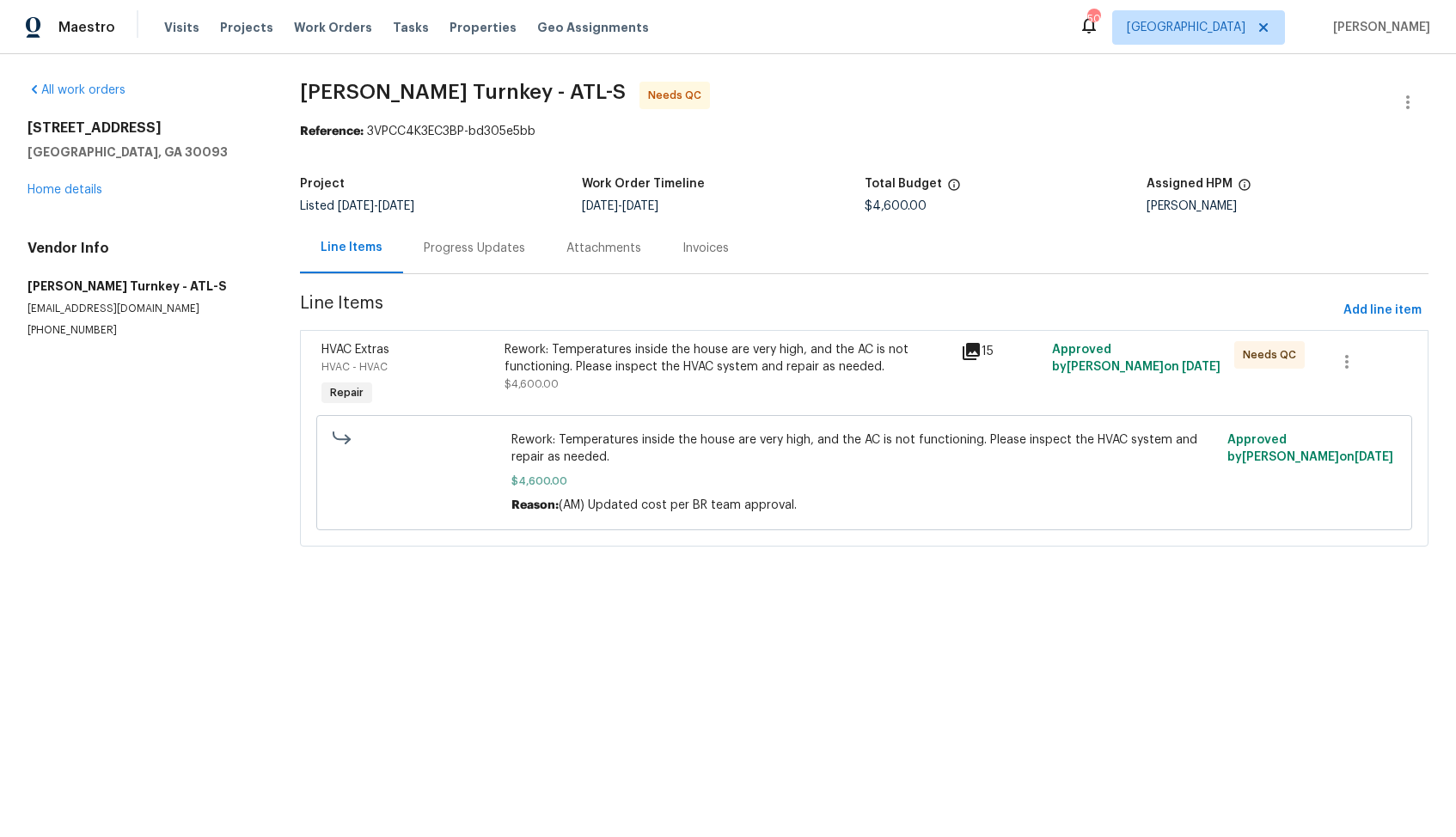
click at [462, 257] on div "Progress Updates" at bounding box center [475, 249] width 101 height 17
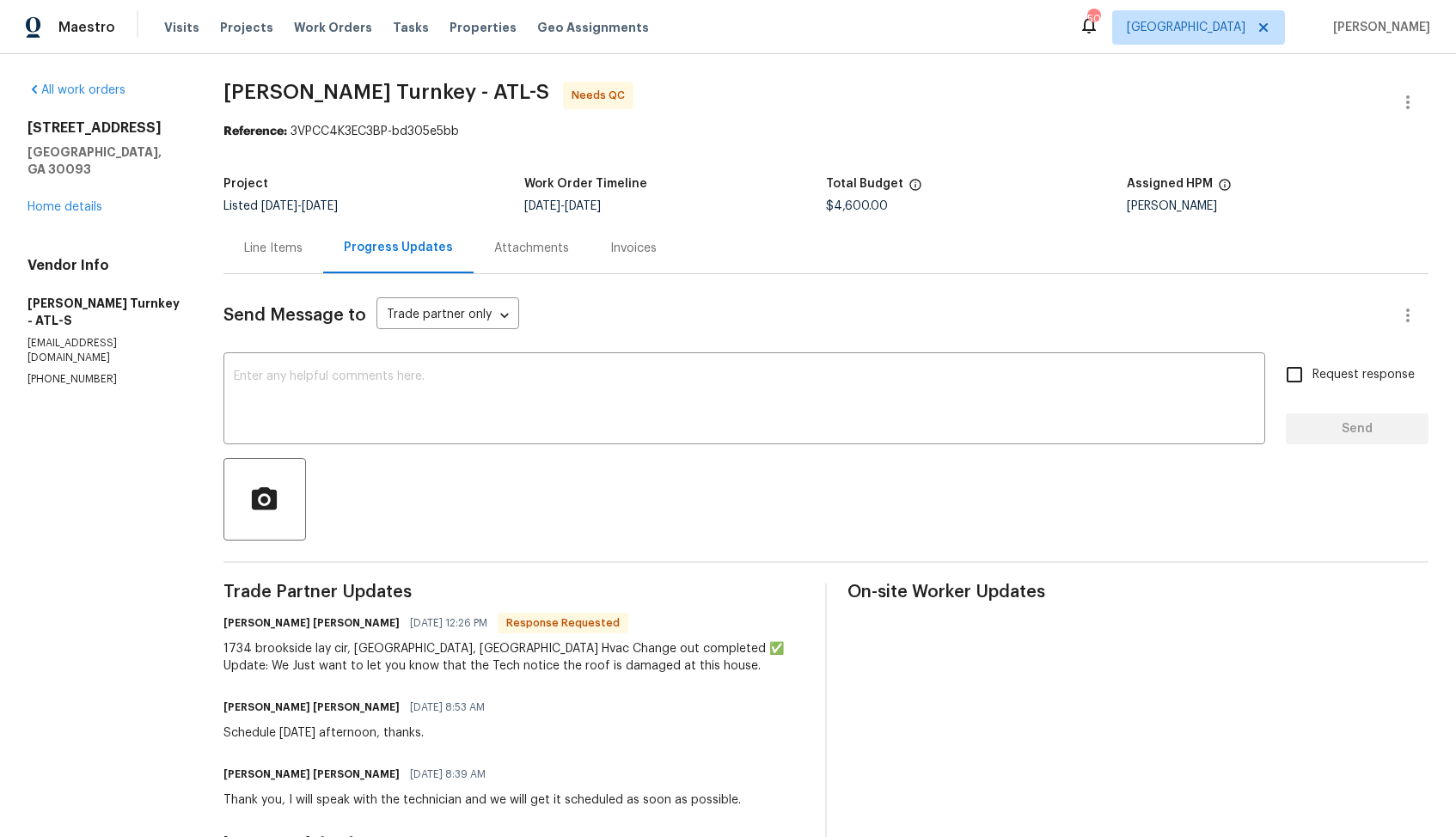
click at [269, 258] on div "Line Items" at bounding box center [273, 248] width 100 height 51
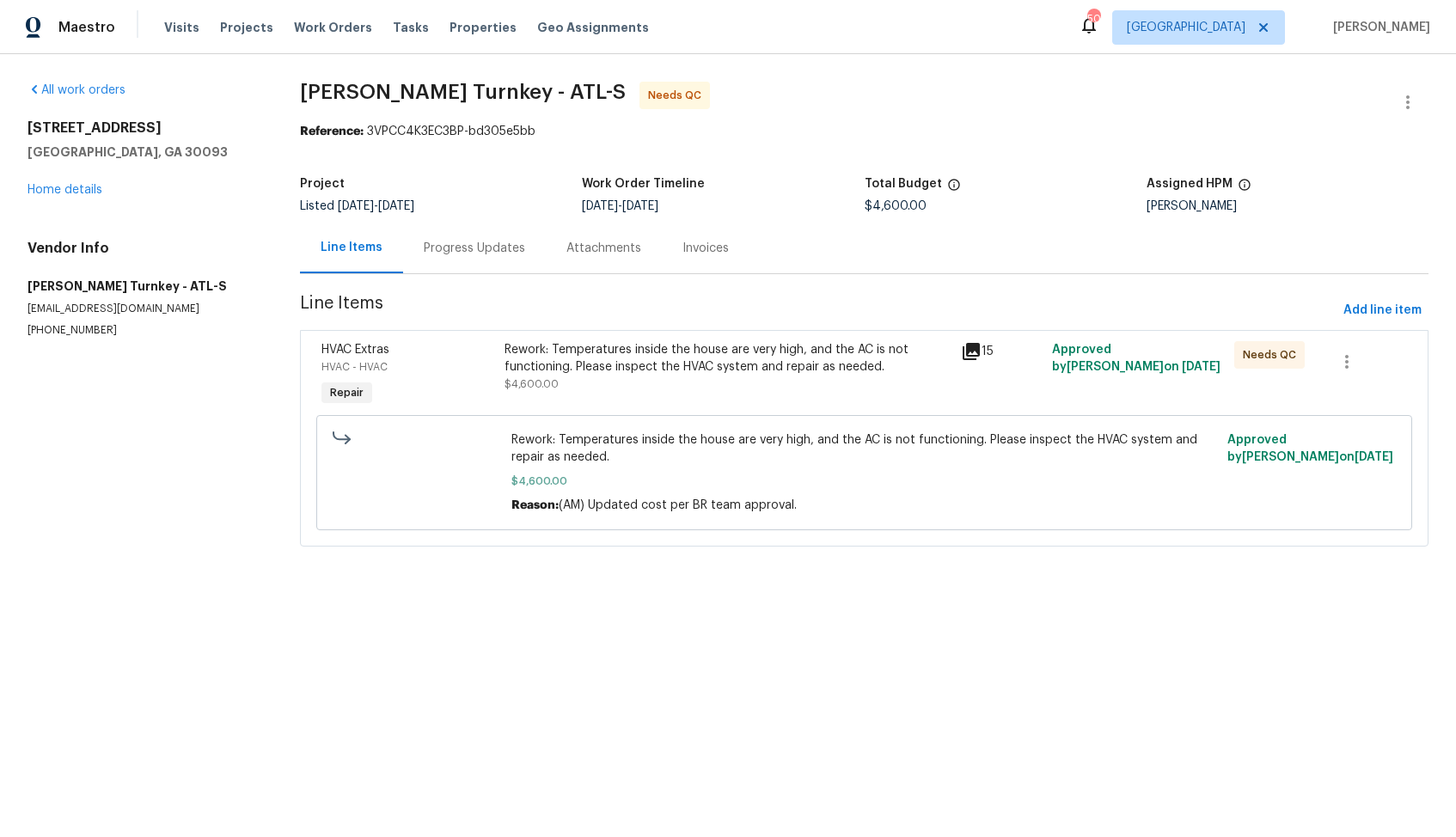
click at [741, 370] on div "Rework: Temperatures inside the house are very high, and the AC is not function…" at bounding box center [728, 358] width 446 height 34
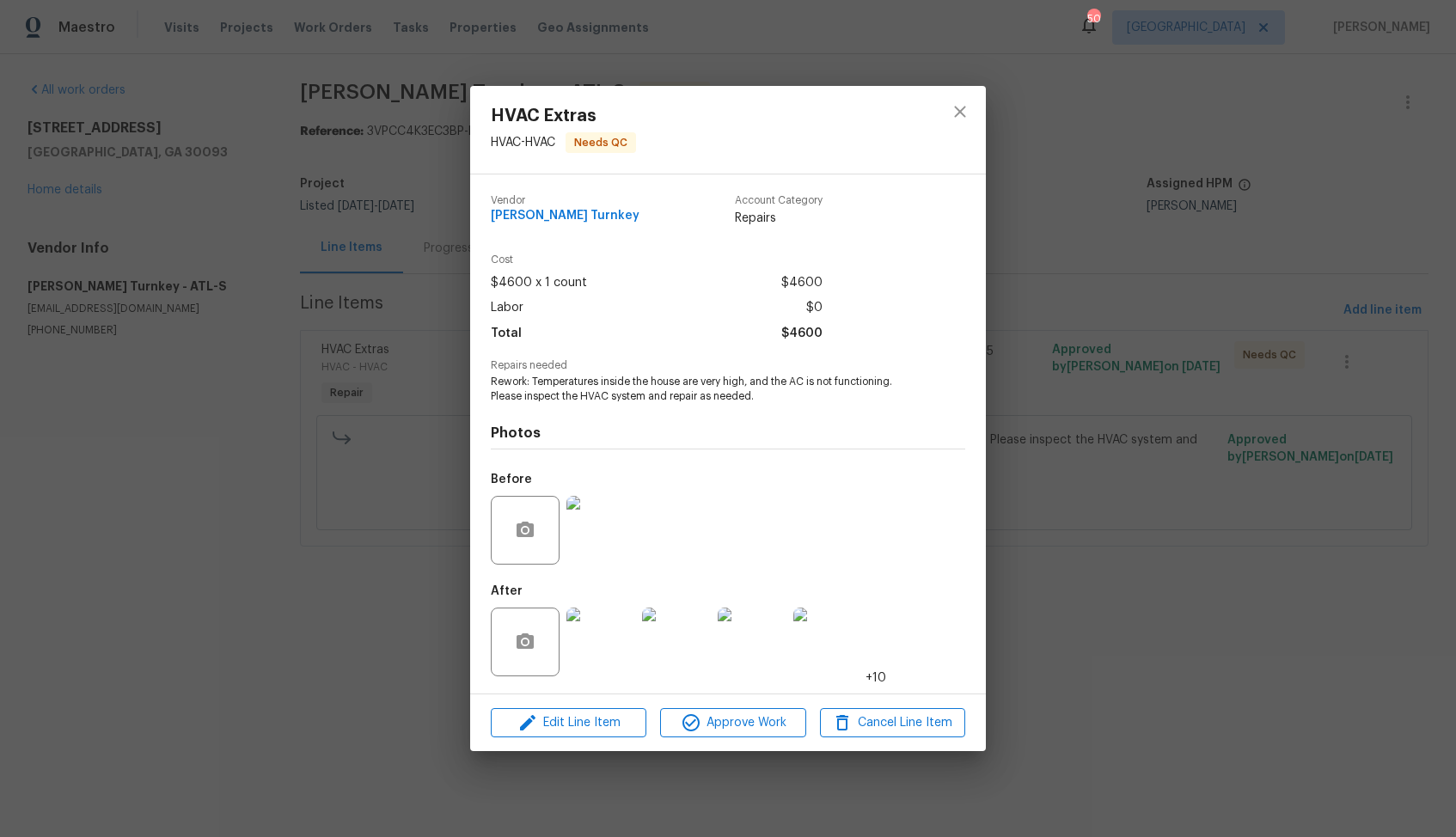
click at [611, 645] on img at bounding box center [601, 642] width 69 height 69
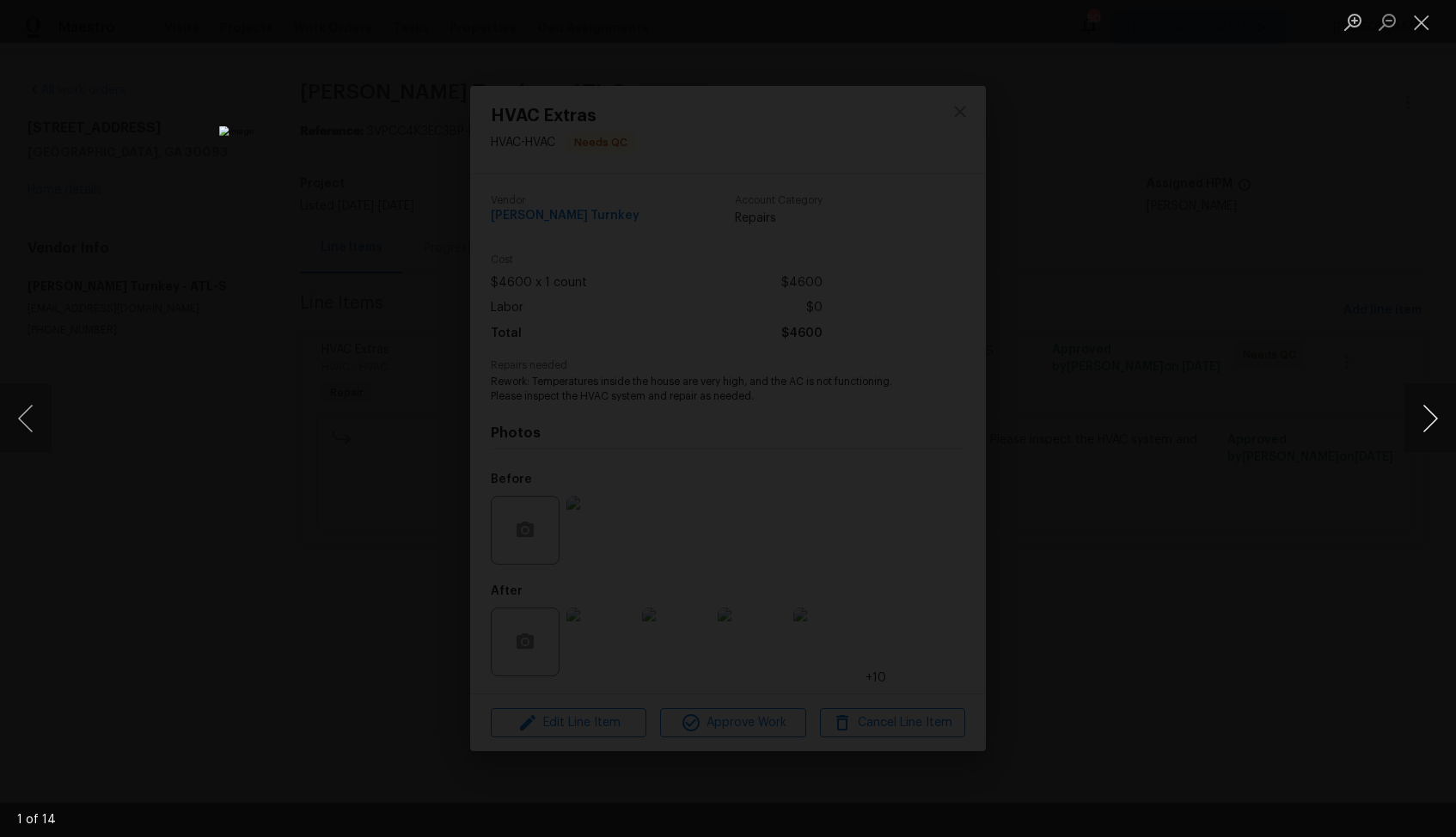
click at [1426, 413] on button "Next image" at bounding box center [1430, 418] width 51 height 69
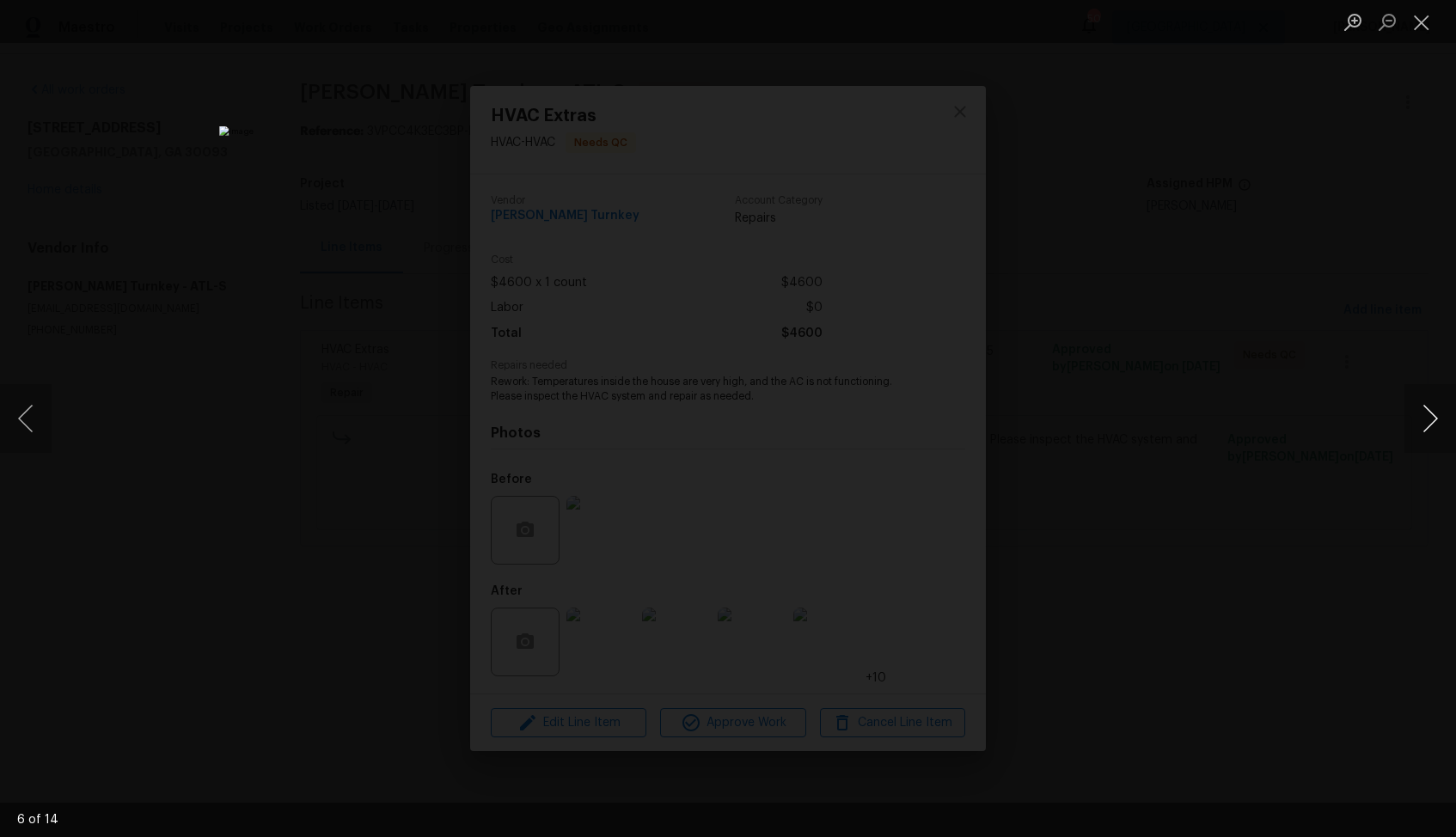
click at [1426, 413] on button "Next image" at bounding box center [1430, 418] width 51 height 69
